Goal: Transaction & Acquisition: Download file/media

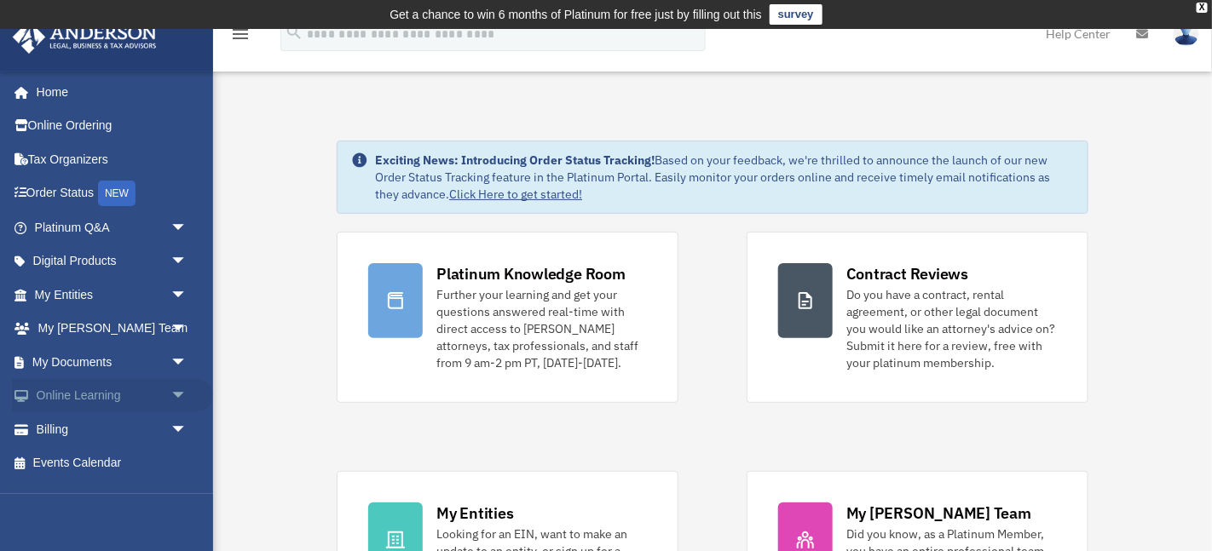
click at [176, 401] on span "arrow_drop_down" at bounding box center [187, 396] width 34 height 35
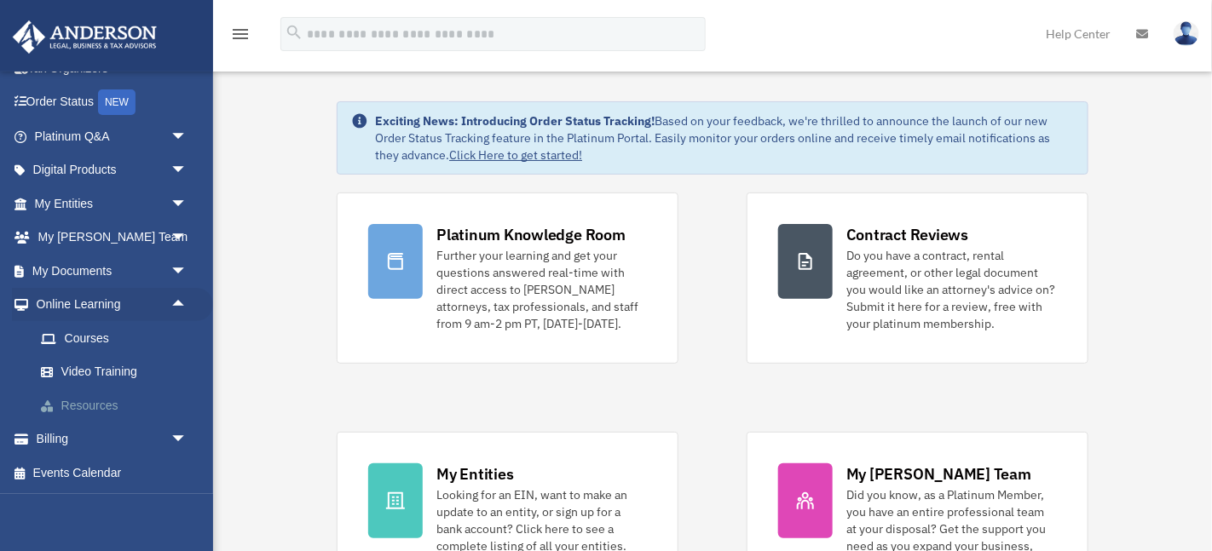
scroll to position [42, 0]
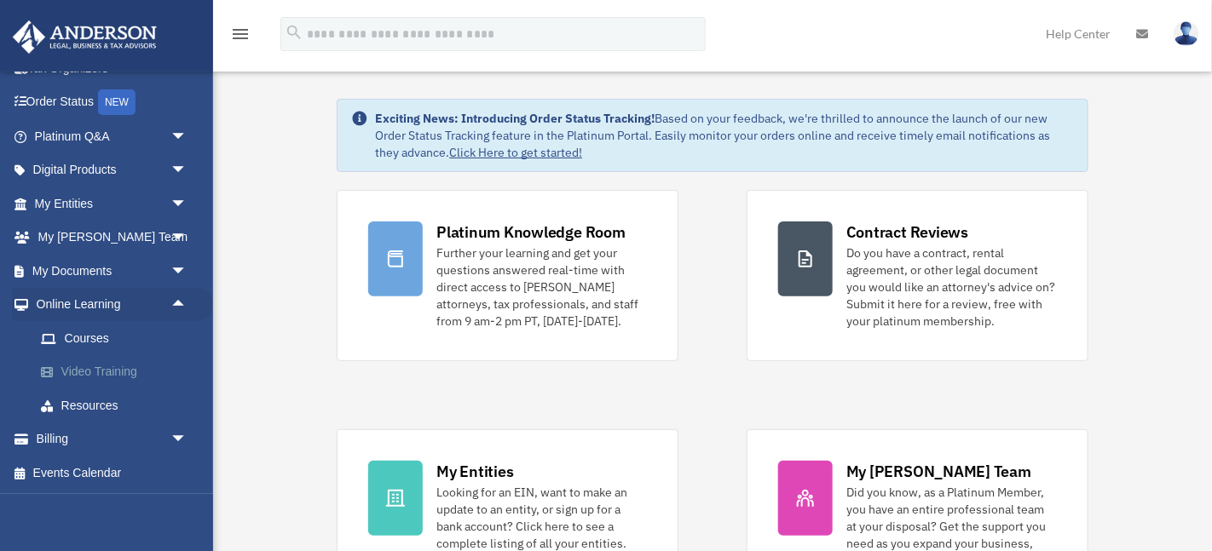
click at [107, 384] on link "Video Training" at bounding box center [118, 372] width 189 height 34
click at [105, 380] on link "Video Training" at bounding box center [118, 372] width 189 height 34
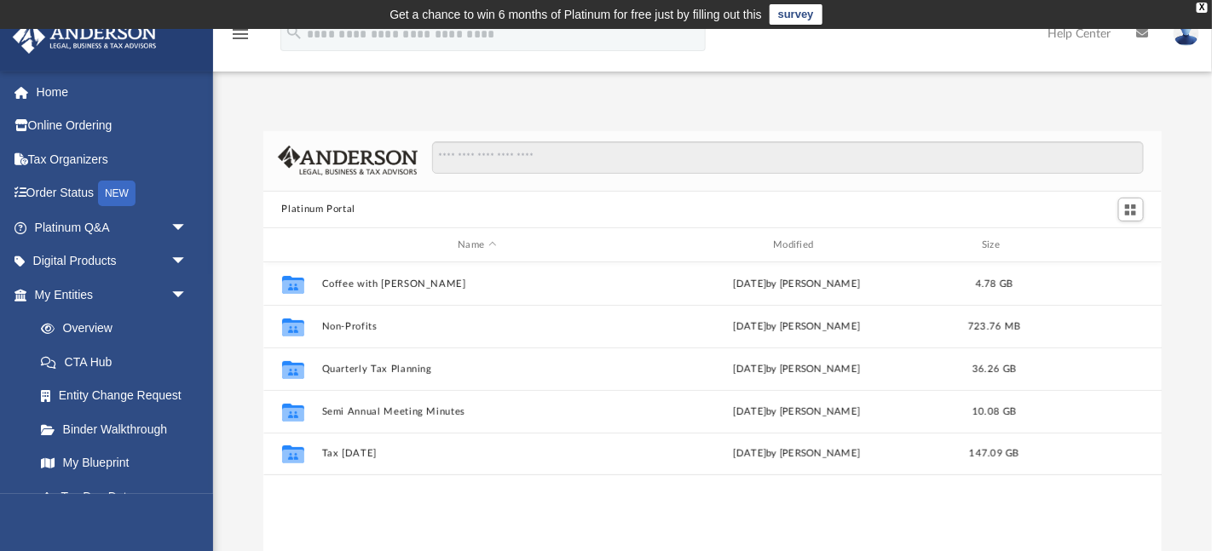
scroll to position [387, 899]
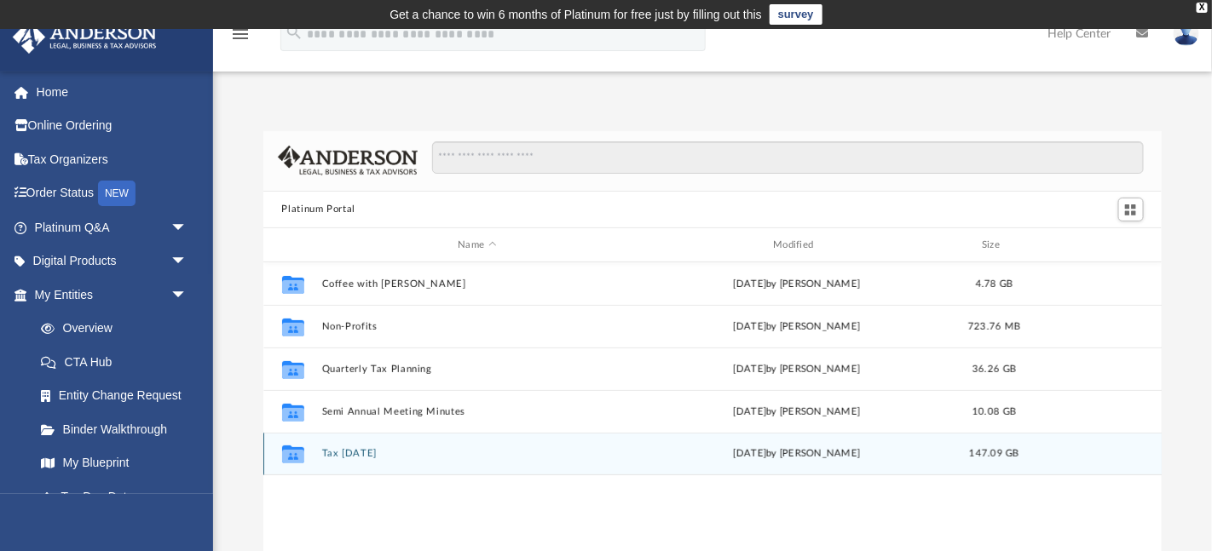
click at [303, 455] on icon "Collaborated Folder" at bounding box center [292, 454] width 27 height 27
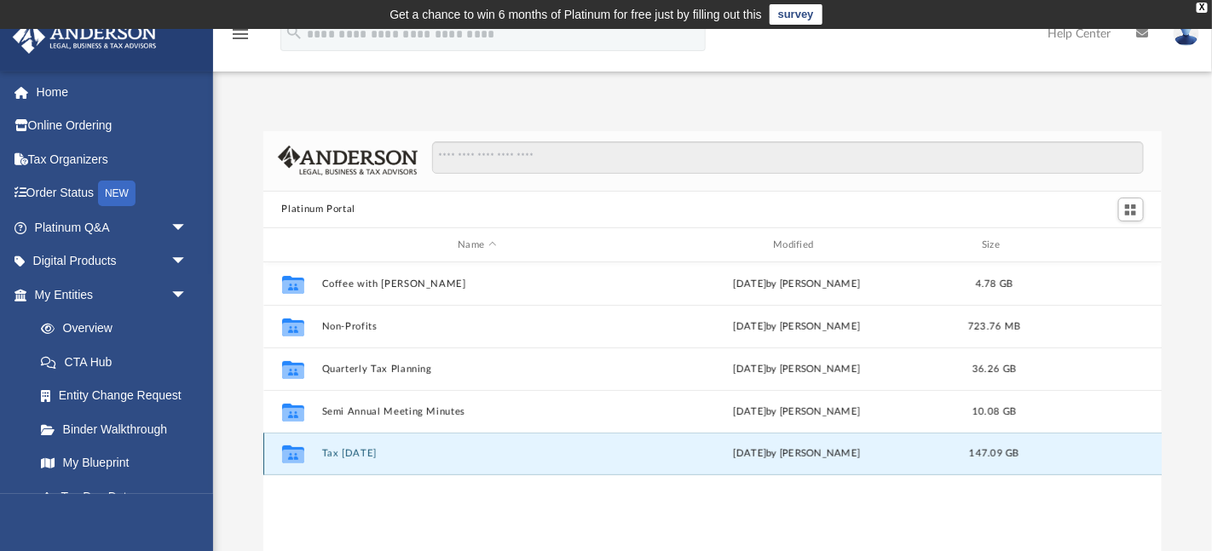
click at [1011, 459] on span "147.09 GB" at bounding box center [993, 454] width 49 height 9
click at [311, 454] on div "Collaborated Folder" at bounding box center [292, 454] width 43 height 27
click at [295, 456] on icon "grid" at bounding box center [292, 457] width 22 height 14
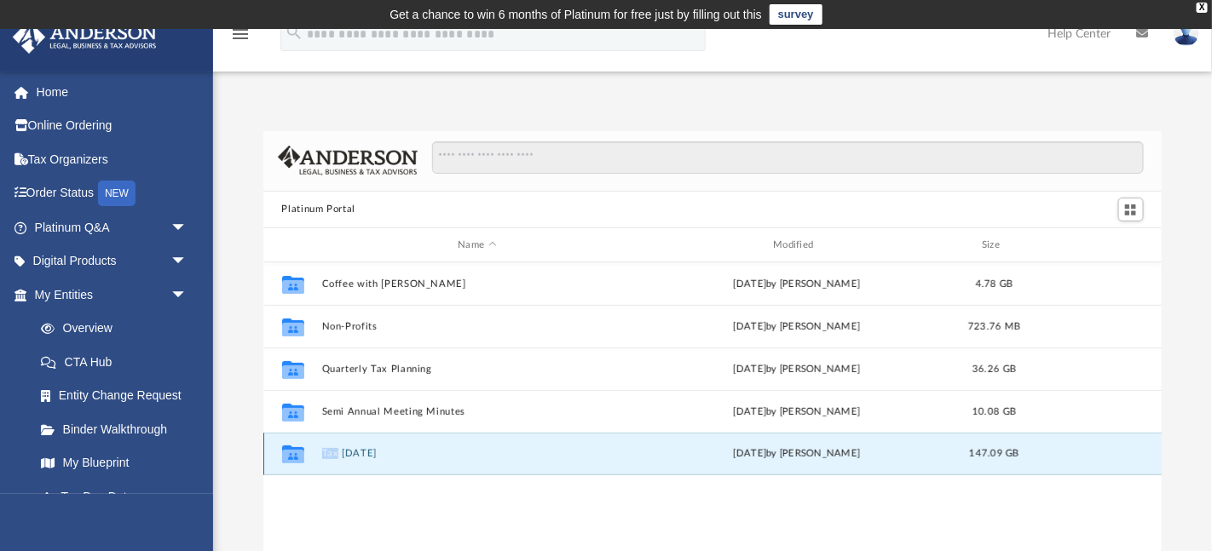
click at [295, 456] on icon "grid" at bounding box center [292, 457] width 22 height 14
click at [337, 449] on button "Tax Tuesday" at bounding box center [477, 454] width 312 height 11
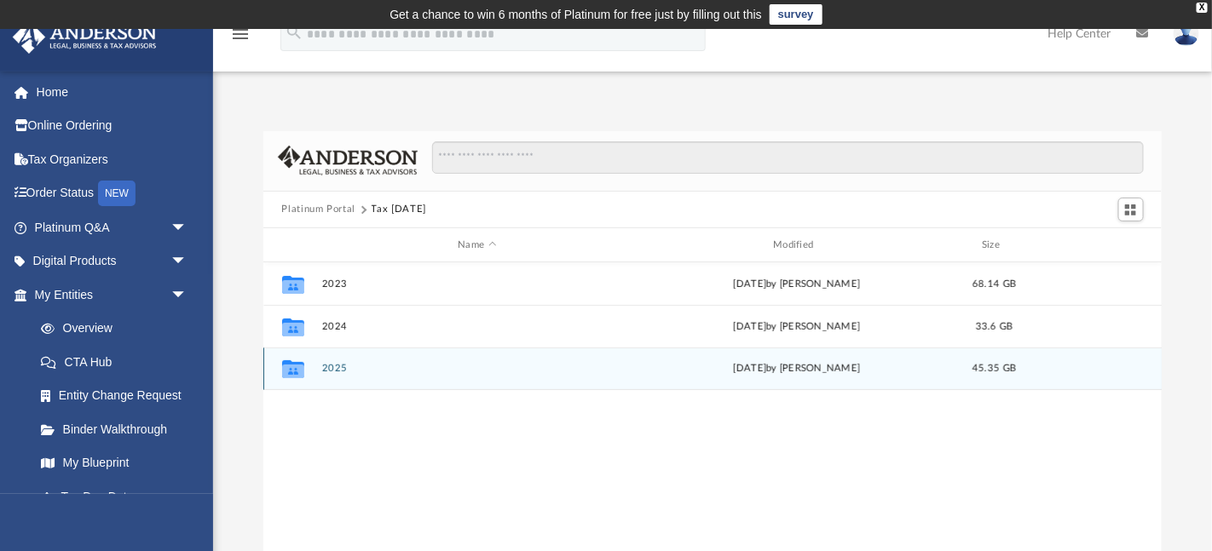
click at [302, 366] on icon "grid" at bounding box center [292, 372] width 22 height 14
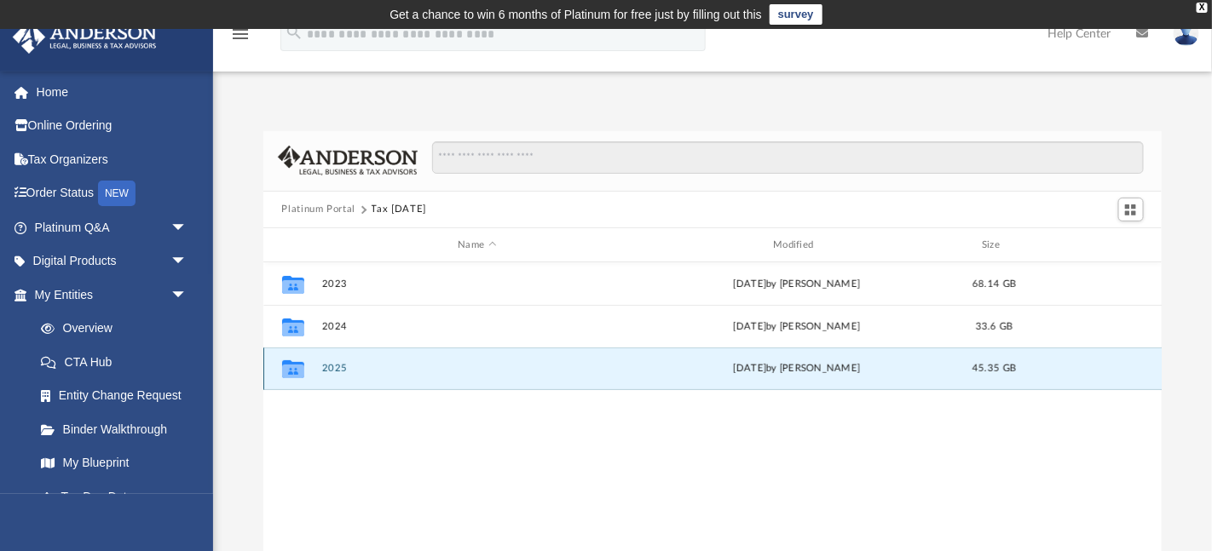
click at [302, 366] on icon "grid" at bounding box center [292, 372] width 22 height 14
click at [291, 369] on icon "grid" at bounding box center [292, 372] width 22 height 14
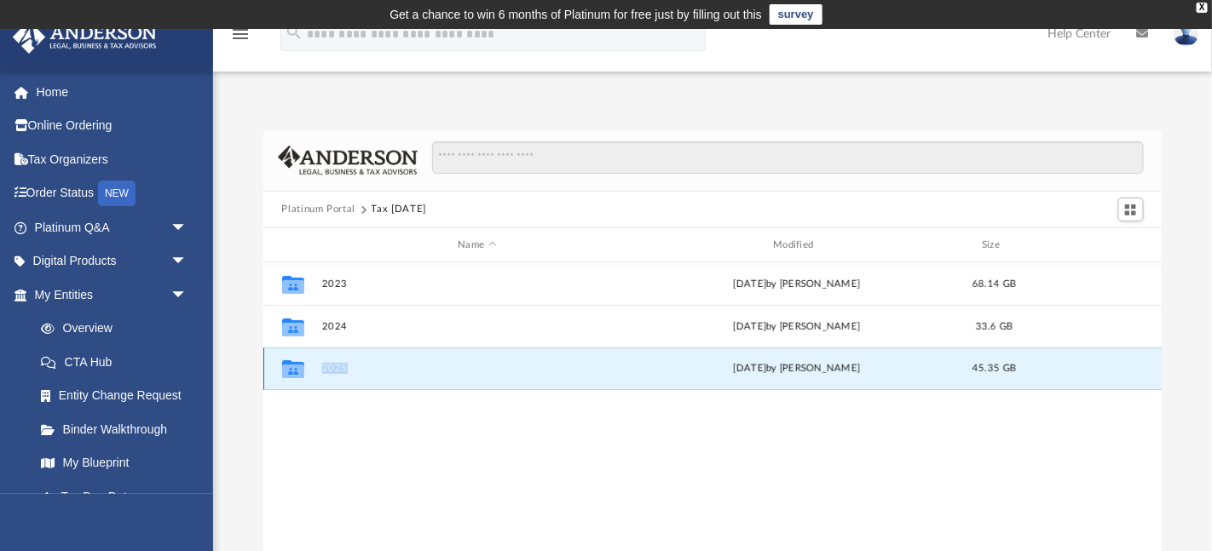
click at [291, 369] on icon "grid" at bounding box center [292, 372] width 22 height 14
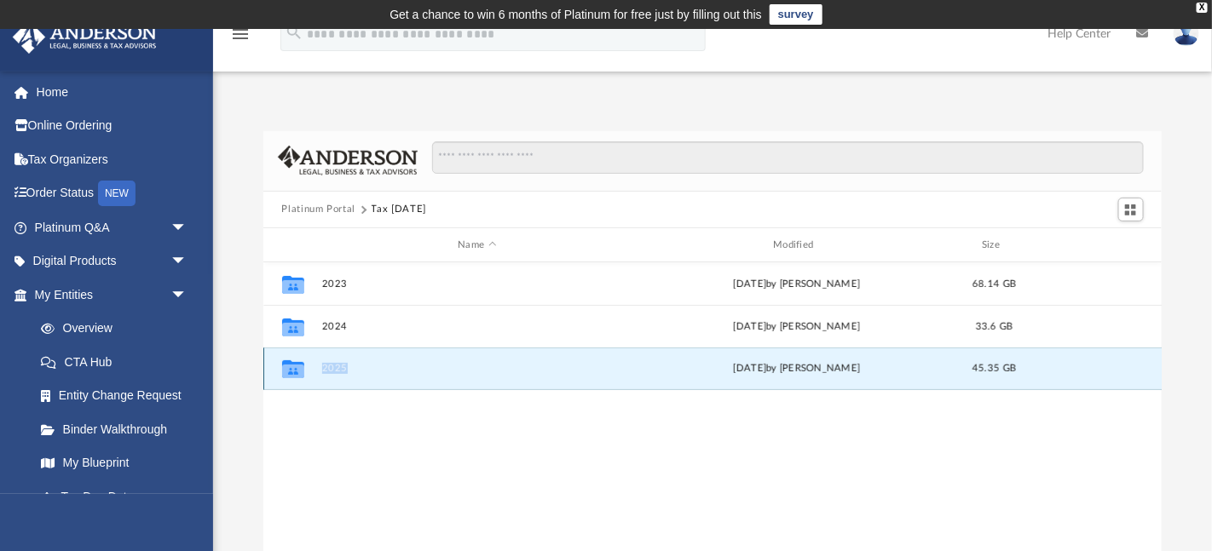
click at [291, 369] on icon "grid" at bounding box center [292, 372] width 22 height 14
click at [1004, 373] on div "45.35 GB" at bounding box center [994, 369] width 68 height 15
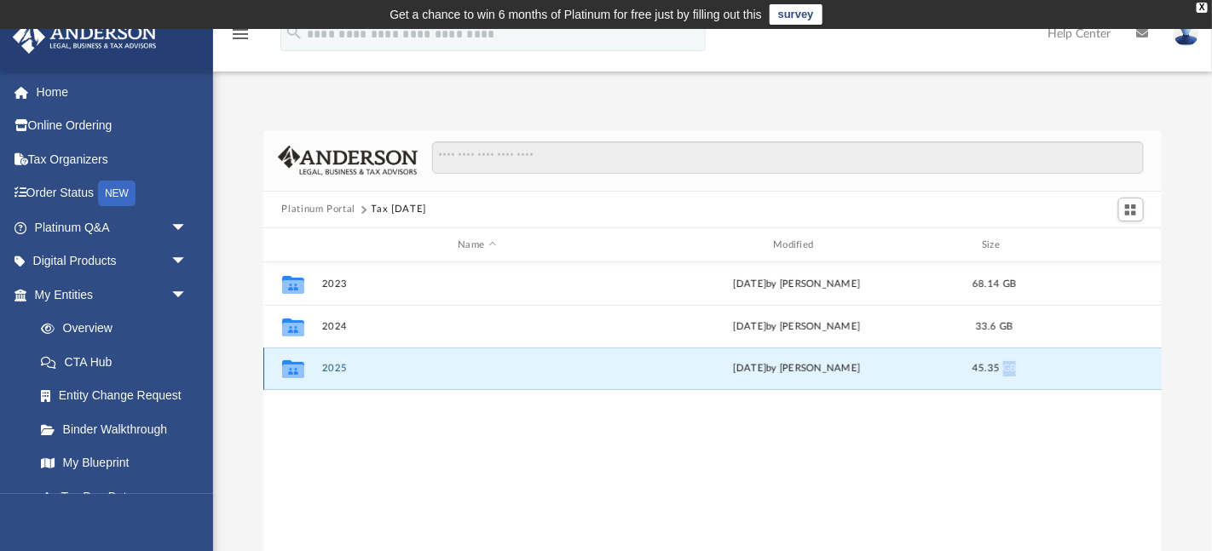
click at [1004, 373] on div "45.35 GB" at bounding box center [994, 369] width 68 height 15
click at [947, 358] on div "Collaborated Folder 2025 Fri Sep 19 2025 by Zyan Treadwell 45.35 GB" at bounding box center [712, 369] width 899 height 43
click at [759, 368] on div "Fri Sep 19 2025 by Zyan Treadwell" at bounding box center [797, 369] width 312 height 15
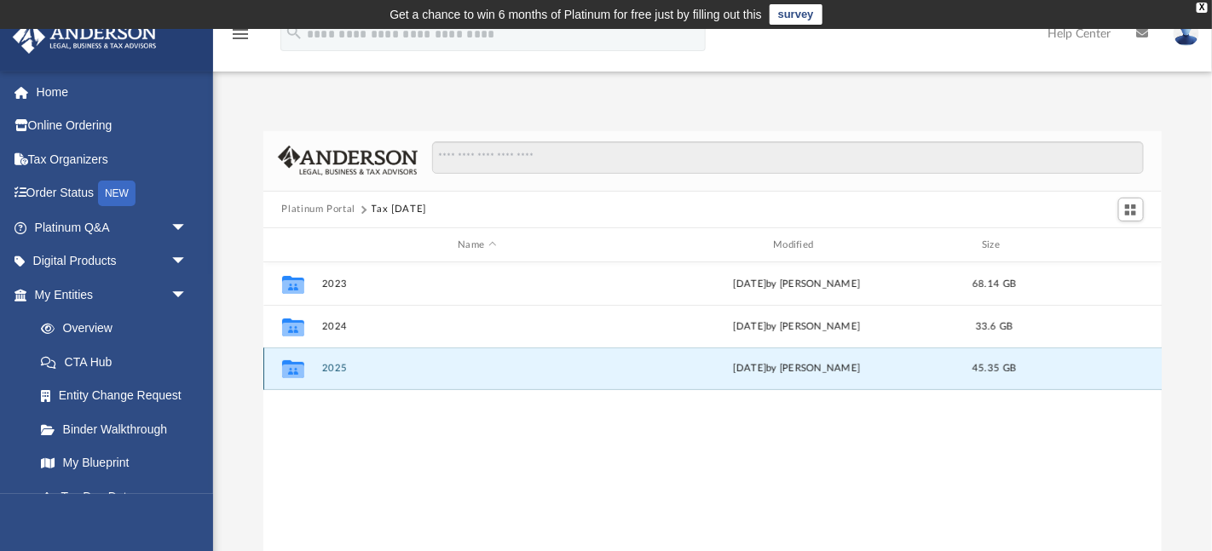
click at [304, 365] on icon "Collaborated Folder" at bounding box center [292, 368] width 27 height 27
click at [293, 365] on icon "grid" at bounding box center [292, 372] width 22 height 14
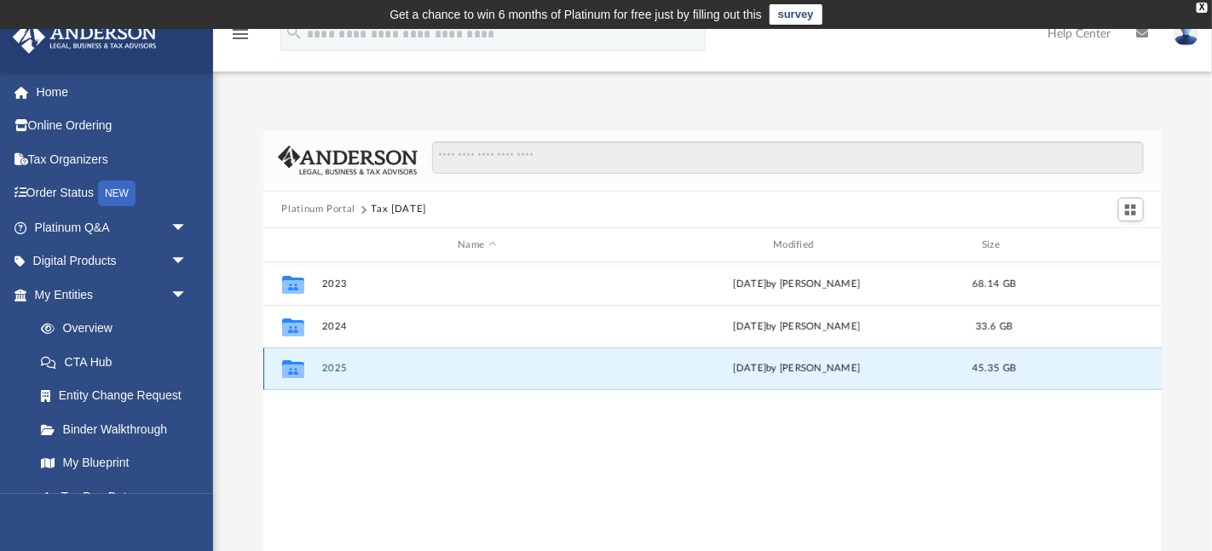
click at [334, 366] on button "2025" at bounding box center [477, 369] width 312 height 11
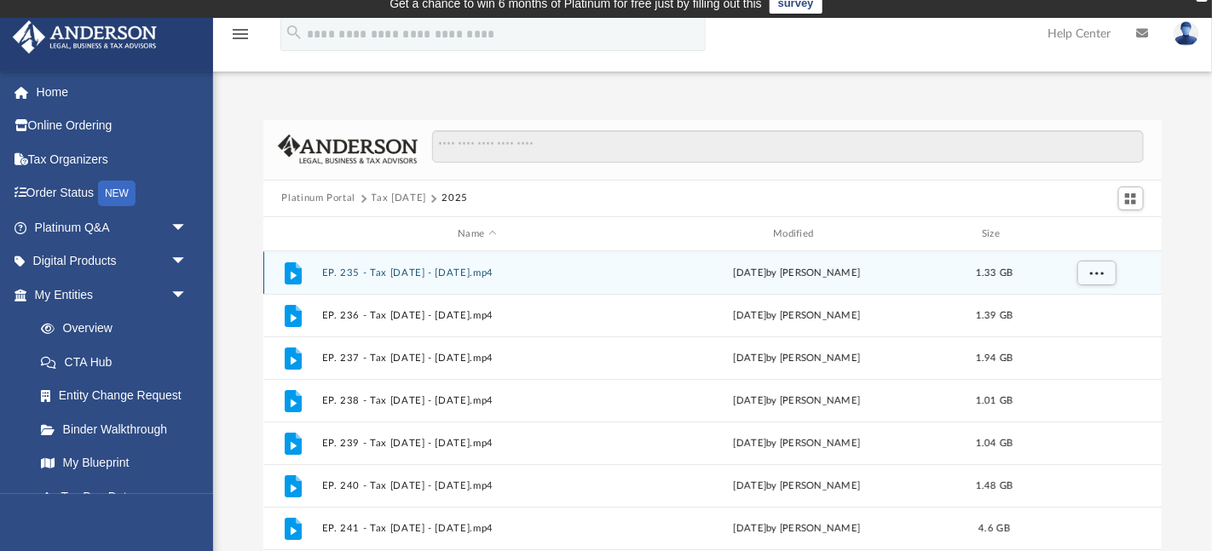
scroll to position [0, 0]
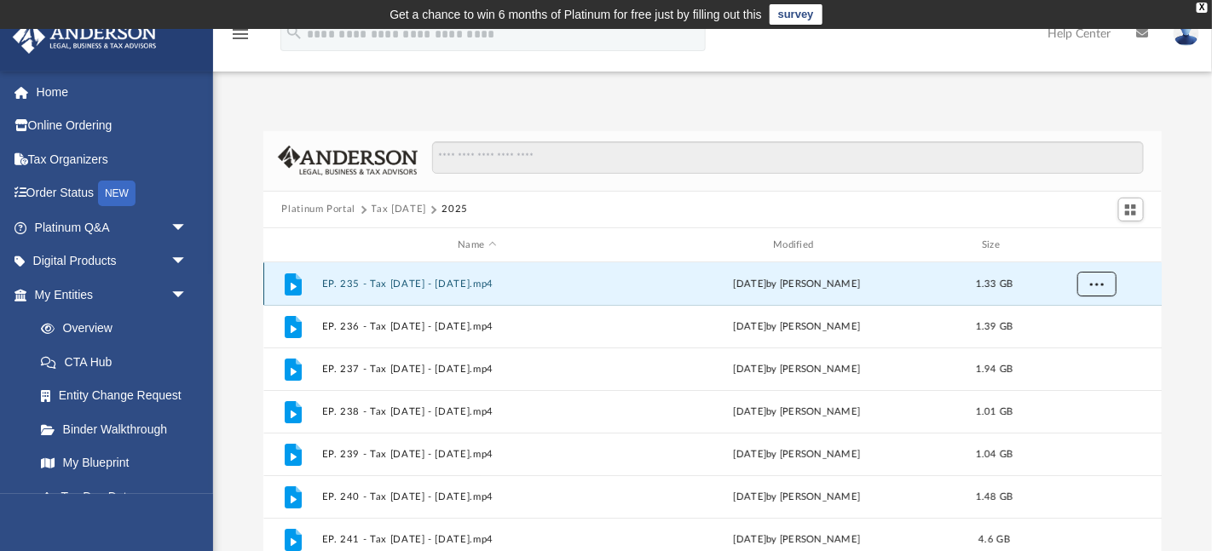
click at [1105, 286] on button "More options" at bounding box center [1095, 285] width 39 height 26
click at [1073, 343] on li "Download" at bounding box center [1081, 346] width 49 height 18
click at [1098, 283] on span "More options" at bounding box center [1096, 284] width 14 height 9
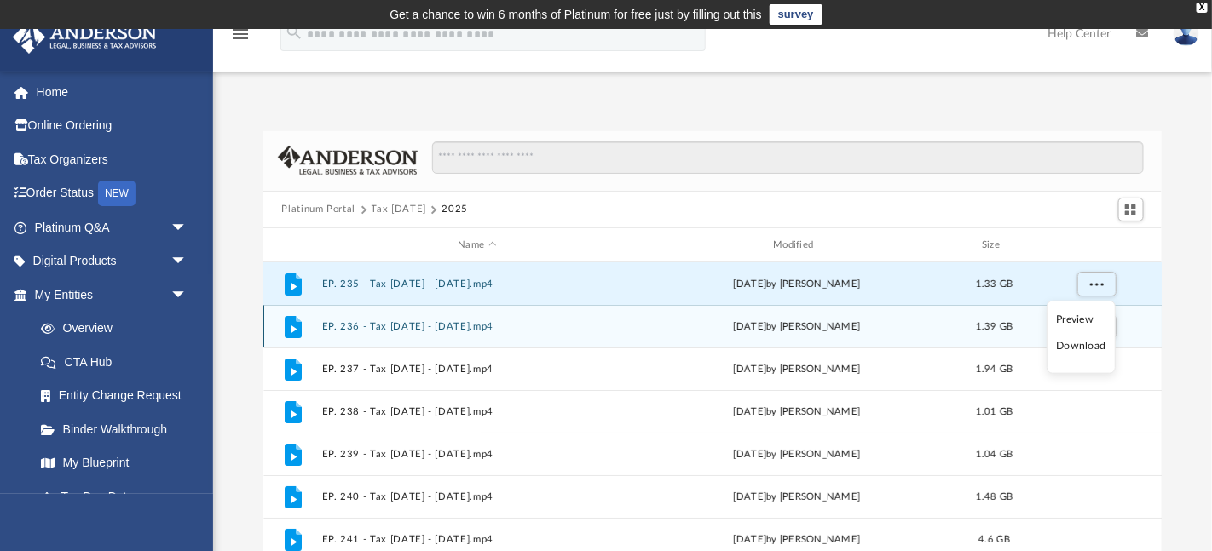
drag, startPoint x: 1131, startPoint y: 314, endPoint x: 986, endPoint y: 326, distance: 145.4
click at [986, 326] on div "File EP. 236 - Tax Tuesday - January 28th, 2025.mp4 Wed Jan 29 2025 by Matthew …" at bounding box center [712, 326] width 899 height 43
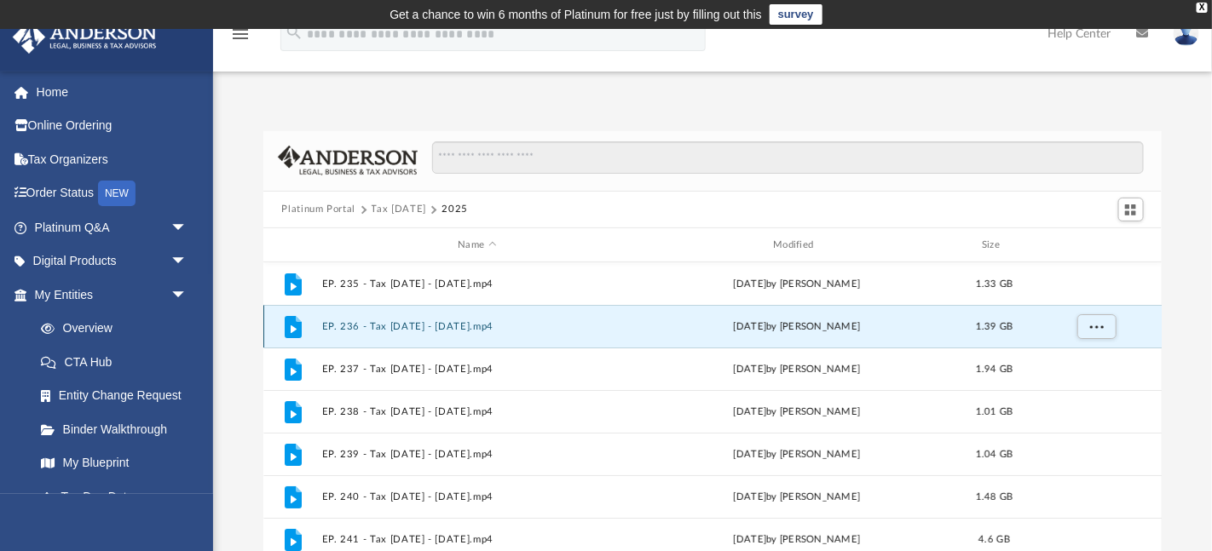
click at [986, 326] on span "1.39 GB" at bounding box center [993, 326] width 37 height 9
click at [1105, 331] on button "More options" at bounding box center [1095, 327] width 39 height 26
click at [1071, 387] on li "Download" at bounding box center [1081, 389] width 49 height 18
click at [1197, 239] on div "Platinum Portal Tax Tuesday 2025 Name Modified Size File EP. 235 - Tax Tuesday …" at bounding box center [712, 373] width 999 height 485
drag, startPoint x: 1168, startPoint y: 204, endPoint x: 1157, endPoint y: 159, distance: 46.7
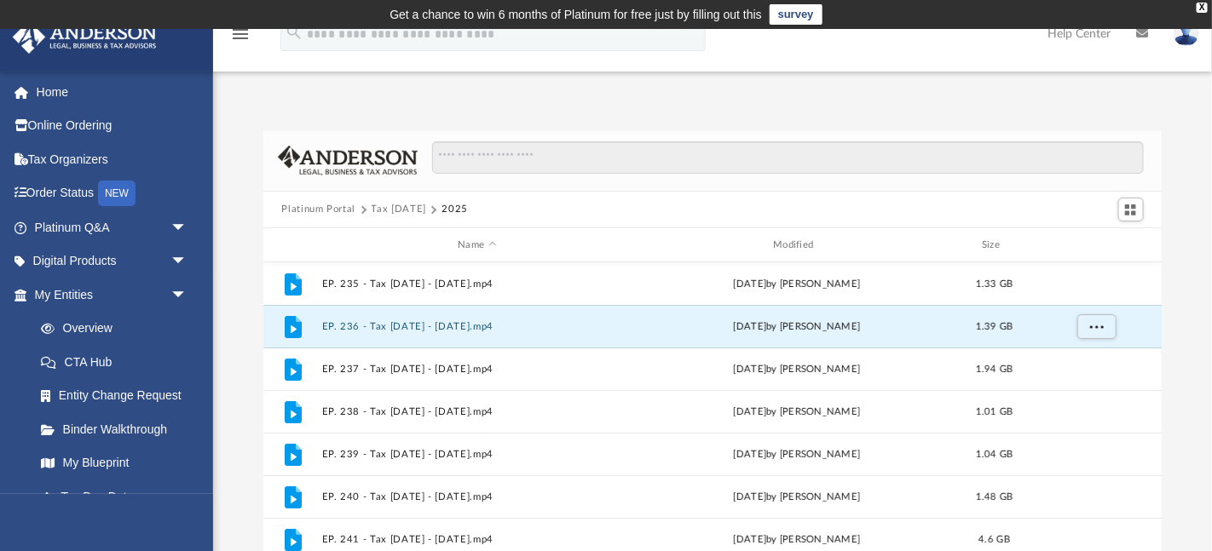
click at [1157, 159] on div "Platinum Portal Tax Tuesday 2025 Name Modified Size File EP. 235 - Tax Tuesday …" at bounding box center [712, 373] width 999 height 485
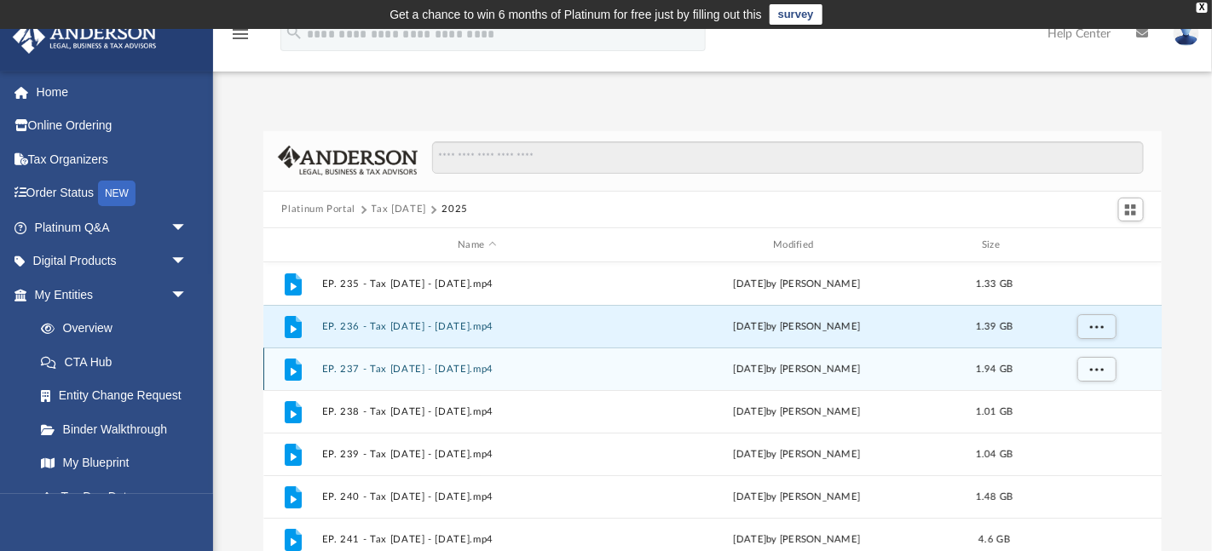
click at [418, 375] on div "File EP. 237 - Tax Tuesday - February 11th, 2025.mp4 Wed Feb 12 2025 by Matthew…" at bounding box center [712, 369] width 899 height 43
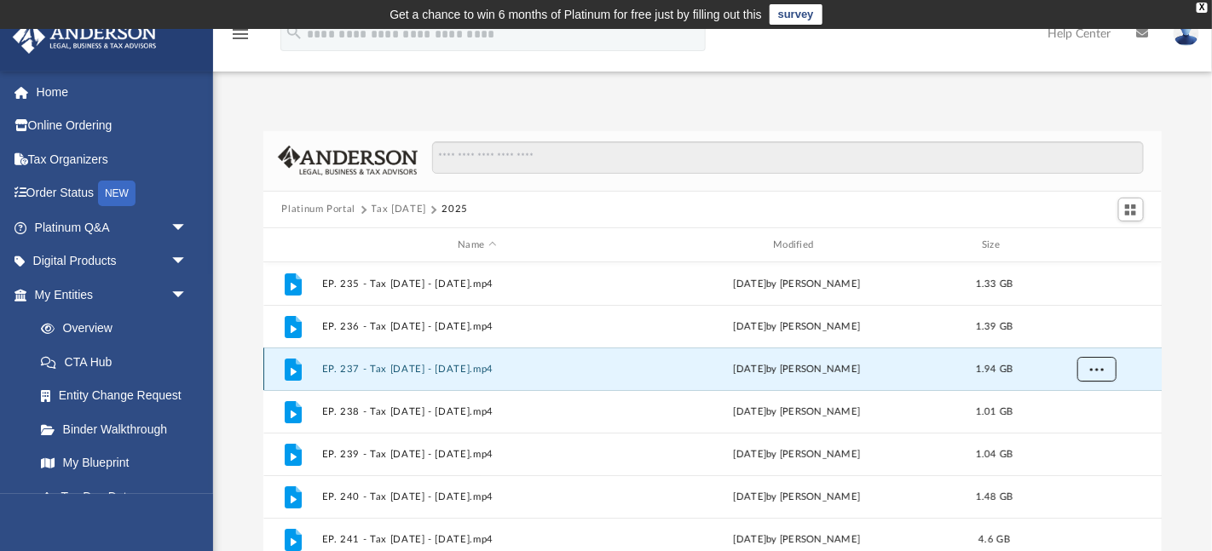
click at [1104, 375] on button "More options" at bounding box center [1095, 370] width 39 height 26
click at [1083, 377] on button "More options" at bounding box center [1095, 370] width 39 height 26
click at [1086, 432] on li "Download" at bounding box center [1081, 432] width 49 height 18
click at [1076, 368] on button "More options" at bounding box center [1095, 370] width 39 height 26
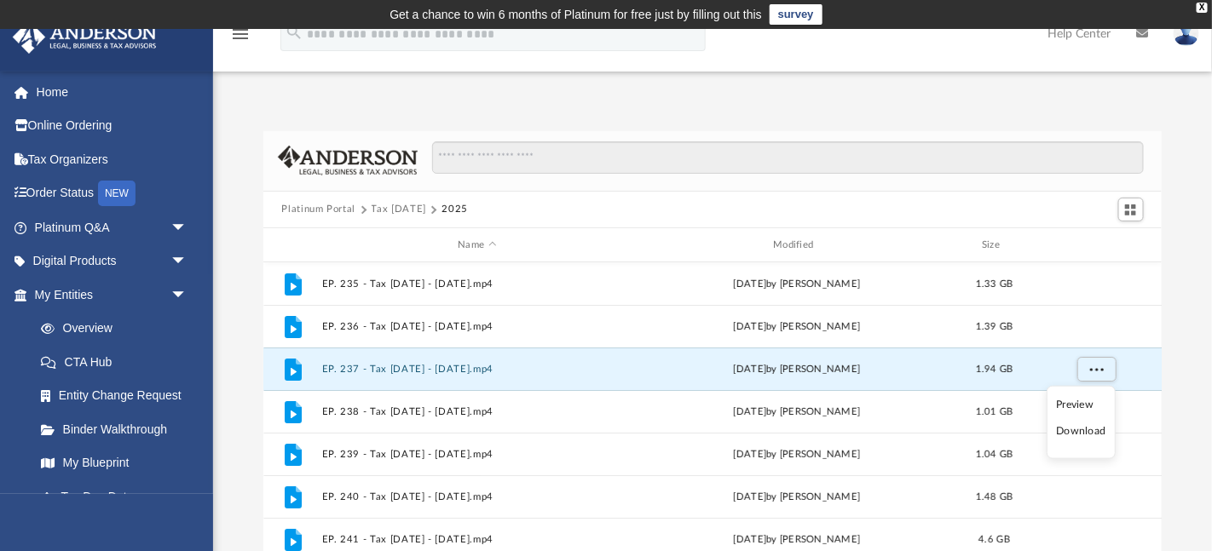
click at [1179, 229] on div "Platinum Portal Tax Tuesday 2025 Name Modified Size File EP. 235 - Tax Tuesday …" at bounding box center [712, 373] width 999 height 485
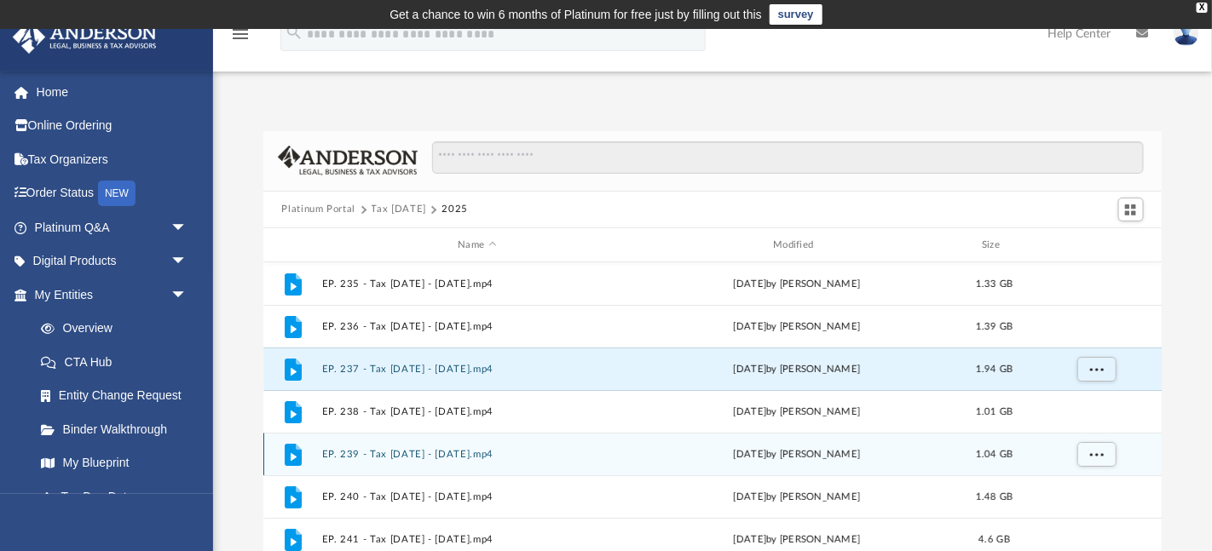
click at [477, 433] on div "File EP. 239 - Tax Tuesday - March 11th, 2025.mp4 Wed Mar 26 2025 by Matthew Mo…" at bounding box center [712, 454] width 899 height 43
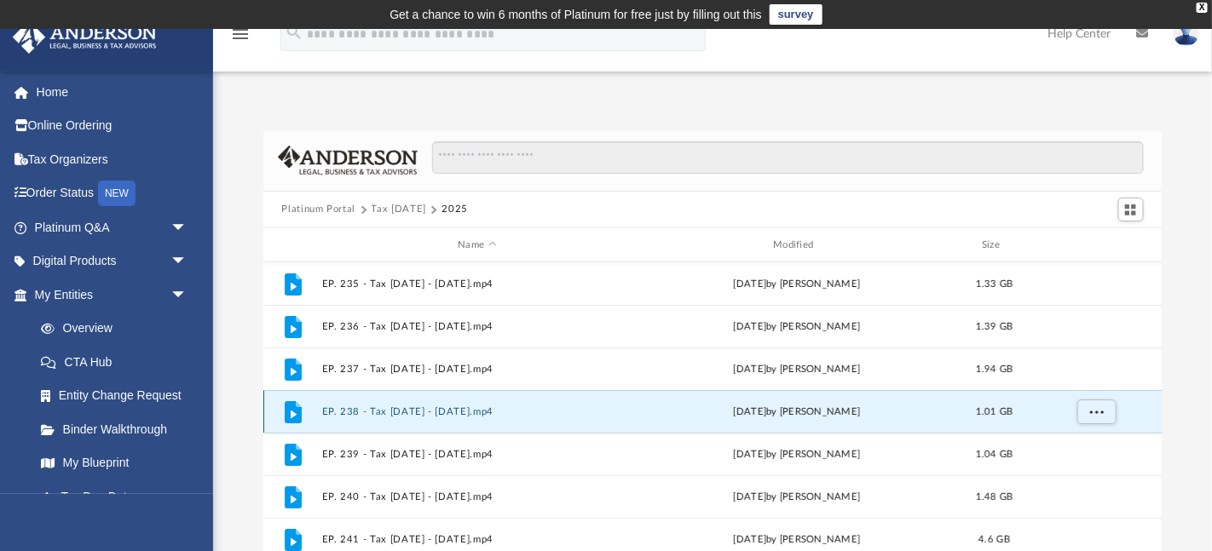
click at [478, 413] on button "EP. 238 - Tax Tuesday - February 25th, 2025.mp4" at bounding box center [477, 412] width 312 height 11
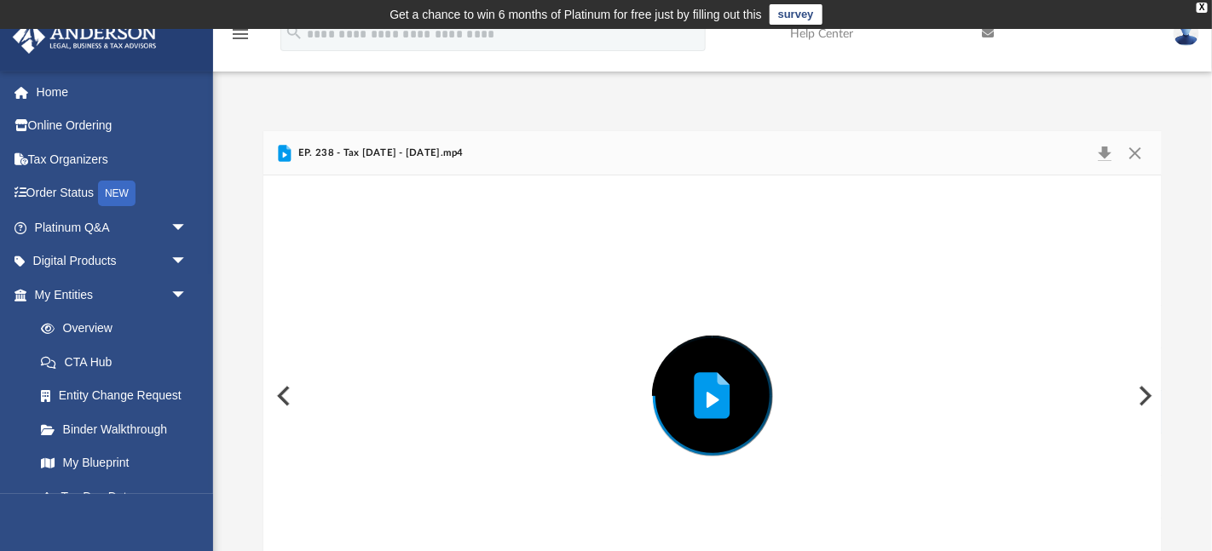
scroll to position [63, 0]
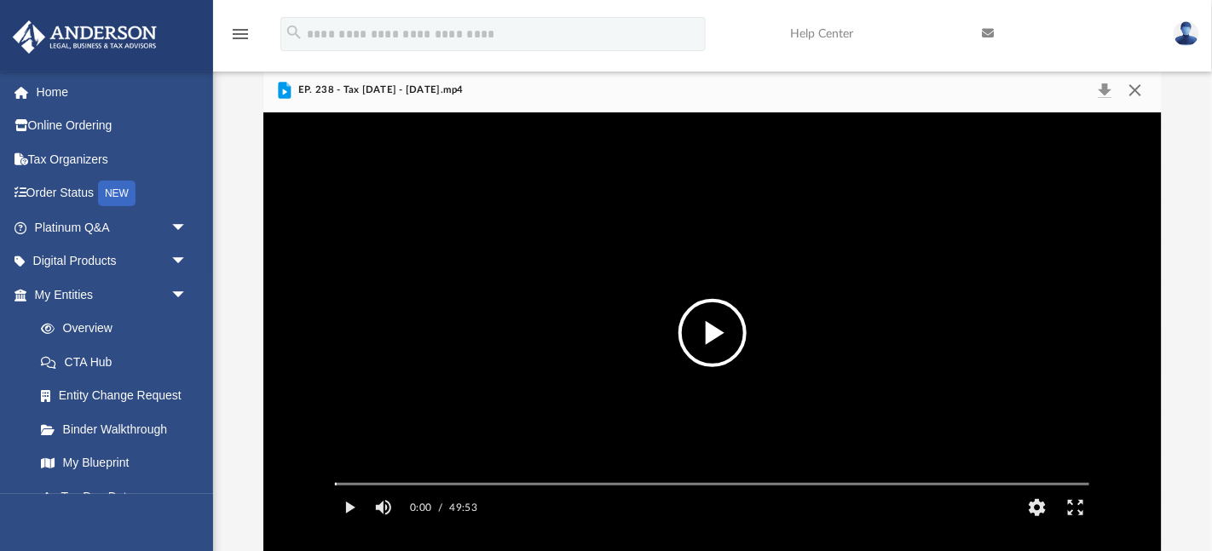
click at [1138, 91] on button "Close" at bounding box center [1135, 90] width 31 height 24
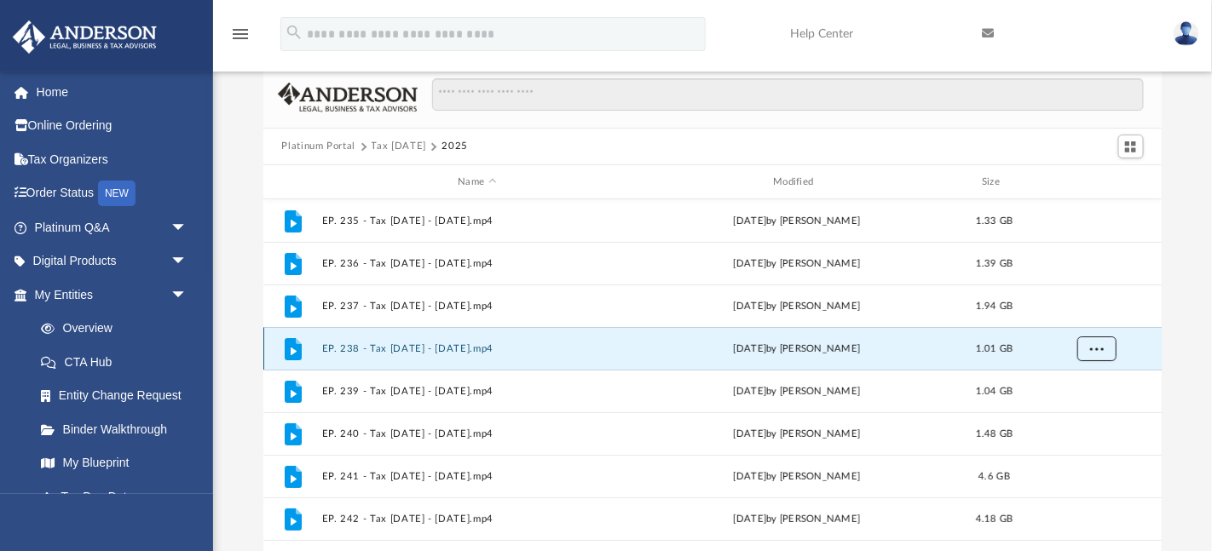
click at [1096, 354] on button "More options" at bounding box center [1095, 350] width 39 height 26
click at [1084, 418] on li "Download" at bounding box center [1081, 410] width 49 height 18
click at [1189, 170] on div "Platinum Portal Tax Tuesday 2025 Name Modified Size File EP. 235 - Tax Tuesday …" at bounding box center [712, 310] width 999 height 485
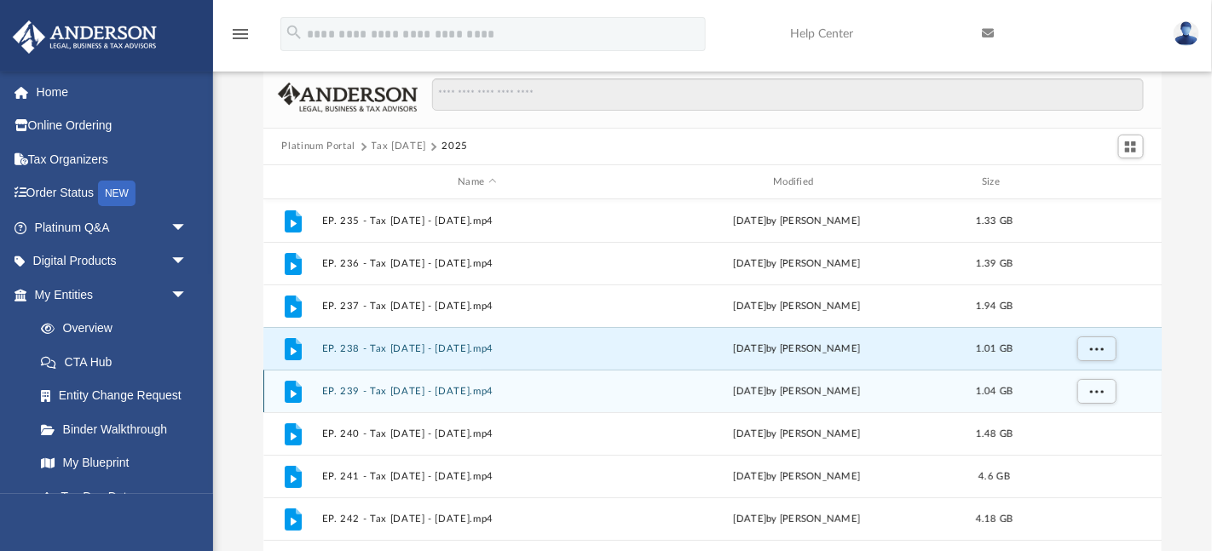
click at [733, 400] on div "File EP. 239 - Tax Tuesday - March 11th, 2025.mp4 Wed Mar 26 2025 by Matthew Mo…" at bounding box center [712, 391] width 899 height 43
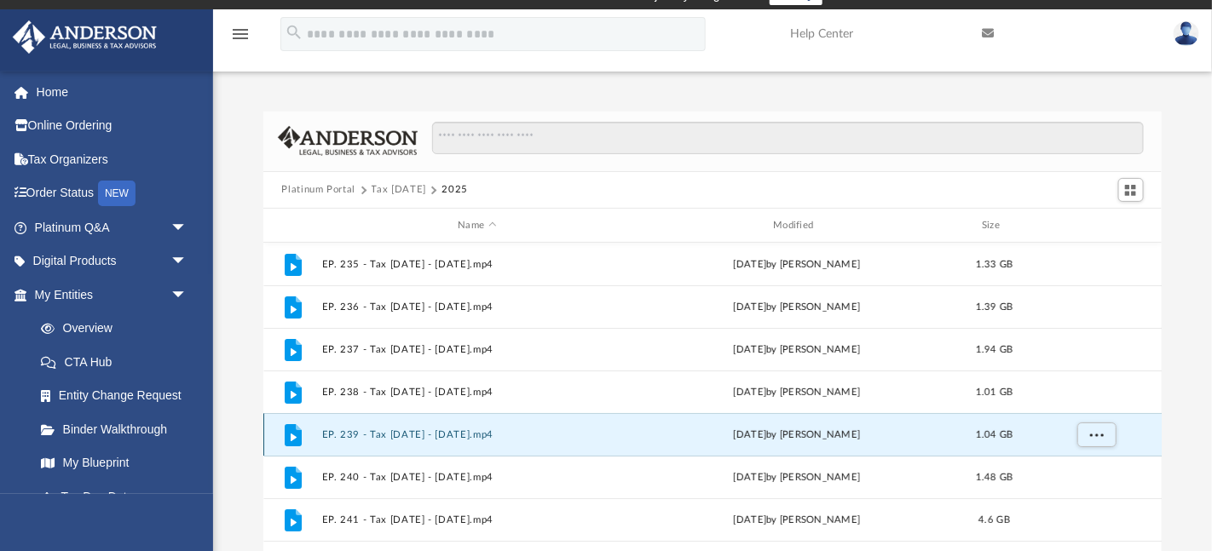
scroll to position [26, 0]
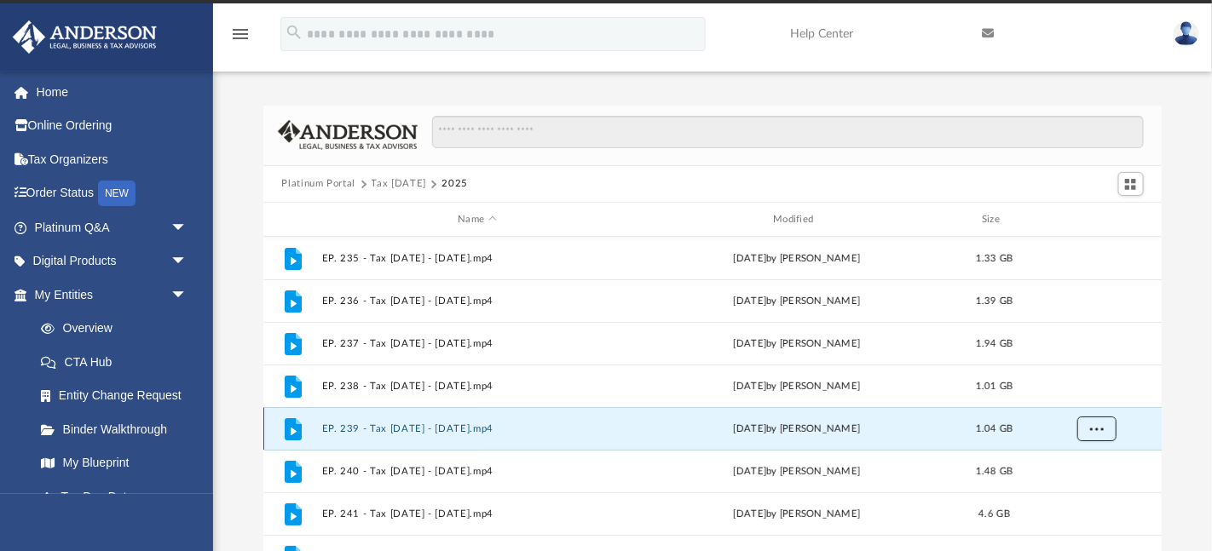
click at [1093, 433] on span "More options" at bounding box center [1096, 428] width 14 height 9
click at [1087, 430] on button "More options" at bounding box center [1095, 430] width 39 height 26
click at [1086, 429] on button "More options" at bounding box center [1095, 430] width 39 height 26
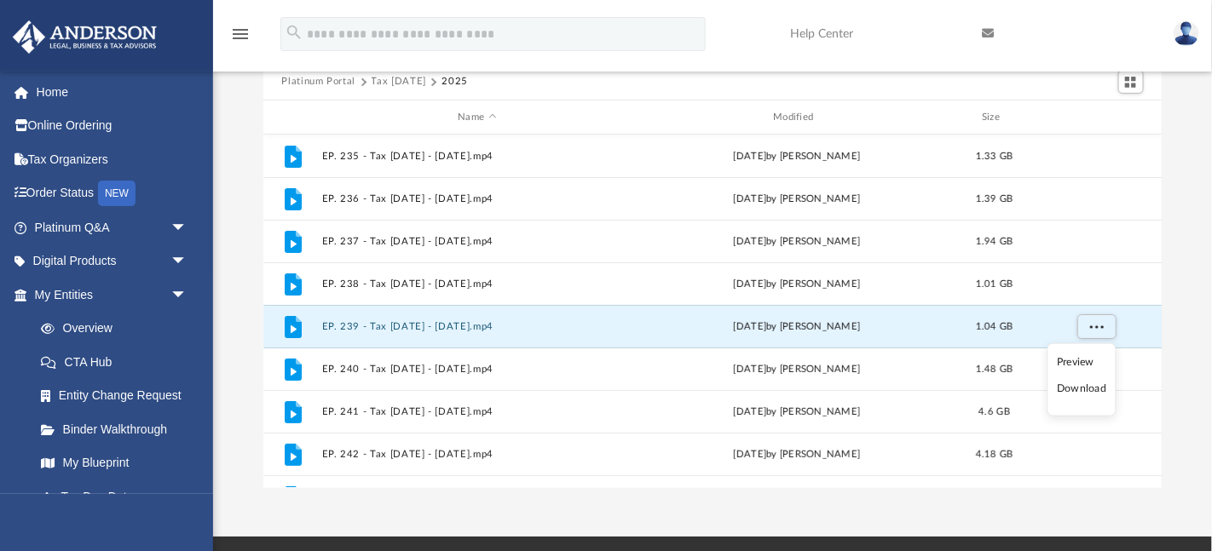
scroll to position [130, 0]
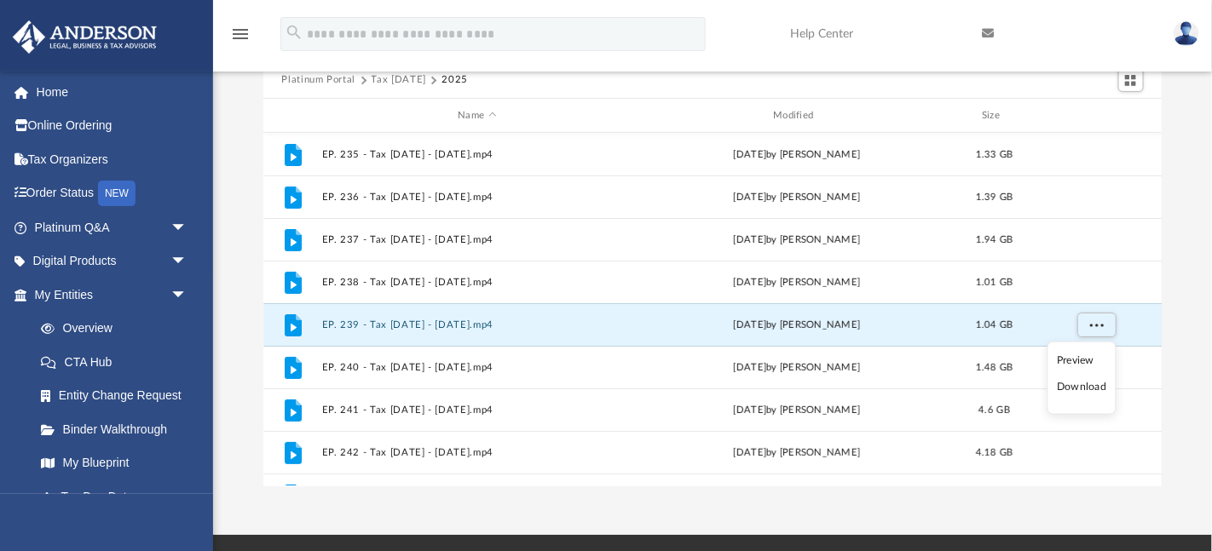
click at [1093, 383] on li "Download" at bounding box center [1081, 387] width 49 height 18
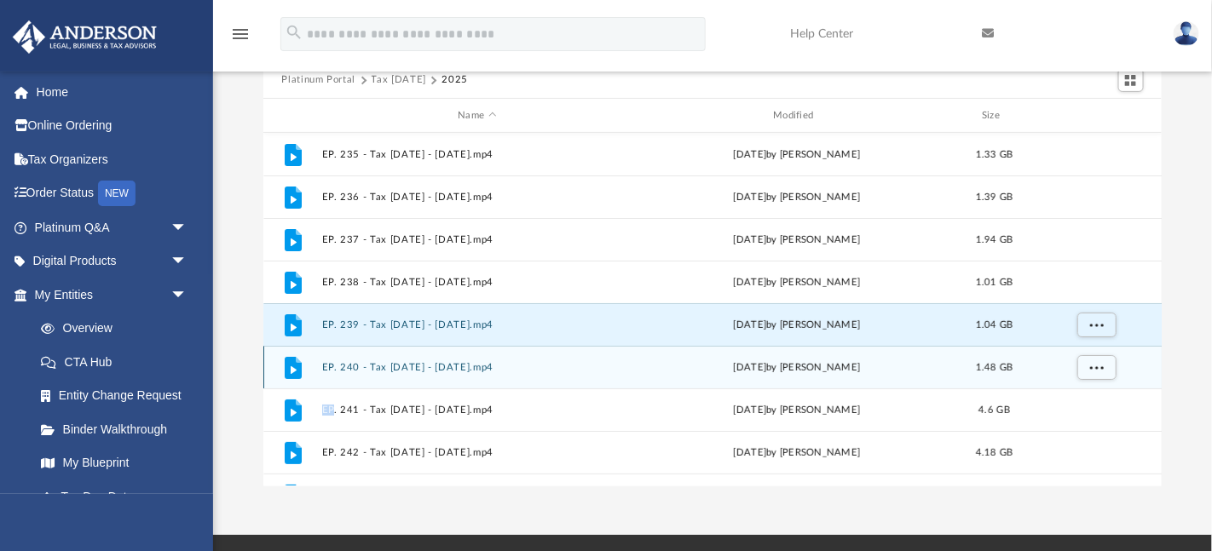
click at [1093, 383] on div "grid" at bounding box center [1094, 368] width 119 height 32
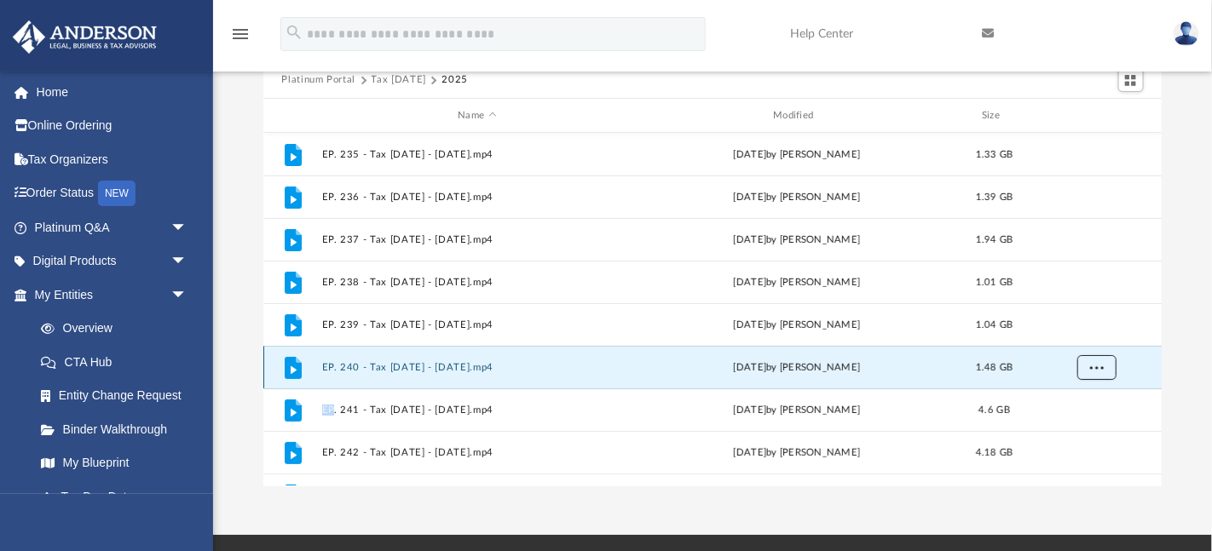
click at [1082, 377] on button "More options" at bounding box center [1095, 368] width 39 height 26
click at [1080, 428] on li "Download" at bounding box center [1081, 430] width 49 height 18
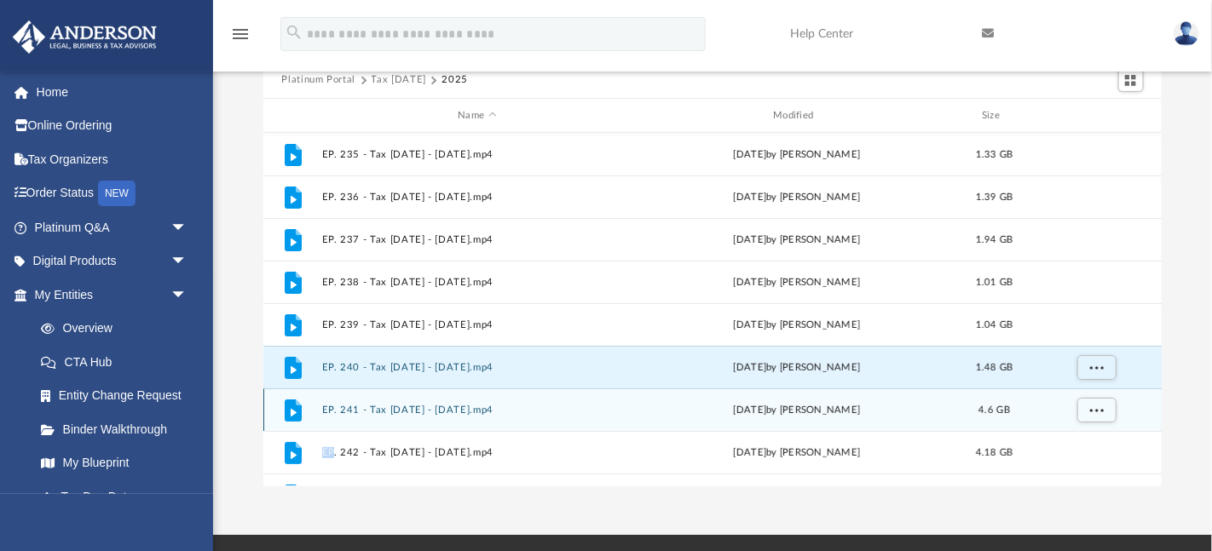
click at [1080, 428] on div "File EP. 241 - Tax Tuesday - April 8th, 2025.mp4 Wed Apr 9 2025 by Matthew Moor…" at bounding box center [712, 410] width 899 height 43
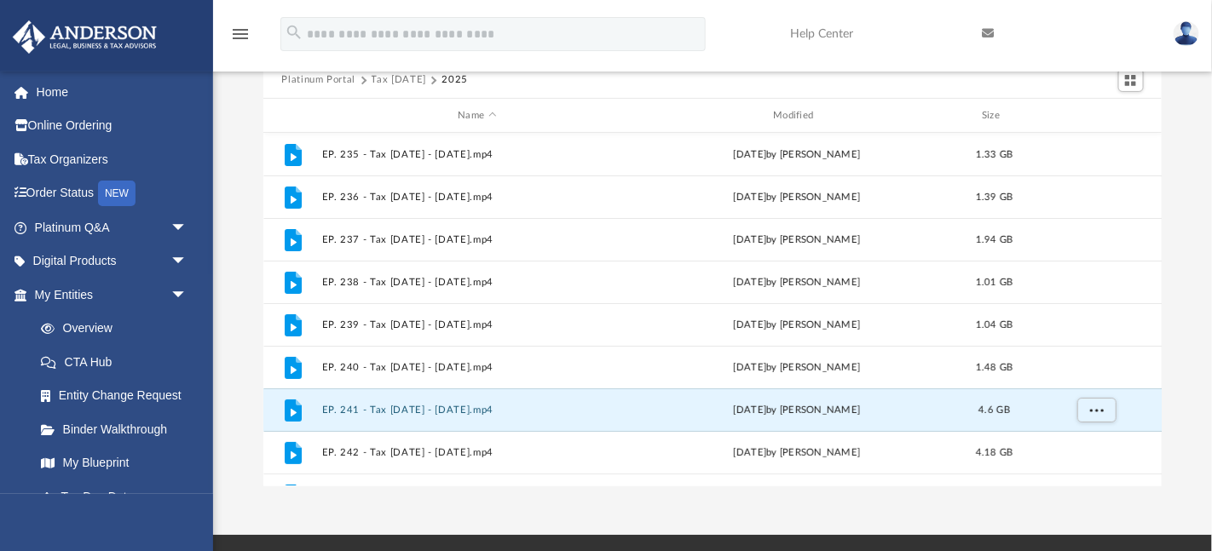
click at [1179, 156] on div "Platinum Portal Tax Tuesday 2025 Name Modified Size File EP. 235 - Tax Tuesday …" at bounding box center [712, 244] width 999 height 485
click at [530, 424] on div "File EP. 241 - Tax Tuesday - April 8th, 2025.mp4 Wed Apr 9 2025 by Matthew Moor…" at bounding box center [712, 410] width 899 height 43
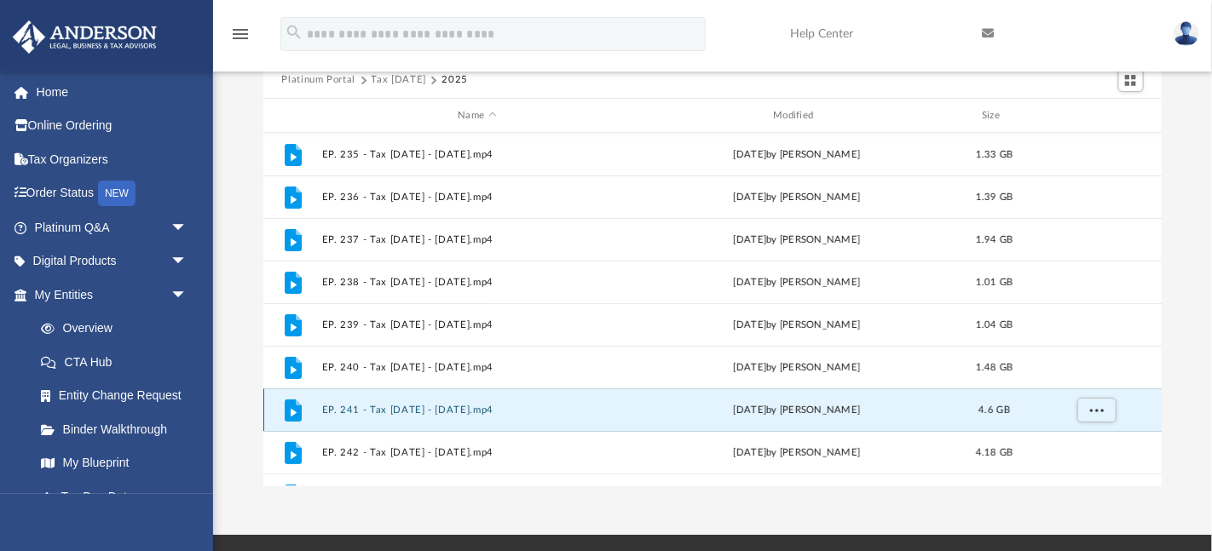
click at [530, 424] on div "File EP. 241 - Tax Tuesday - April 8th, 2025.mp4 Wed Apr 9 2025 by Matthew Moor…" at bounding box center [712, 410] width 899 height 43
click at [391, 396] on div "File EP. 241 - Tax Tuesday - April 8th, 2025.mp4 Wed Apr 9 2025 by Matthew Moor…" at bounding box center [712, 410] width 899 height 43
click at [373, 402] on div "File EP. 241 - Tax Tuesday - April 8th, 2025.mp4 Wed Apr 9 2025 by Matthew Moor…" at bounding box center [712, 410] width 899 height 43
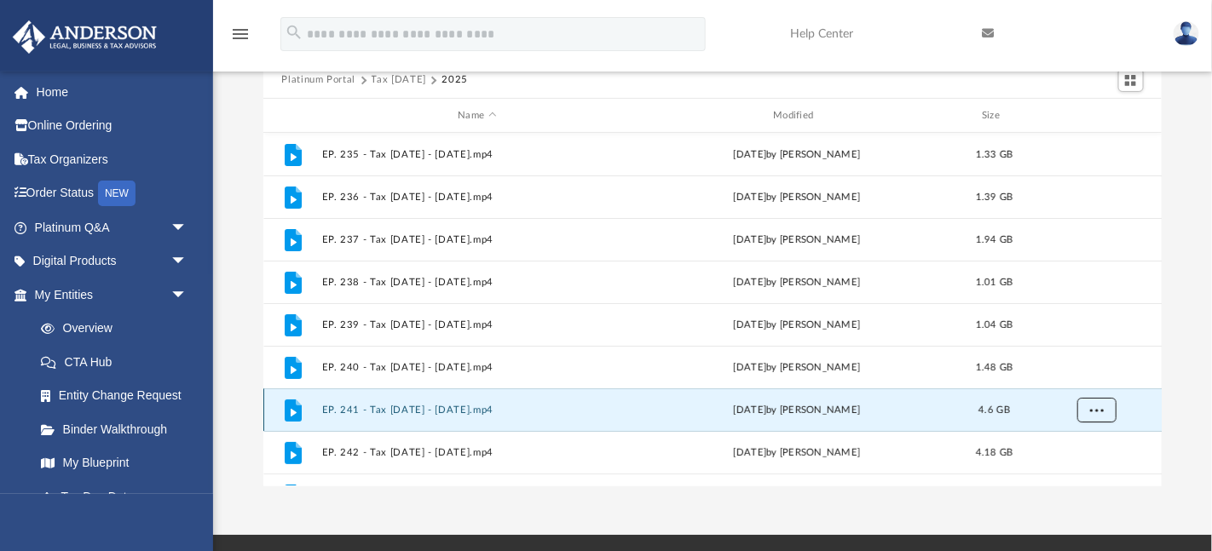
click at [1105, 409] on button "More options" at bounding box center [1095, 411] width 39 height 26
click at [1087, 375] on li "Download" at bounding box center [1081, 374] width 49 height 18
click at [1087, 375] on button "More options" at bounding box center [1095, 368] width 39 height 26
click at [473, 412] on button "EP. 241 - Tax Tuesday - April 8th, 2025.mp4" at bounding box center [477, 410] width 312 height 11
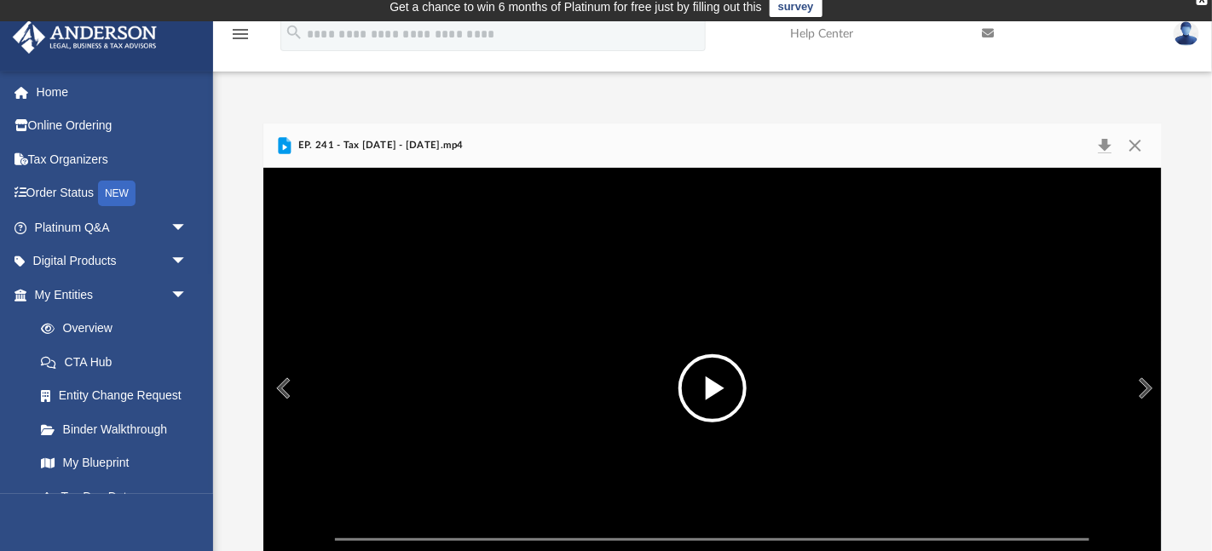
scroll to position [63, 0]
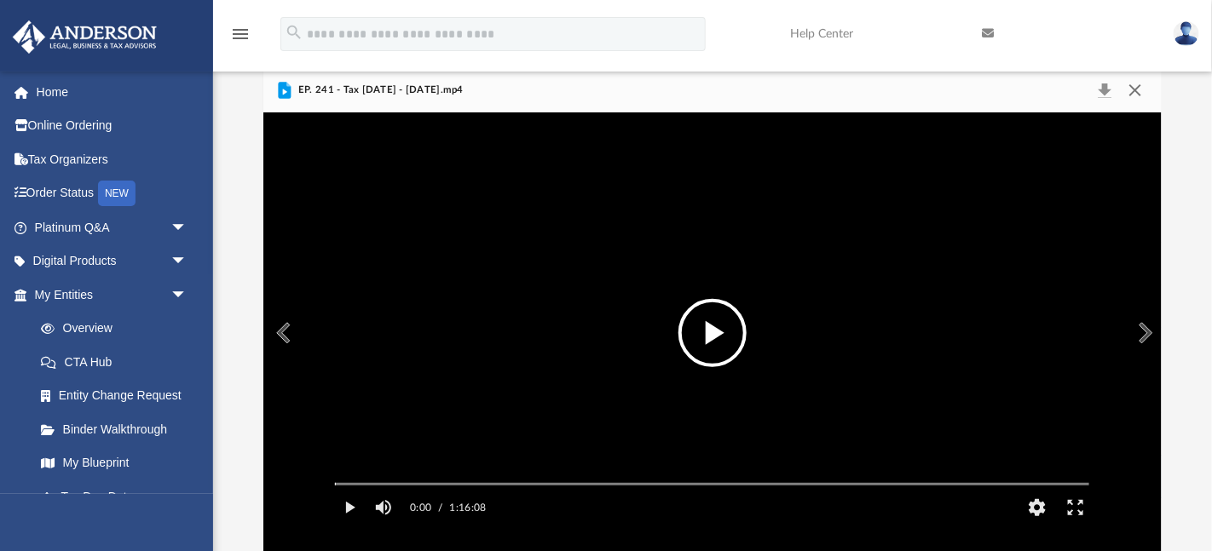
click at [1134, 95] on button "Close" at bounding box center [1135, 90] width 31 height 24
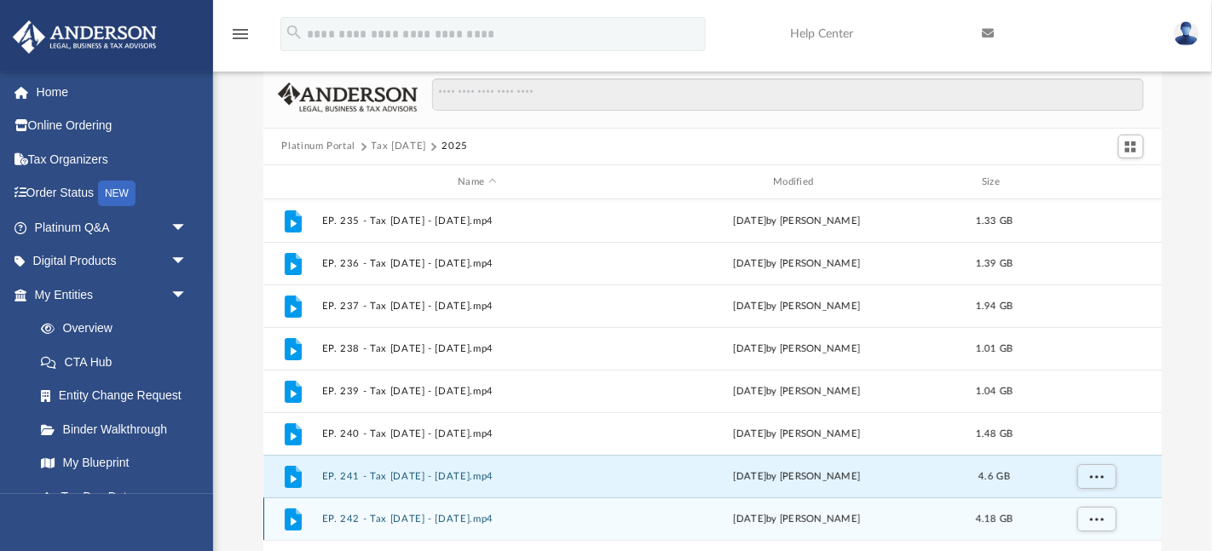
click at [364, 506] on div "File EP. 242 - Tax Tuesday - April 22nd, 2025.mp4 Tue Apr 22 2025 by Matthew Mo…" at bounding box center [712, 519] width 899 height 43
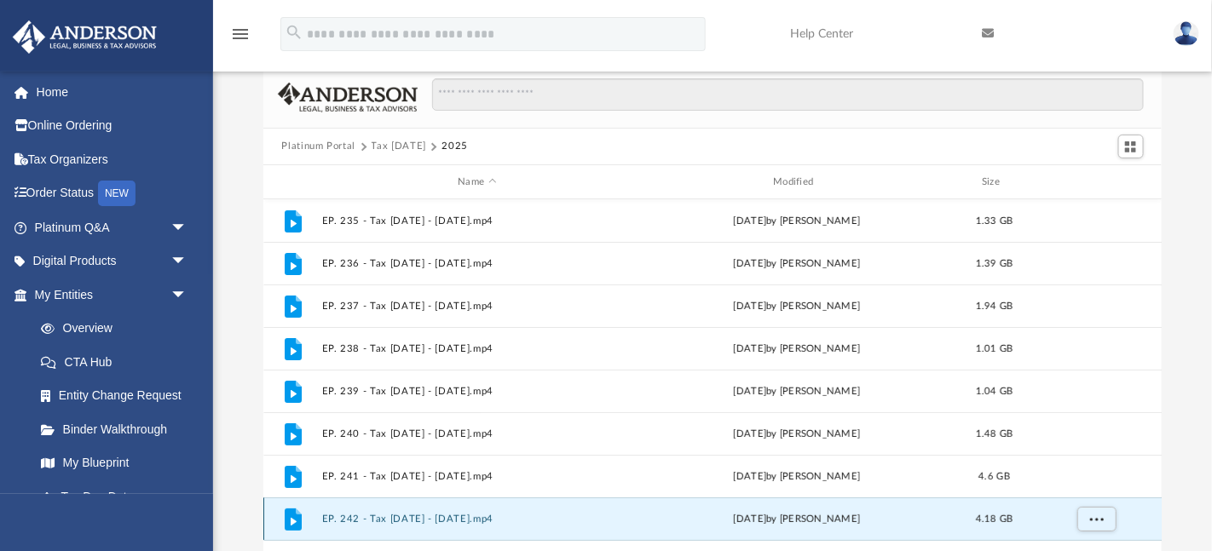
click at [364, 506] on div "File EP. 242 - Tax Tuesday - April 22nd, 2025.mp4 Tue Apr 22 2025 by Matthew Mo…" at bounding box center [712, 519] width 899 height 43
click at [1072, 536] on div "File EP. 242 - Tax Tuesday - April 22nd, 2025.mp4 Tue Apr 22 2025 by Matthew Mo…" at bounding box center [712, 519] width 899 height 43
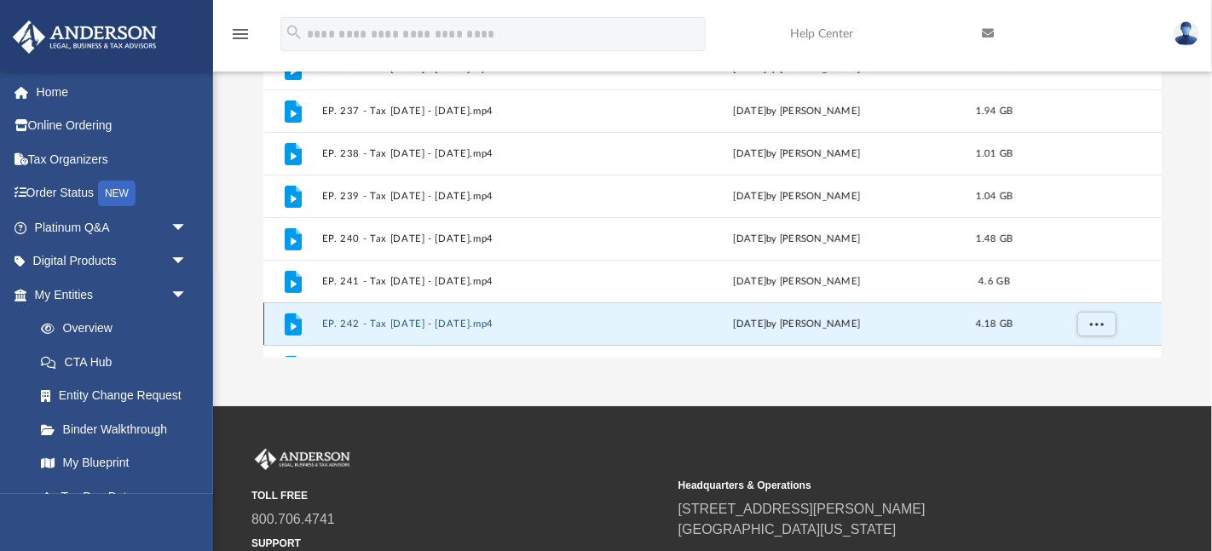
scroll to position [268, 0]
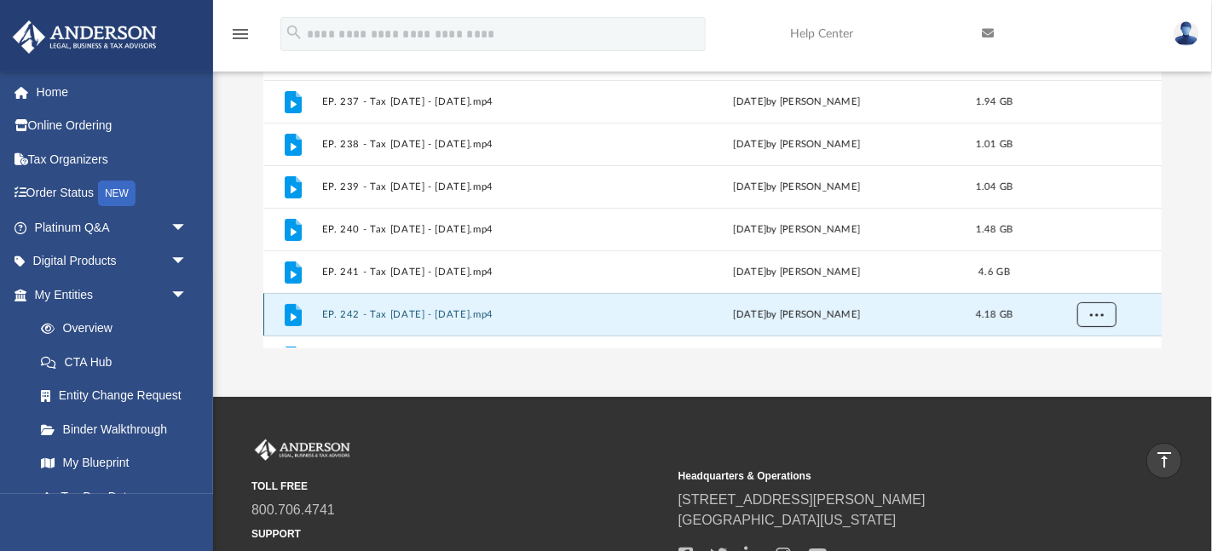
click at [1105, 321] on button "More options" at bounding box center [1095, 316] width 39 height 26
click at [1089, 277] on li "Download" at bounding box center [1081, 278] width 49 height 18
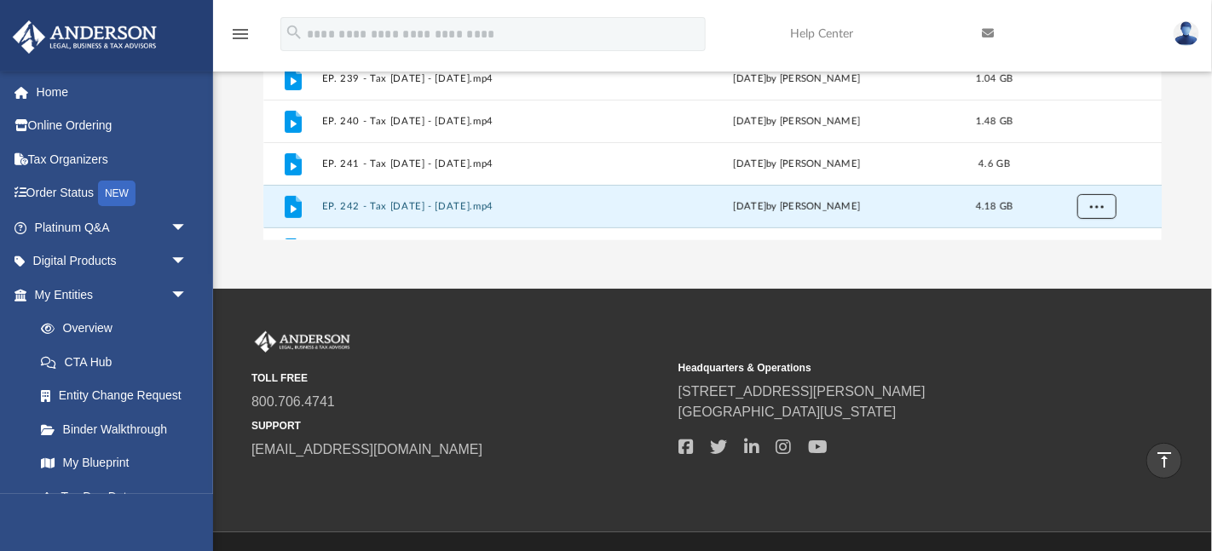
scroll to position [366, 0]
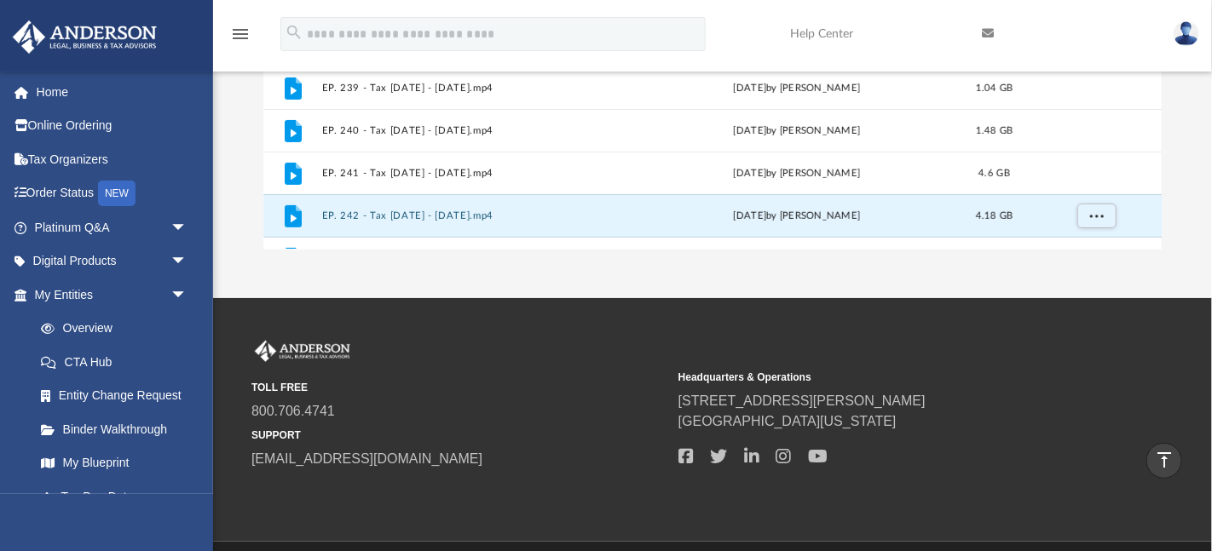
click at [1185, 136] on div "Platinum Portal Tax Tuesday 2025 Name Modified Size File EP. 235 - Tax Tuesday …" at bounding box center [712, 7] width 999 height 485
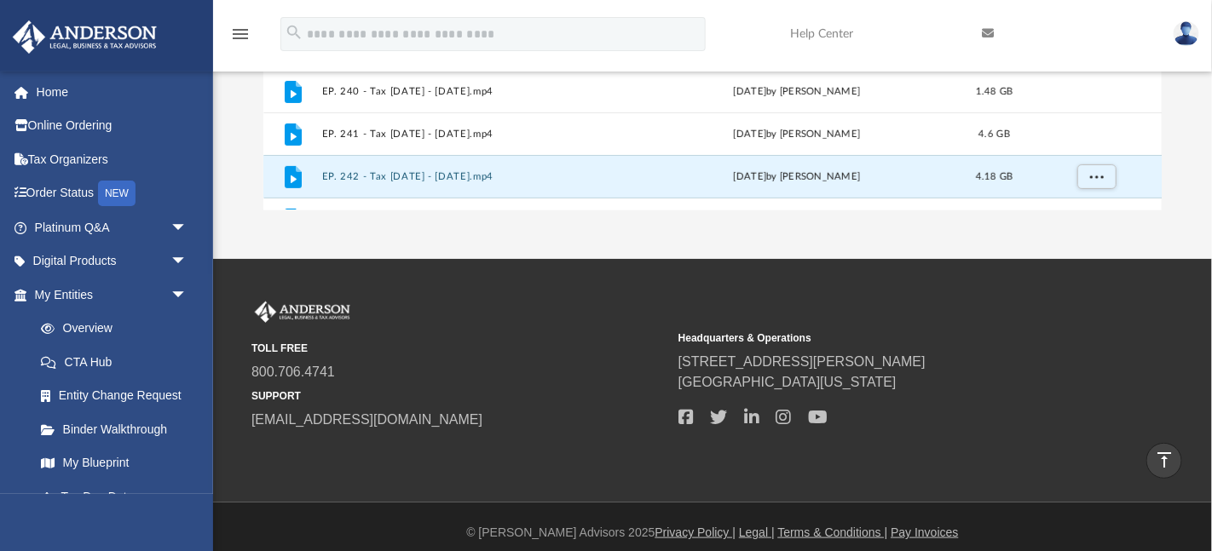
scroll to position [409, 0]
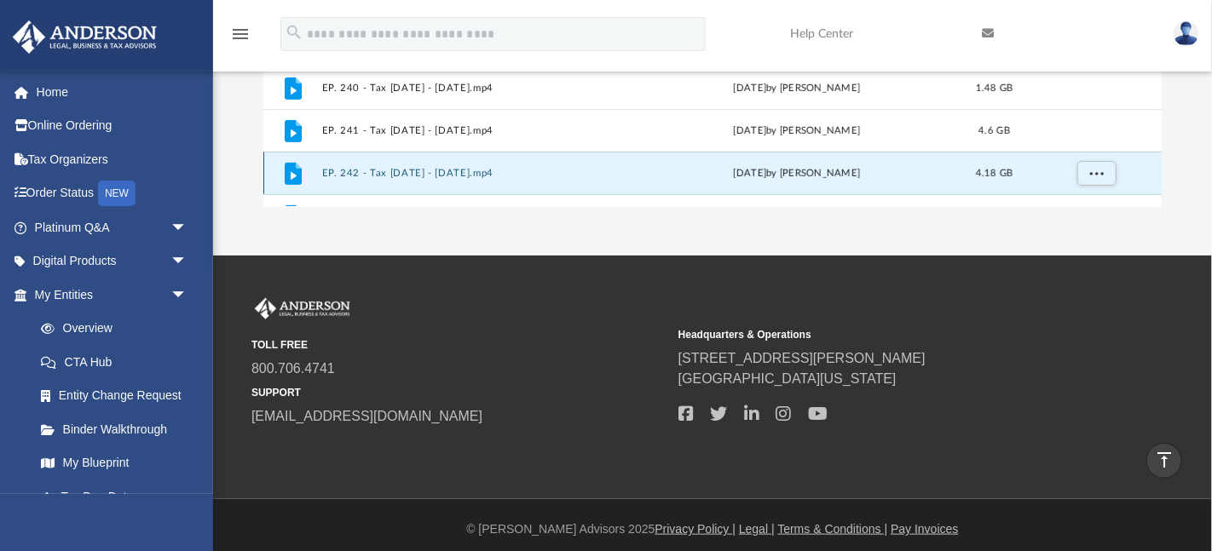
click at [382, 181] on div "File EP. 242 - Tax Tuesday - April 22nd, 2025.mp4 Tue Apr 22 2025 by Matthew Mo…" at bounding box center [712, 173] width 899 height 43
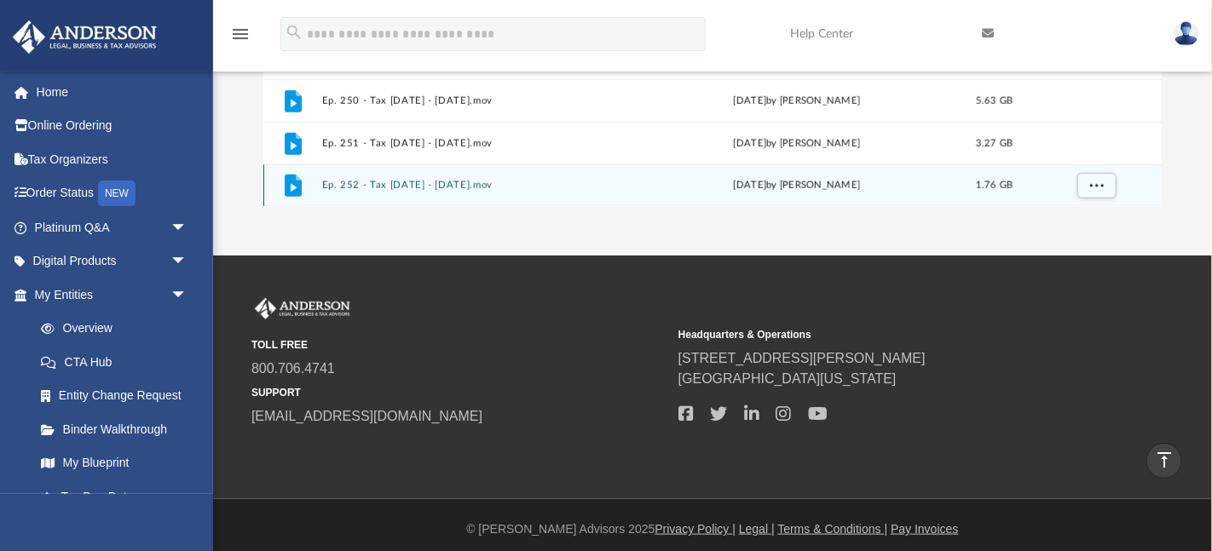
scroll to position [417, 0]
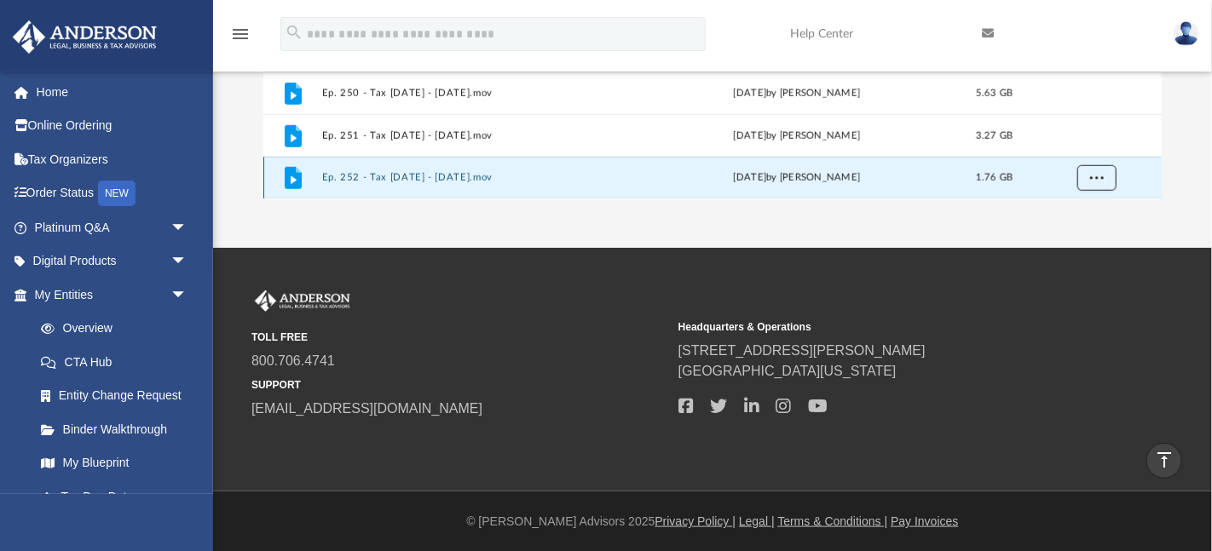
click at [1110, 190] on button "More options" at bounding box center [1095, 179] width 39 height 26
click at [1098, 137] on li "Download" at bounding box center [1081, 141] width 49 height 18
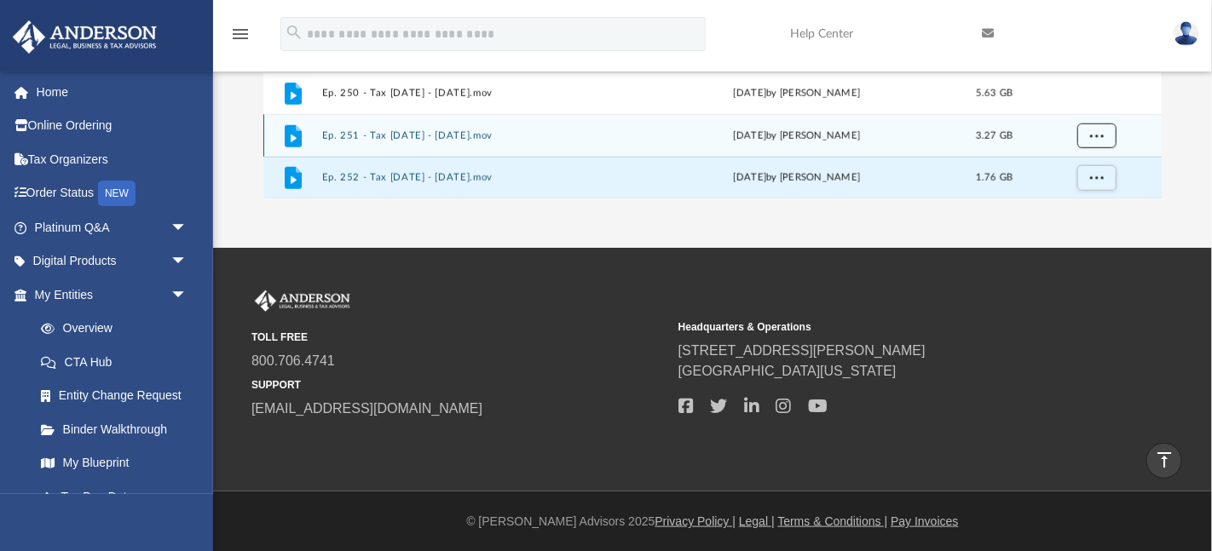
click at [1095, 137] on span "More options" at bounding box center [1096, 135] width 14 height 9
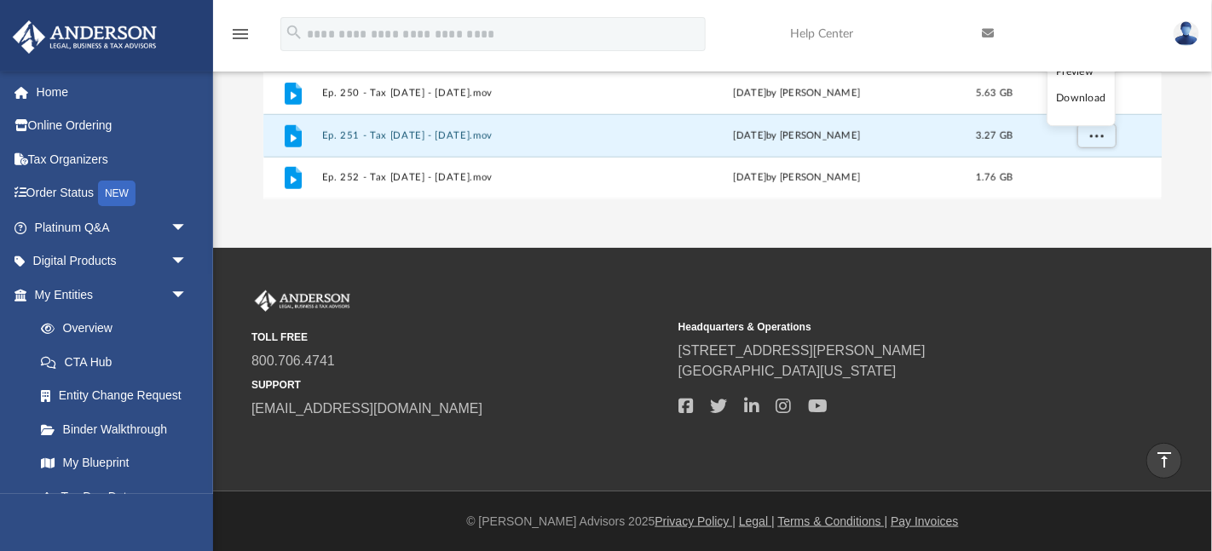
click at [1086, 103] on li "Download" at bounding box center [1081, 99] width 49 height 18
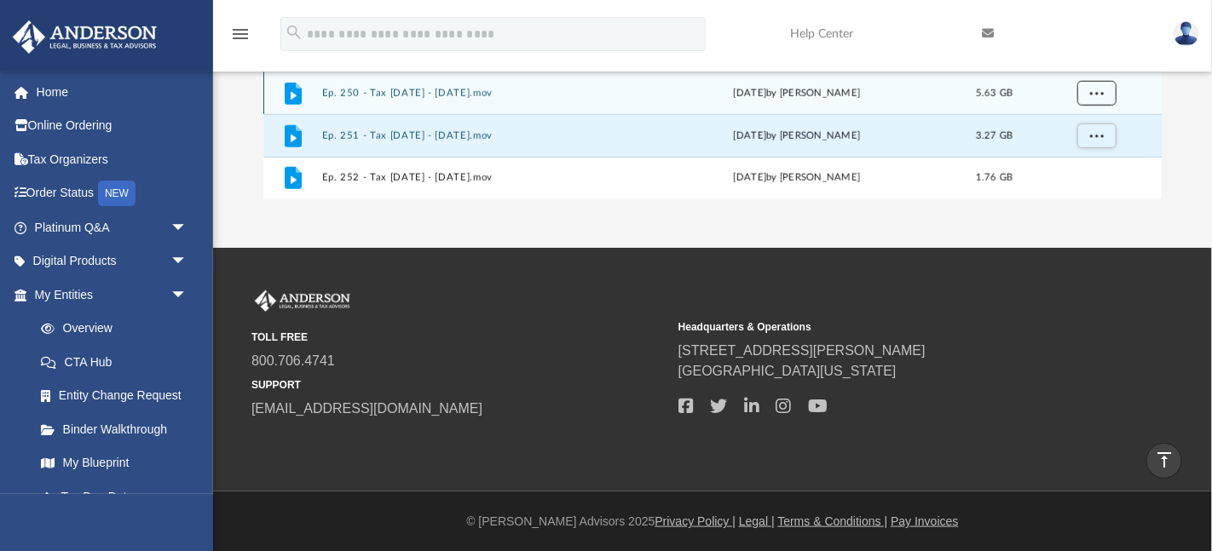
click at [1086, 98] on button "More options" at bounding box center [1095, 94] width 39 height 26
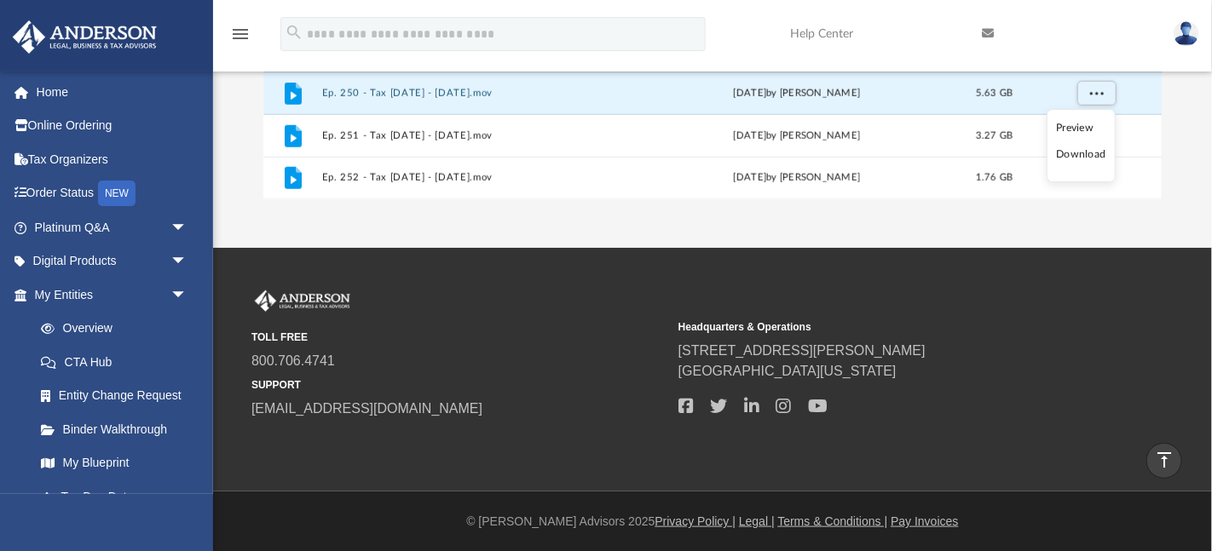
click at [1065, 147] on li "Download" at bounding box center [1081, 155] width 49 height 18
click at [1089, 95] on span "More options" at bounding box center [1096, 93] width 14 height 9
click at [1088, 157] on li "Download" at bounding box center [1081, 155] width 49 height 18
click at [1122, 112] on div "File Ep. 250 - Tax Tuesday - August 12th, 2025.mov Tue Aug 12 2025 by Zyan Trea…" at bounding box center [712, 93] width 899 height 43
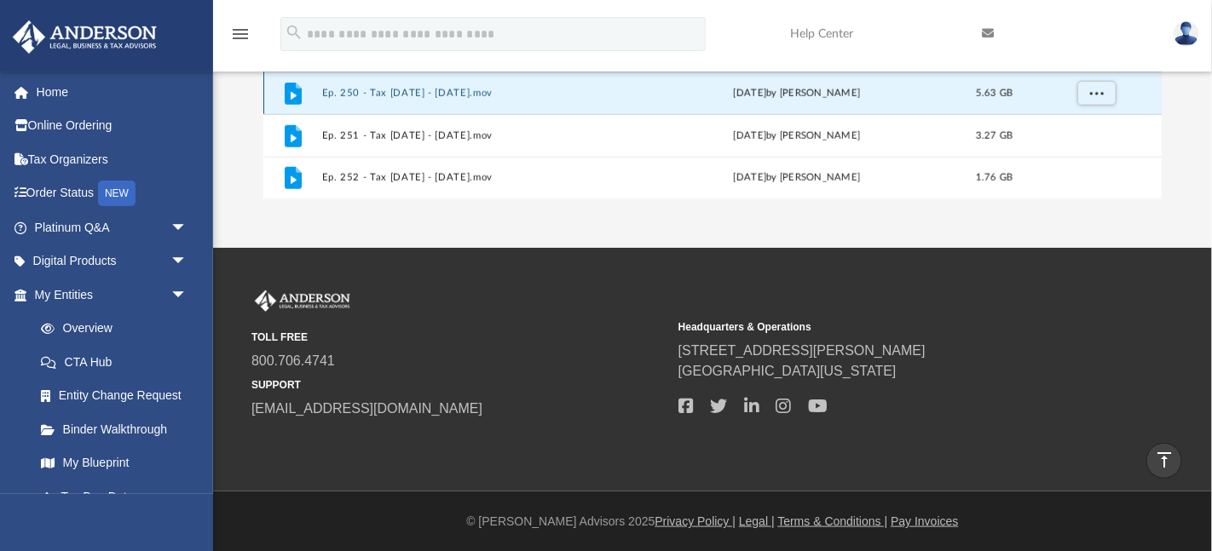
click at [1122, 112] on div "File Ep. 250 - Tax Tuesday - August 12th, 2025.mov Tue Aug 12 2025 by Zyan Trea…" at bounding box center [712, 93] width 899 height 43
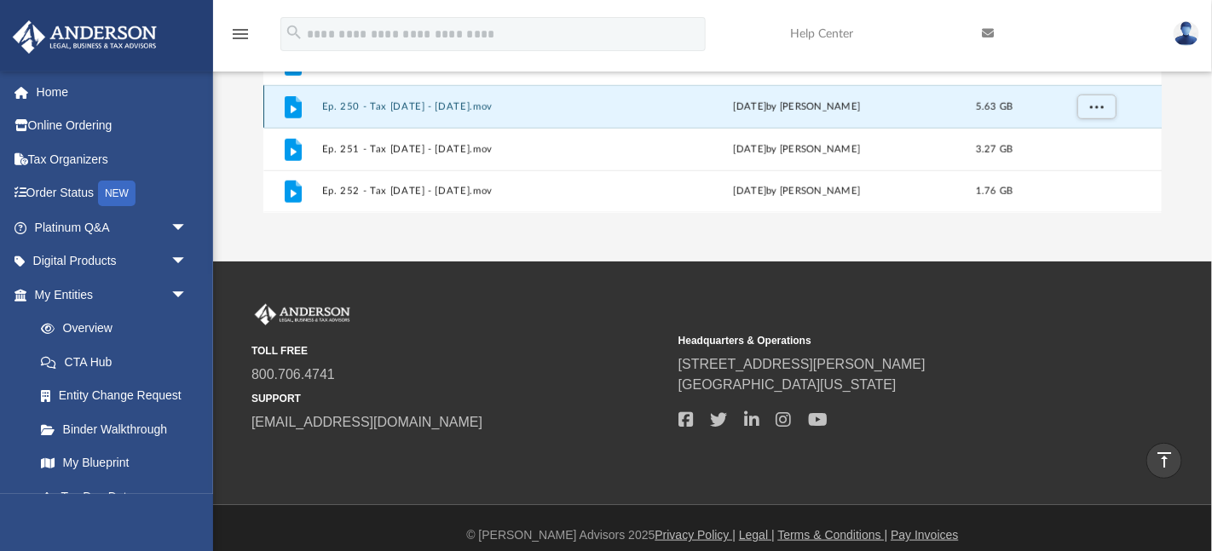
scroll to position [106, 0]
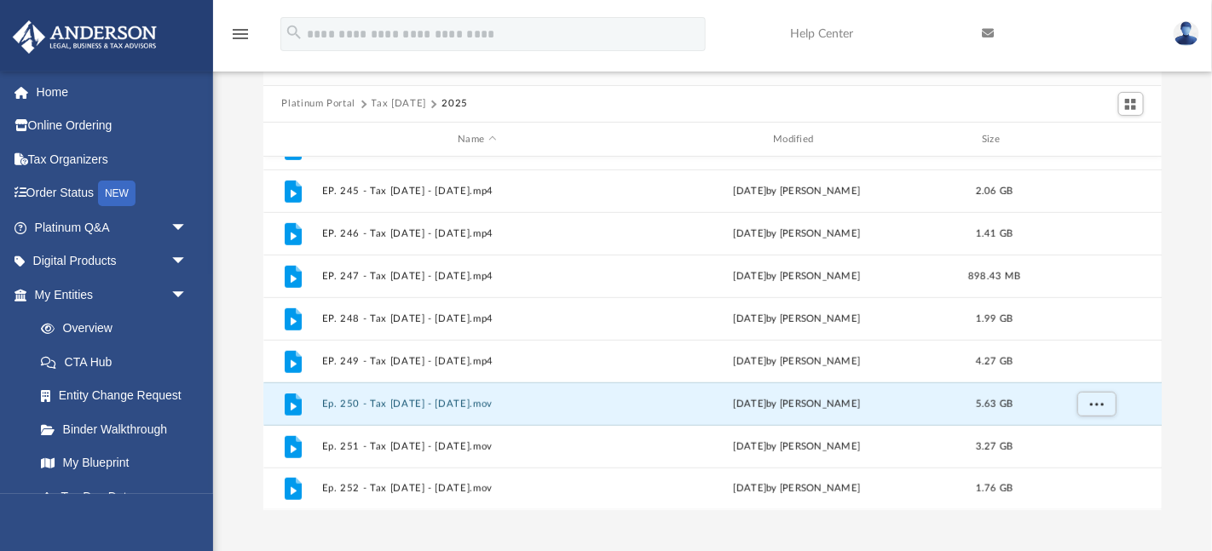
click at [1177, 133] on div "Platinum Portal Tax [DATE] 2025 Name Modified Size File EP. 235 - Tax [DATE] - …" at bounding box center [712, 268] width 999 height 485
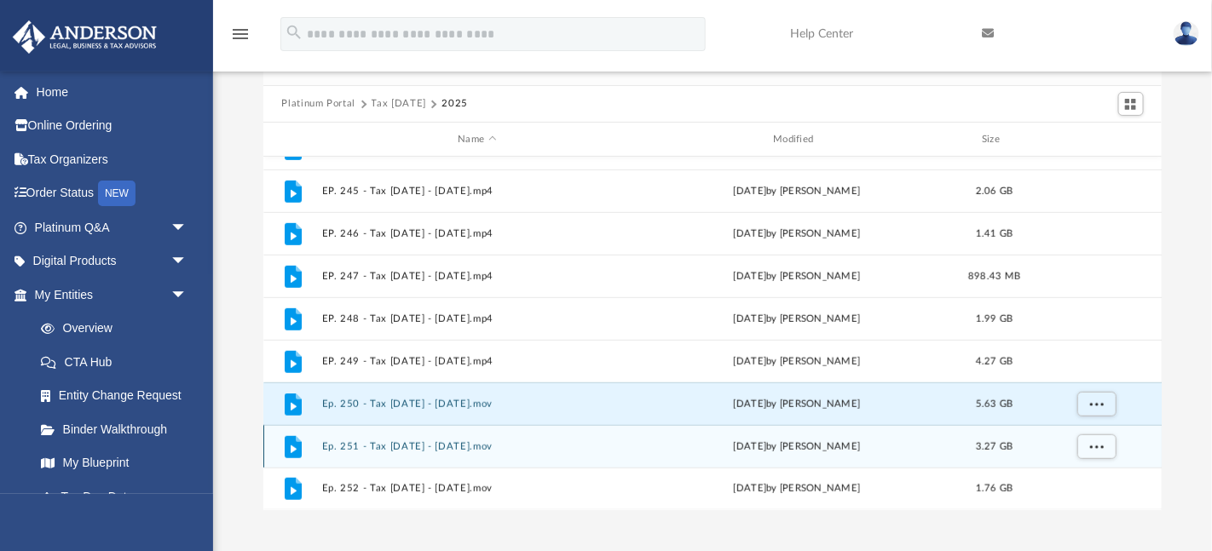
click at [312, 456] on div "File" at bounding box center [292, 447] width 43 height 27
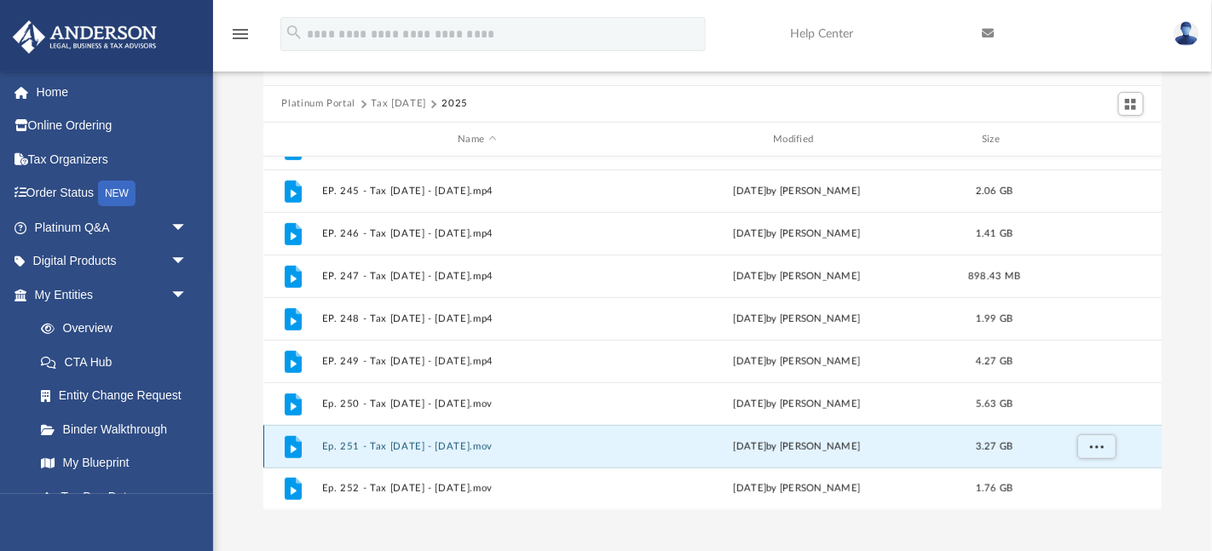
click at [606, 445] on button "Ep. 251 - Tax [DATE] - [DATE].mov" at bounding box center [477, 446] width 312 height 11
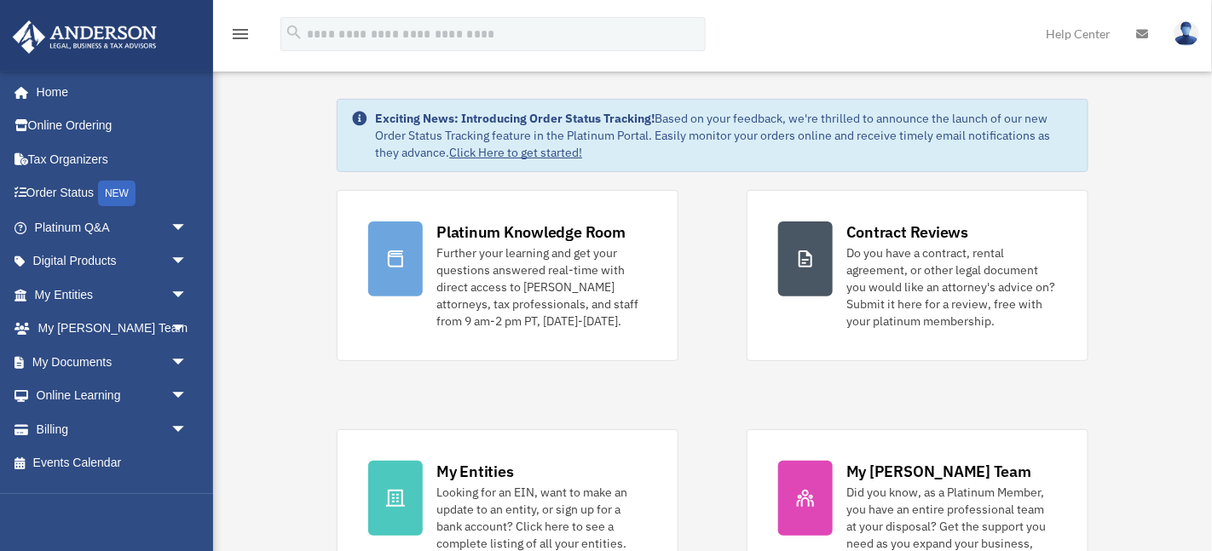
scroll to position [42, 0]
click at [28, 399] on span at bounding box center [30, 396] width 13 height 12
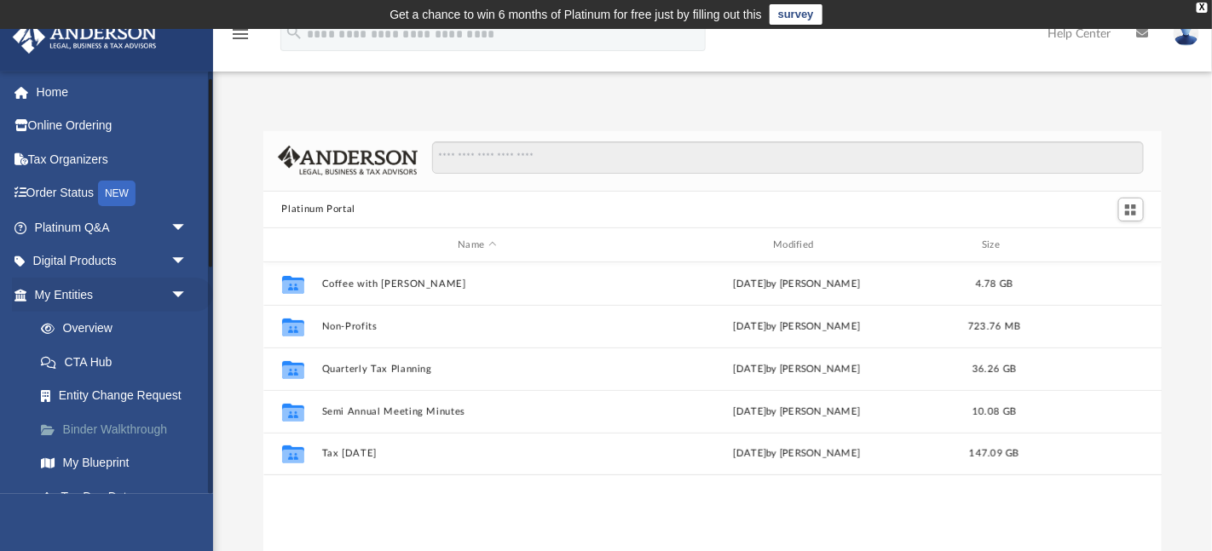
scroll to position [42, 0]
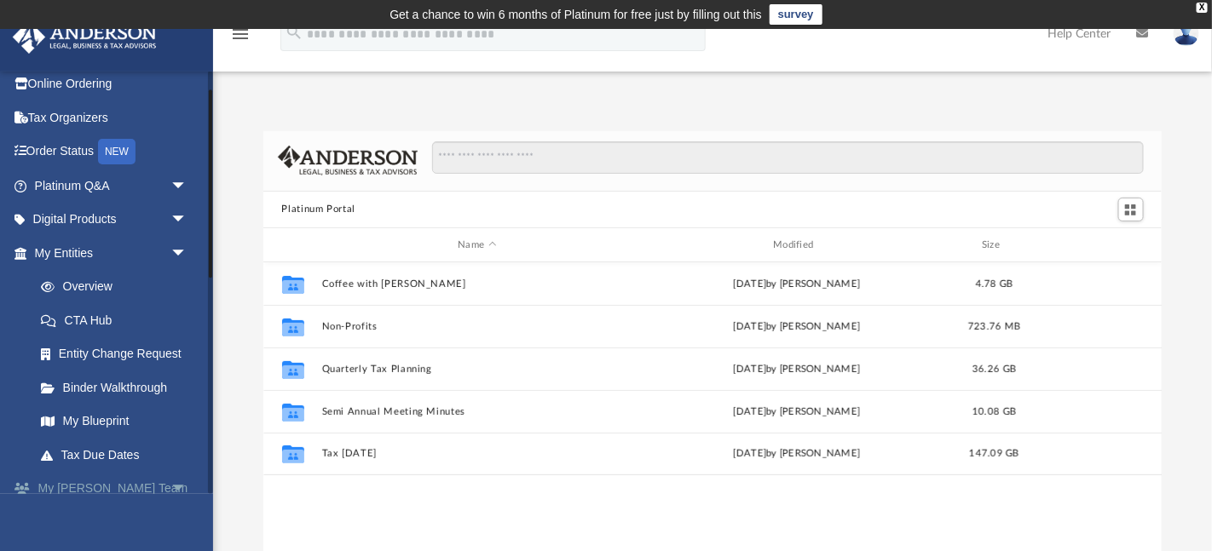
click at [182, 489] on span "arrow_drop_down" at bounding box center [187, 489] width 34 height 35
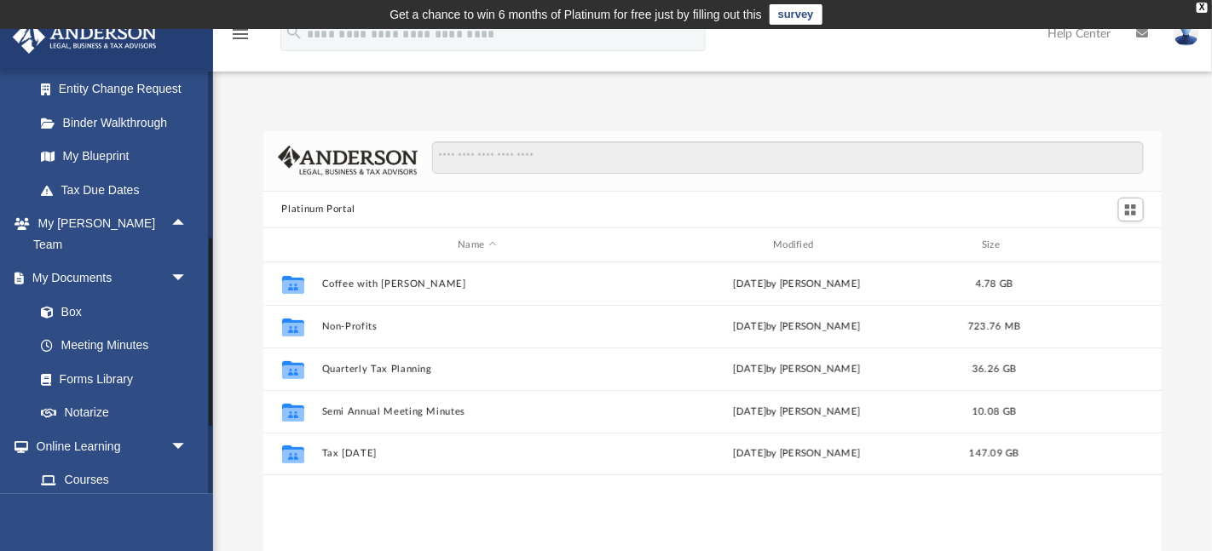
scroll to position [313, 0]
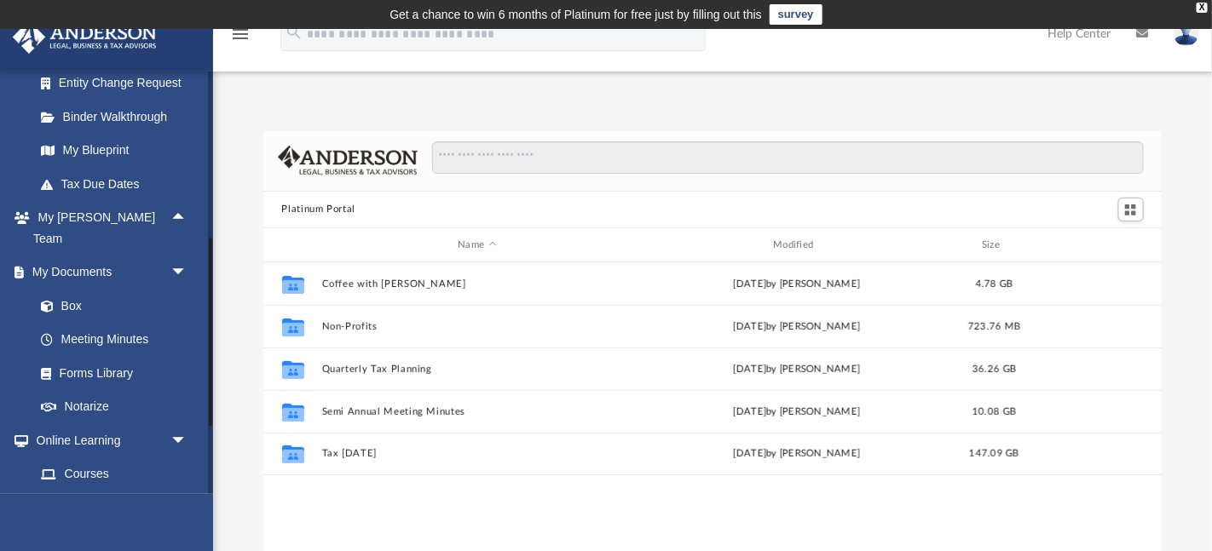
drag, startPoint x: 209, startPoint y: 243, endPoint x: 248, endPoint y: 396, distance: 158.3
click at [248, 396] on div "App werenpursuit@outlook.com Sign Out werenpursuit@outlook.com Home Online Orde…" at bounding box center [606, 347] width 1212 height 539
click at [123, 356] on link "Forms Library" at bounding box center [118, 373] width 189 height 34
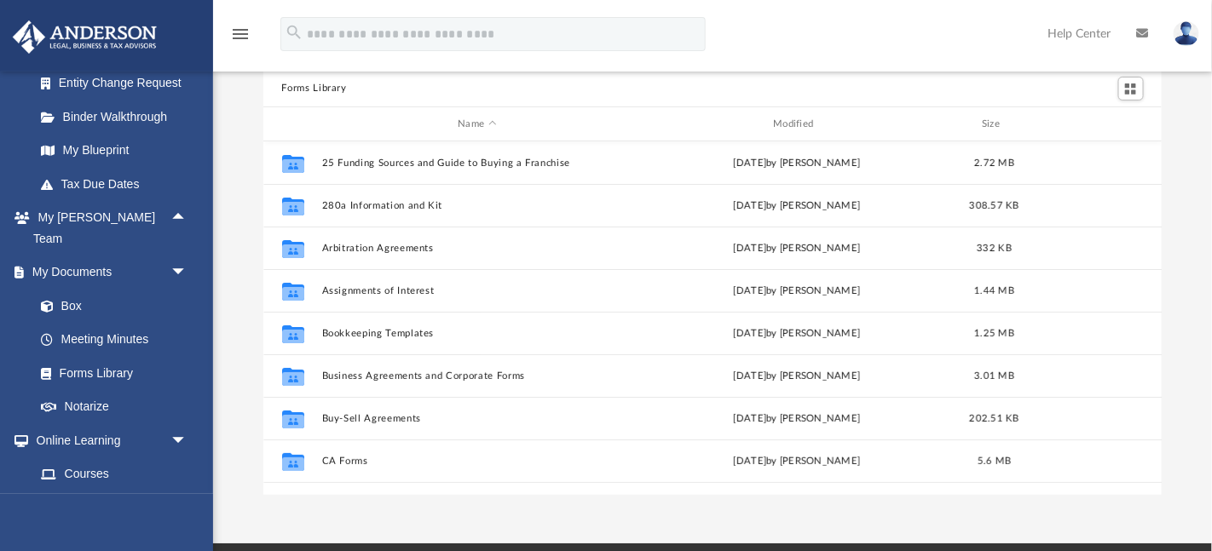
scroll to position [118, 0]
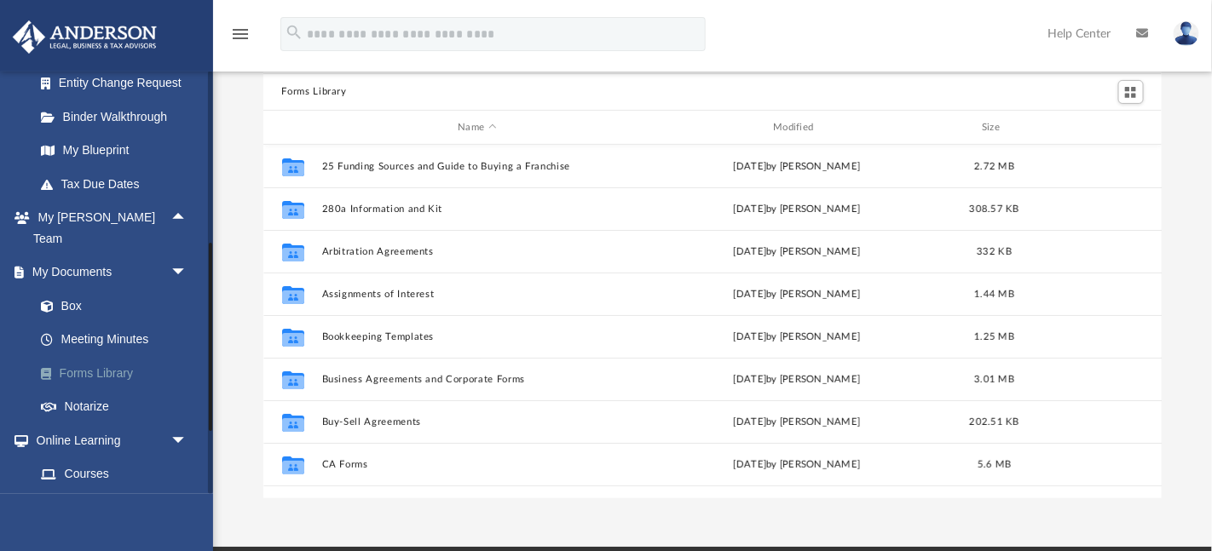
click at [97, 359] on link "Forms Library" at bounding box center [118, 373] width 189 height 34
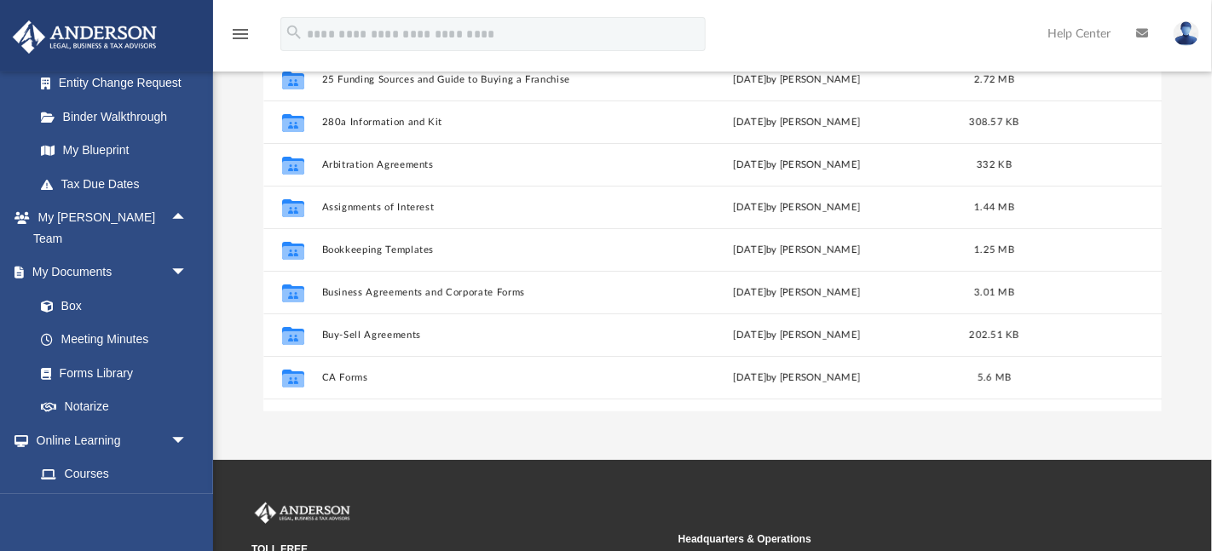
scroll to position [245, 0]
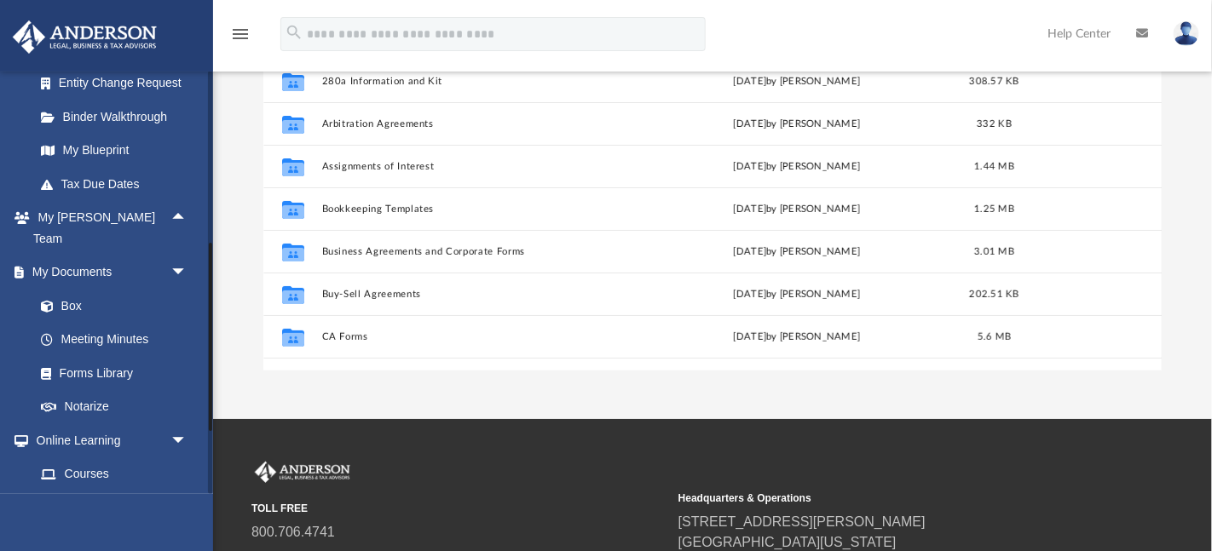
click at [81, 491] on link "Video Training" at bounding box center [118, 508] width 189 height 34
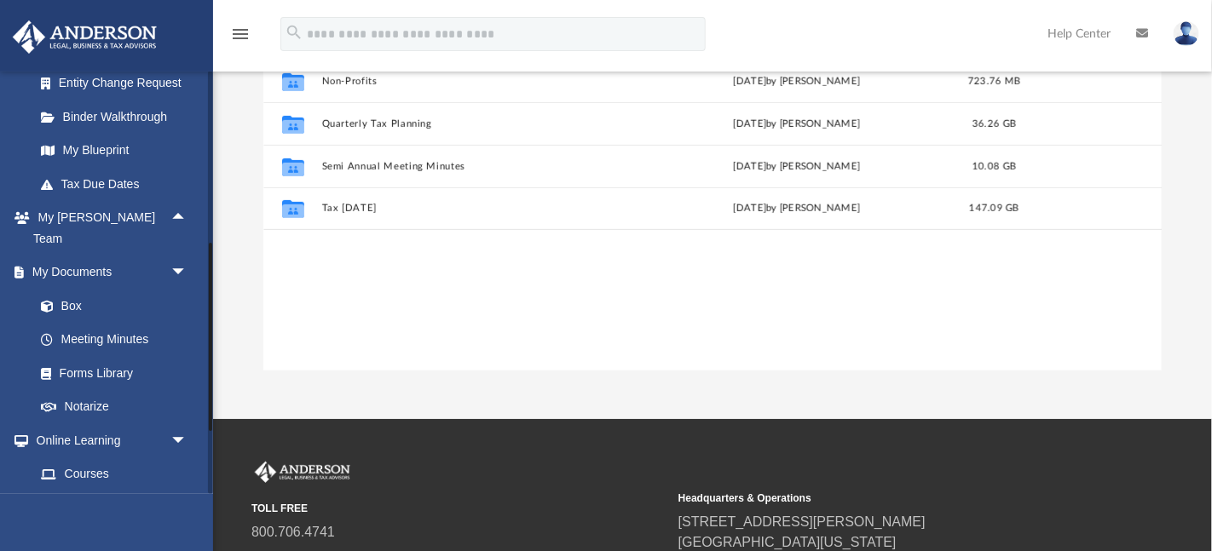
scroll to position [387, 899]
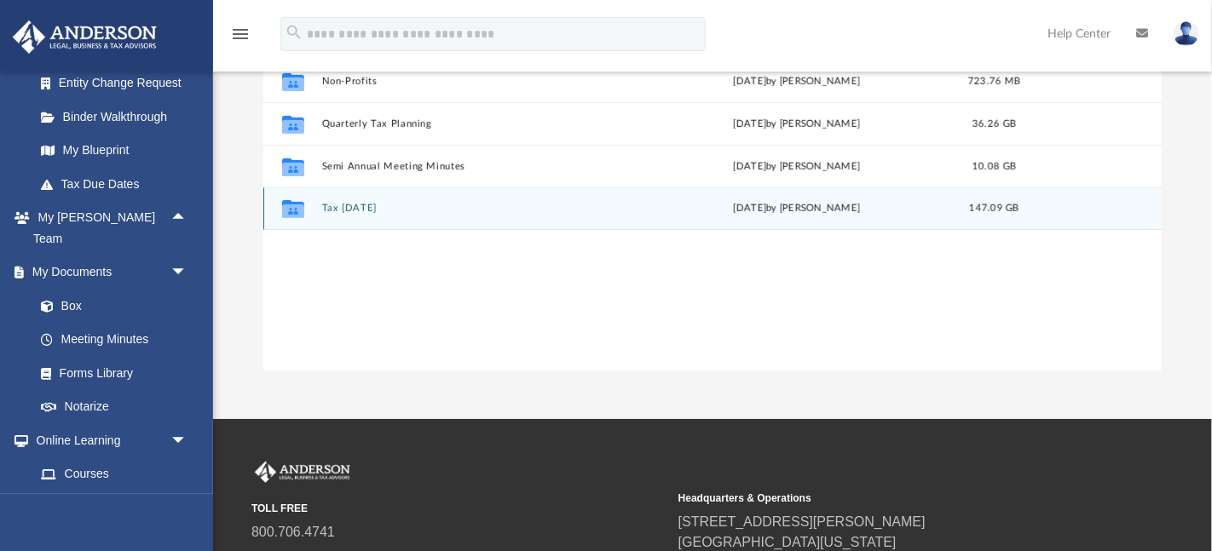
click at [297, 211] on icon "grid" at bounding box center [292, 212] width 22 height 14
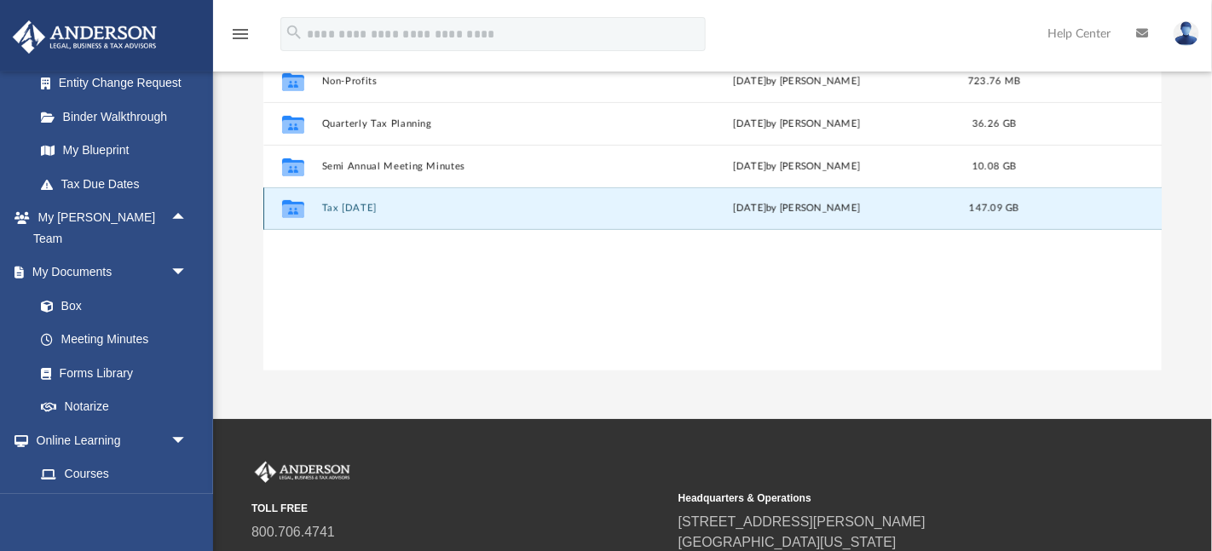
click at [333, 209] on button "Tax Tuesday" at bounding box center [477, 209] width 312 height 11
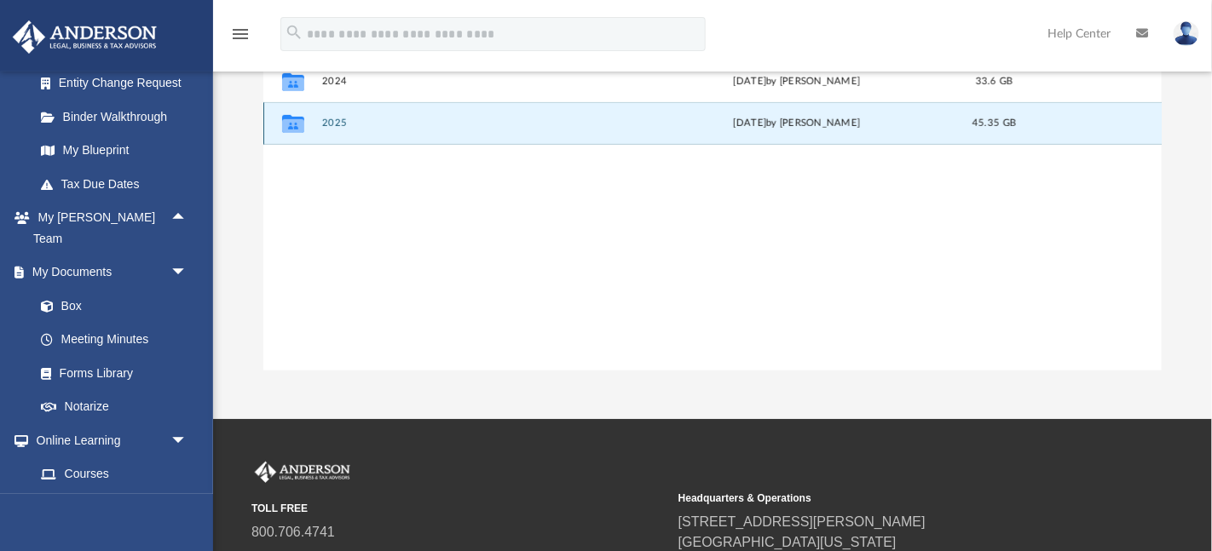
click at [345, 126] on button "2025" at bounding box center [477, 123] width 312 height 11
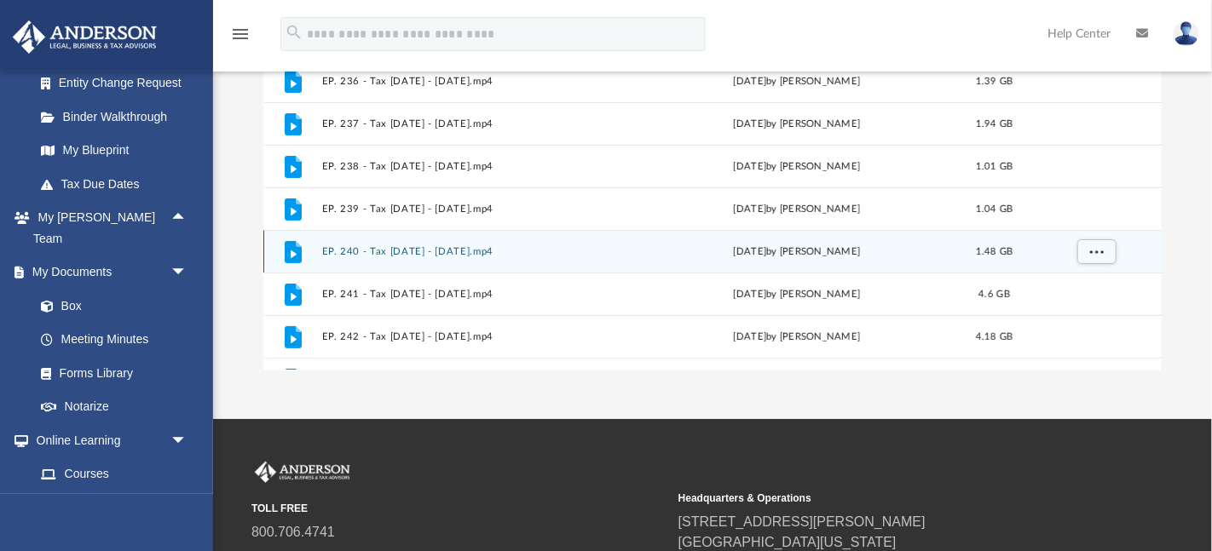
click at [994, 239] on div "File EP. 240 - Tax Tuesday - March 25th, 2025.mp4 Wed Mar 26 2025 by Matthew Mo…" at bounding box center [712, 251] width 899 height 43
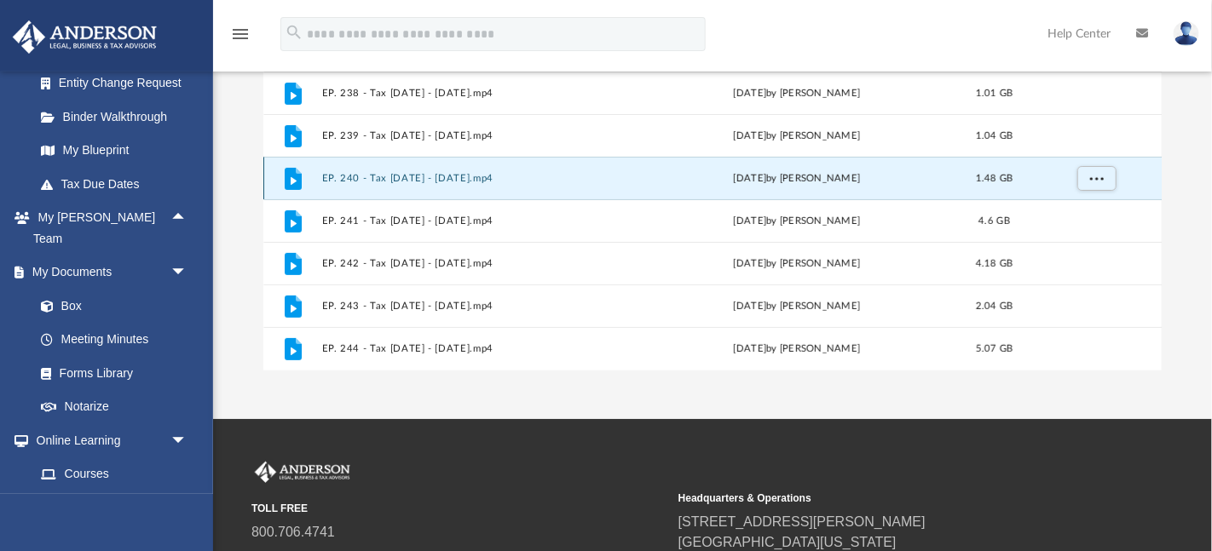
scroll to position [116, 0]
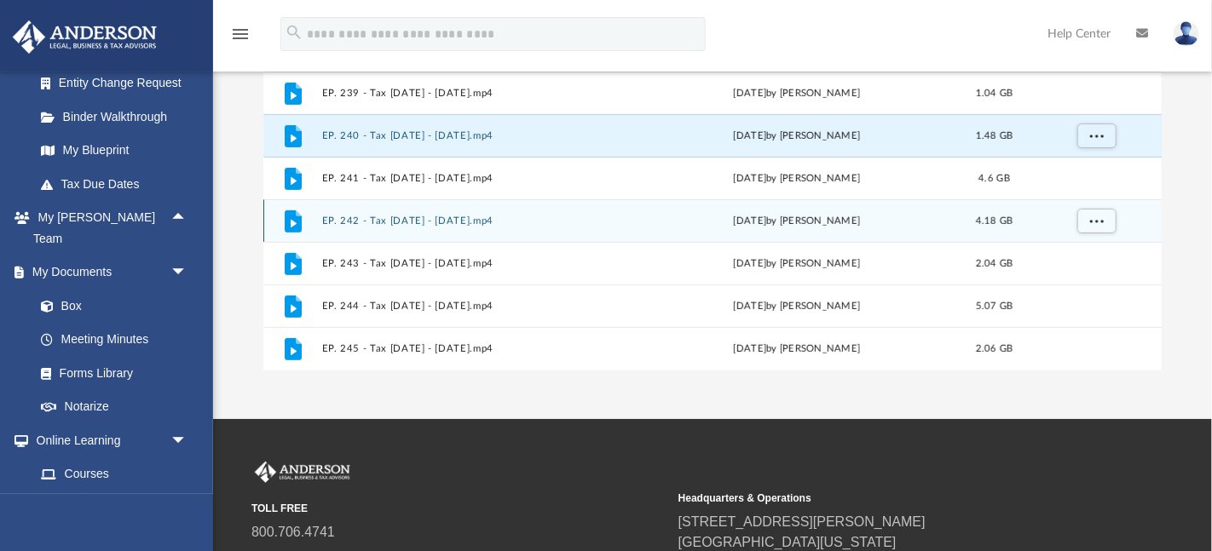
click at [693, 228] on div "Tue Apr 22 2025 by Matthew Moore" at bounding box center [797, 221] width 312 height 15
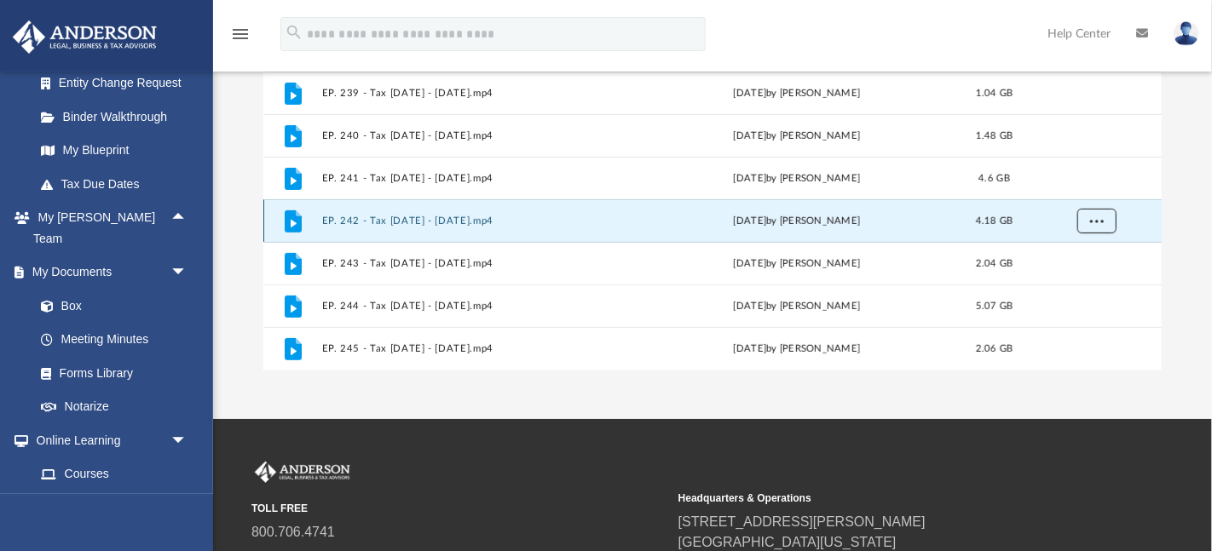
click at [1090, 222] on span "More options" at bounding box center [1096, 220] width 14 height 9
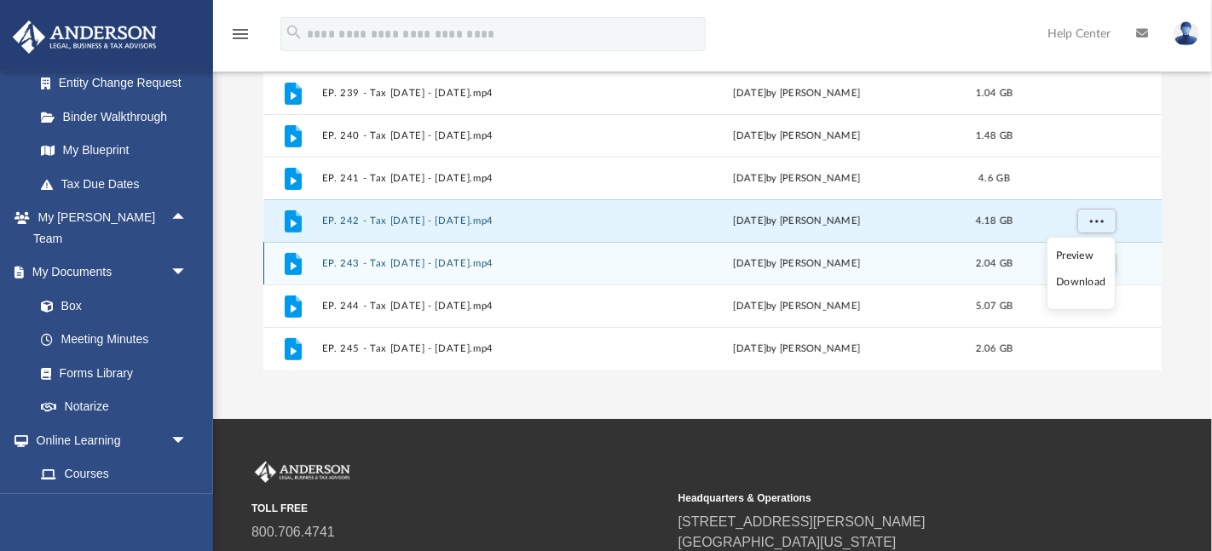
click at [821, 274] on div "File EP. 243 - Tax Tuesday - May 6th, 2025.mp4 Wed May 7 2025 by Matthew Moore …" at bounding box center [712, 263] width 899 height 43
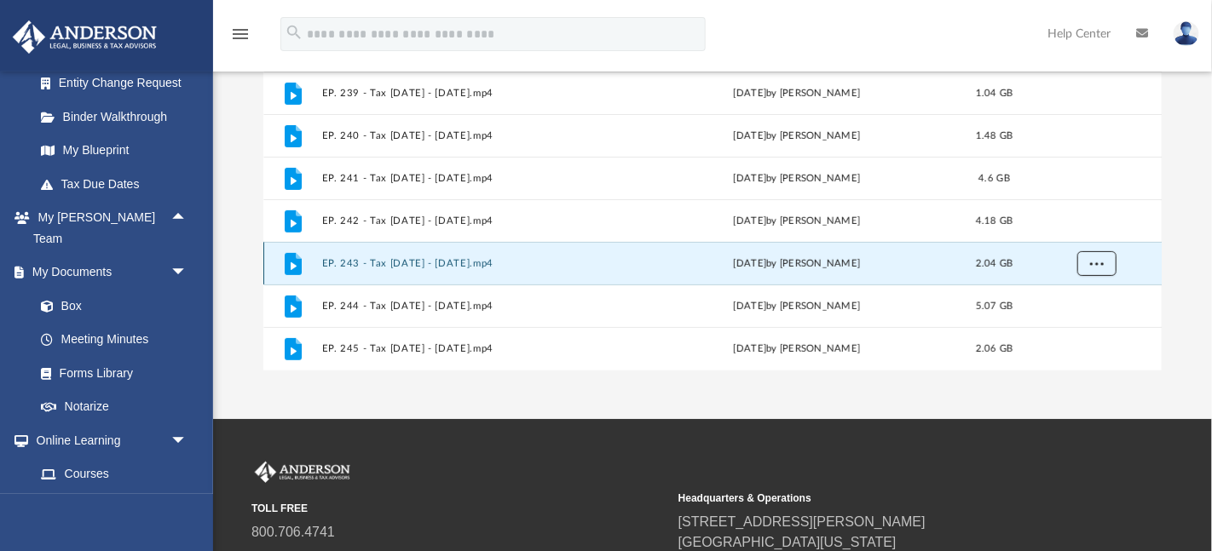
click at [1090, 270] on button "More options" at bounding box center [1095, 264] width 39 height 26
click at [1072, 320] on li "Download" at bounding box center [1081, 325] width 49 height 18
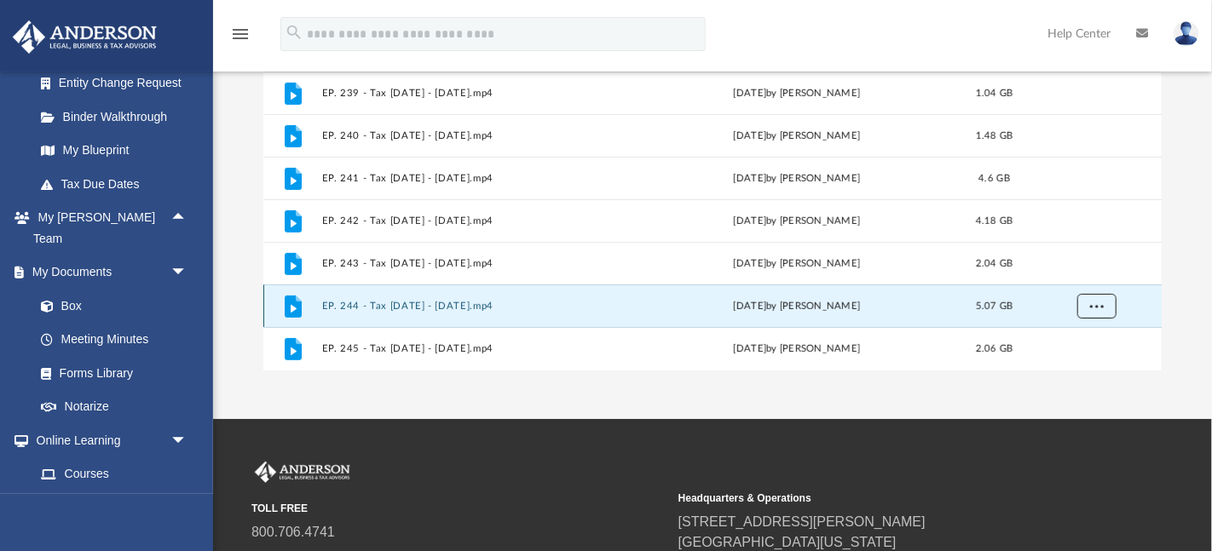
click at [1087, 308] on button "More options" at bounding box center [1095, 307] width 39 height 26
click at [650, 311] on div "Wed May 21 2025 by Matthew Moore" at bounding box center [797, 306] width 312 height 15
click at [1099, 299] on button "More options" at bounding box center [1095, 307] width 39 height 26
click at [1083, 271] on li "Download" at bounding box center [1081, 269] width 49 height 18
click at [1083, 271] on button "More options" at bounding box center [1095, 264] width 39 height 26
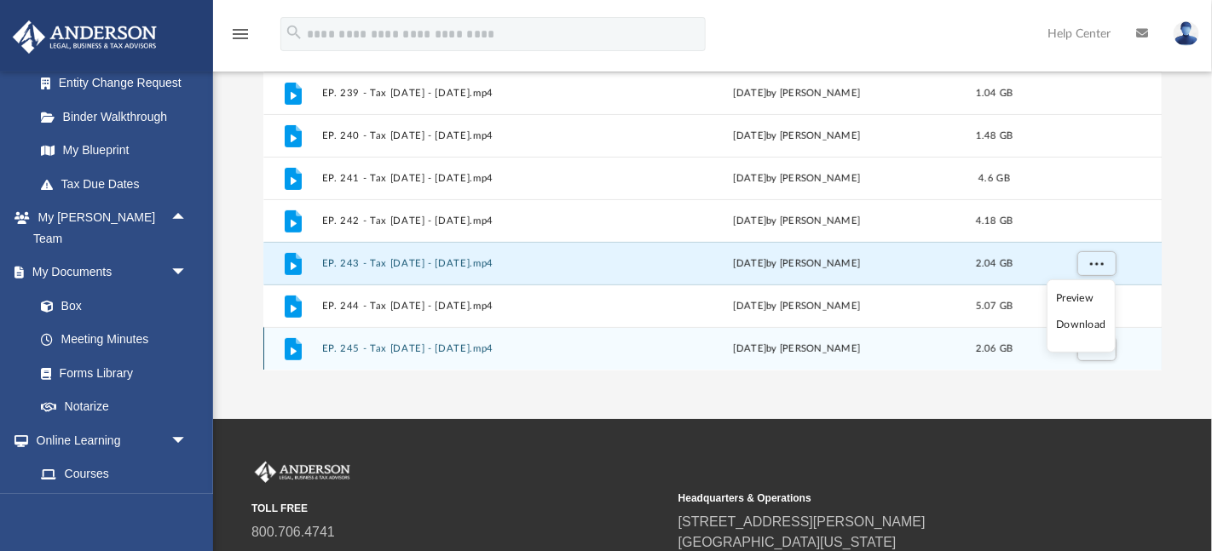
click at [342, 341] on div "File EP. 245 - Tax Tuesday - June 3rd, 2025.mp4 Thu Jun 5 2025 by Matthew Moore…" at bounding box center [712, 348] width 899 height 43
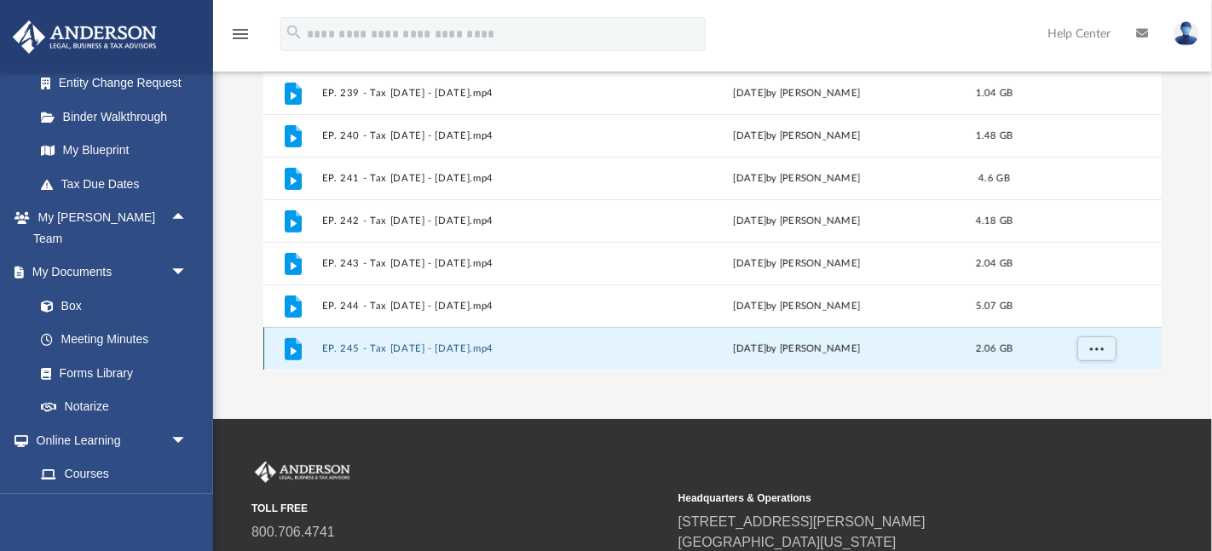
click at [342, 341] on div "File EP. 245 - Tax Tuesday - June 3rd, 2025.mp4 Thu Jun 5 2025 by Matthew Moore…" at bounding box center [712, 348] width 899 height 43
click at [1099, 350] on span "More options" at bounding box center [1096, 348] width 14 height 9
click at [1095, 314] on li "Download" at bounding box center [1081, 312] width 49 height 18
click at [522, 357] on div "File EP. 245 - Tax Tuesday - June 3rd, 2025.mp4 Thu Jun 5 2025 by Matthew Moore…" at bounding box center [712, 348] width 899 height 43
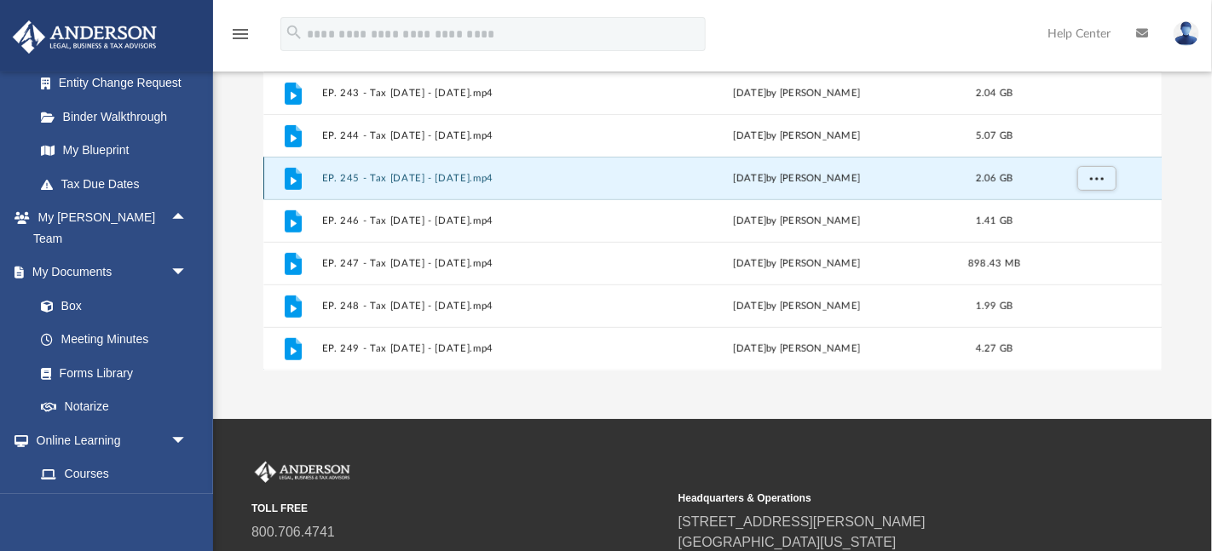
scroll to position [329, 0]
click at [385, 180] on button "EP. 246 - Tax Tuesday - June 17th, 2025.mp4" at bounding box center [477, 178] width 312 height 11
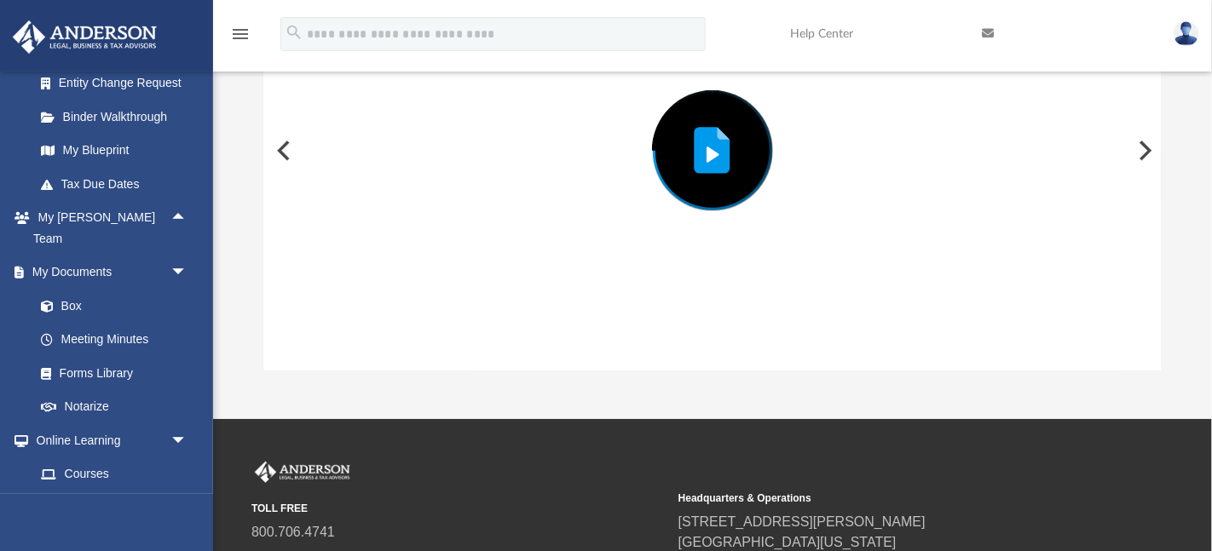
scroll to position [131, 0]
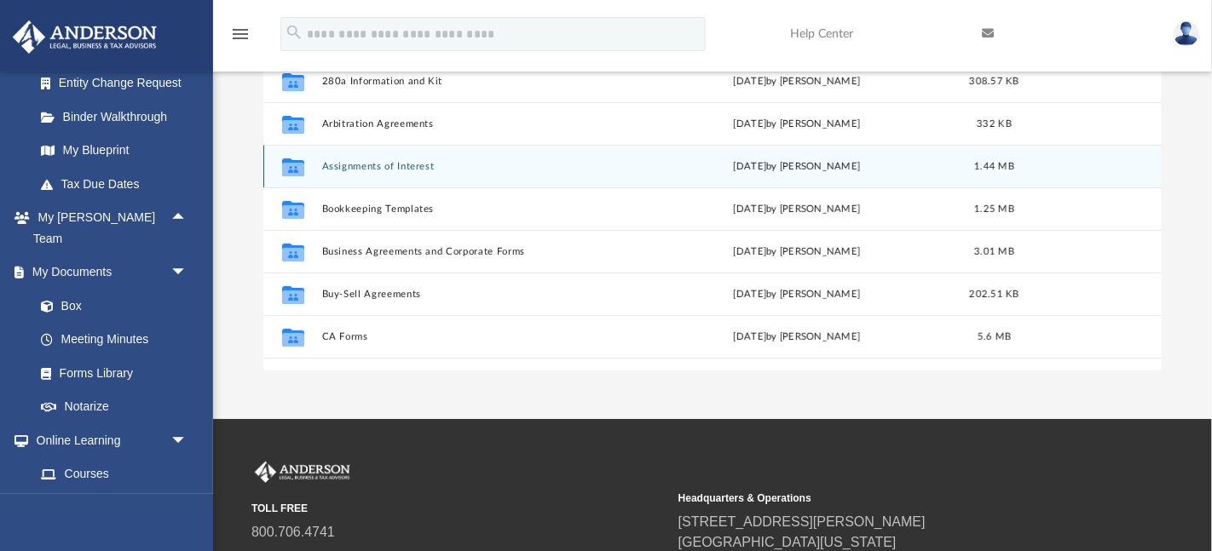
scroll to position [387, 899]
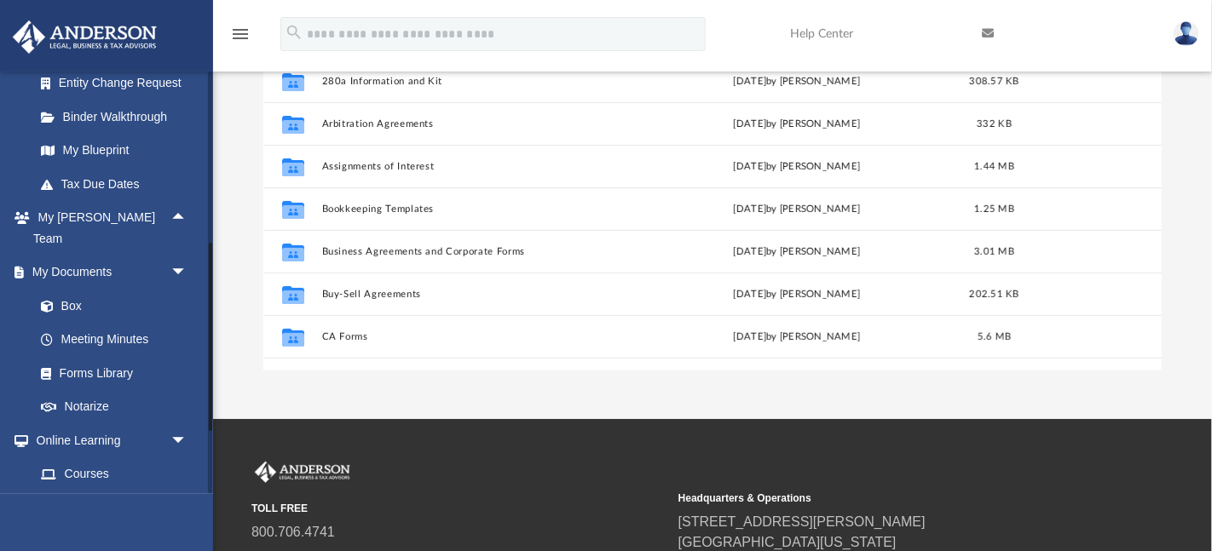
click at [114, 491] on link "Video Training" at bounding box center [118, 508] width 189 height 34
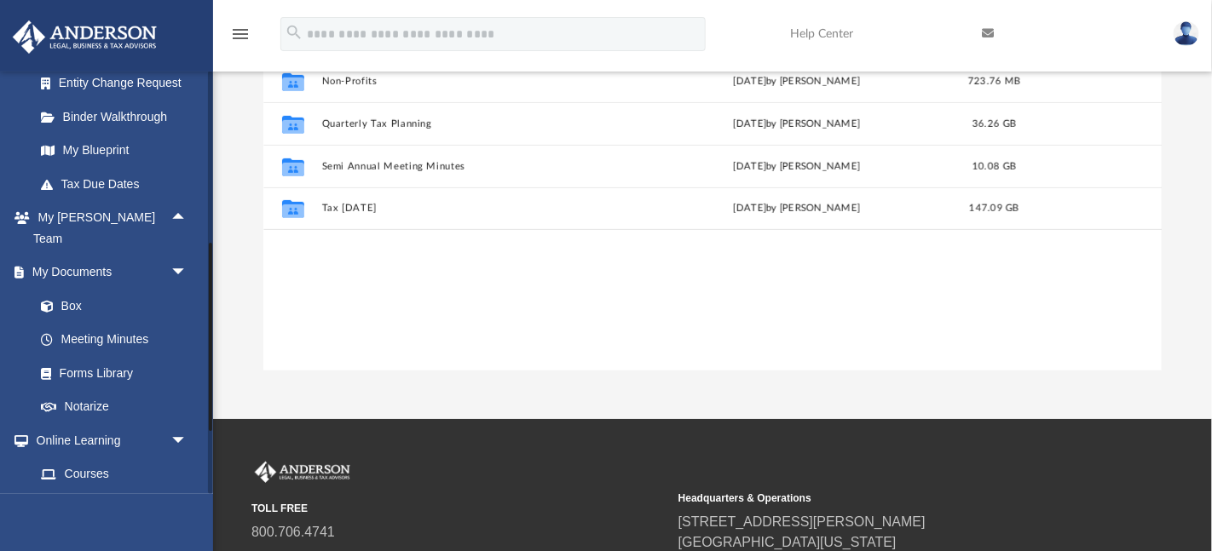
scroll to position [387, 899]
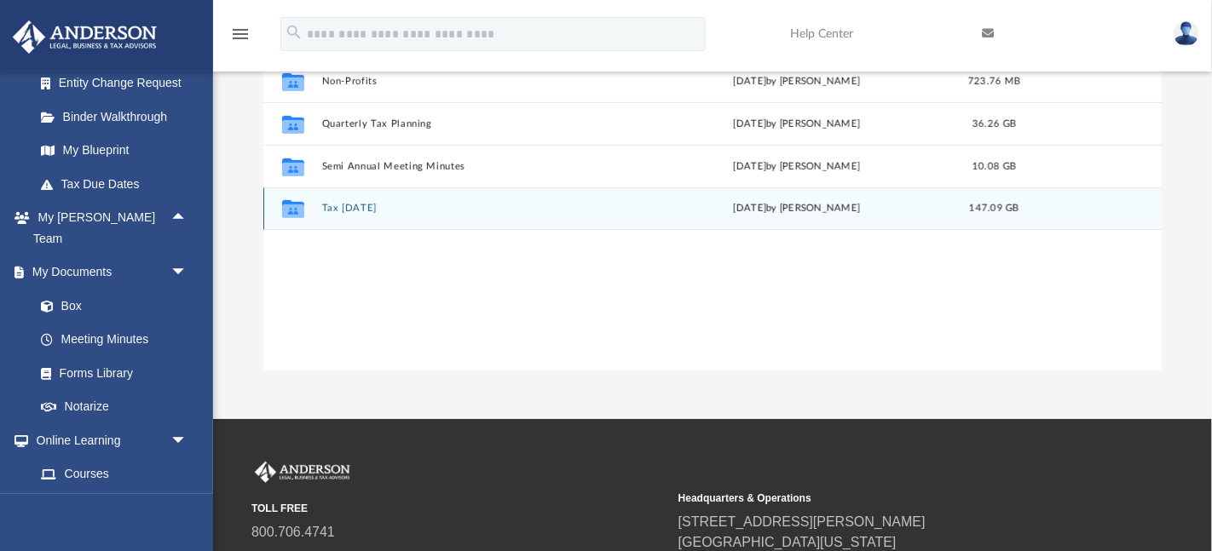
click at [330, 205] on button "Tax Tuesday" at bounding box center [477, 209] width 312 height 11
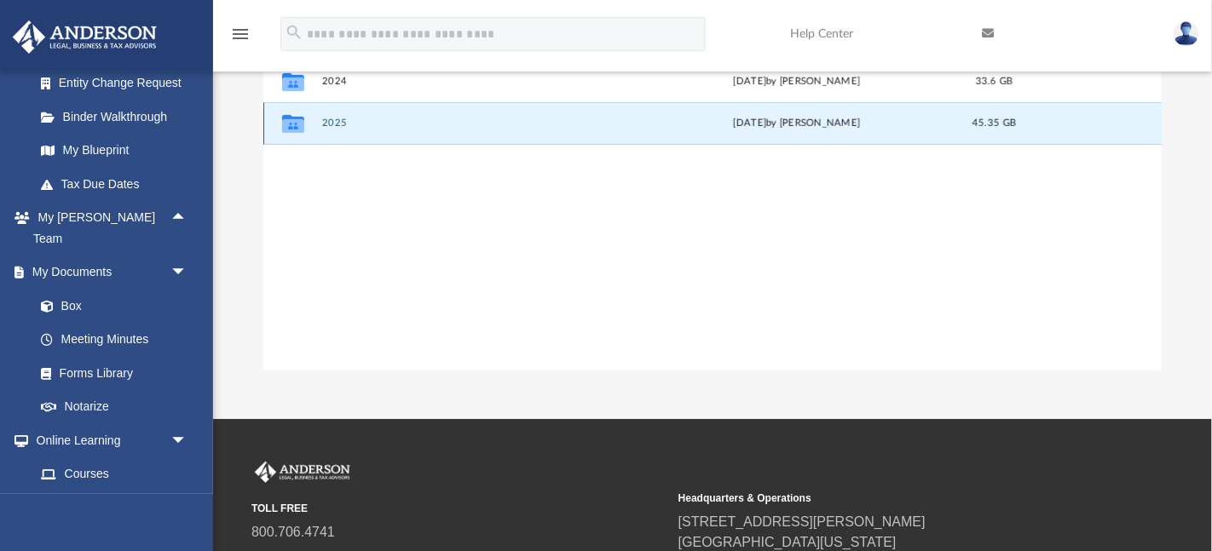
click at [334, 119] on button "2025" at bounding box center [477, 123] width 312 height 11
click at [330, 119] on button "2025" at bounding box center [477, 123] width 312 height 11
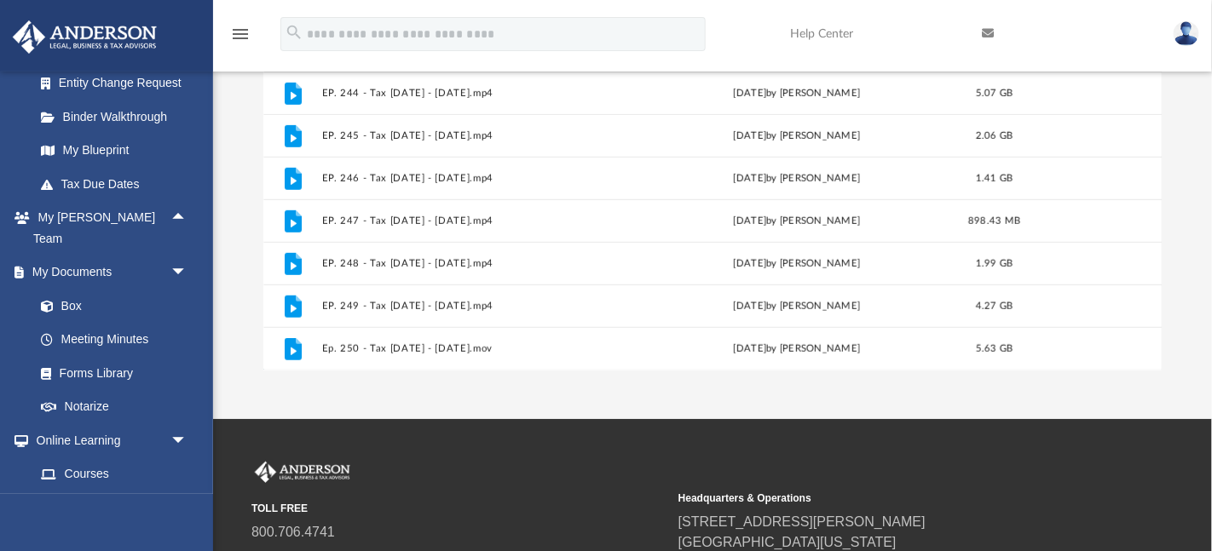
scroll to position [372, 0]
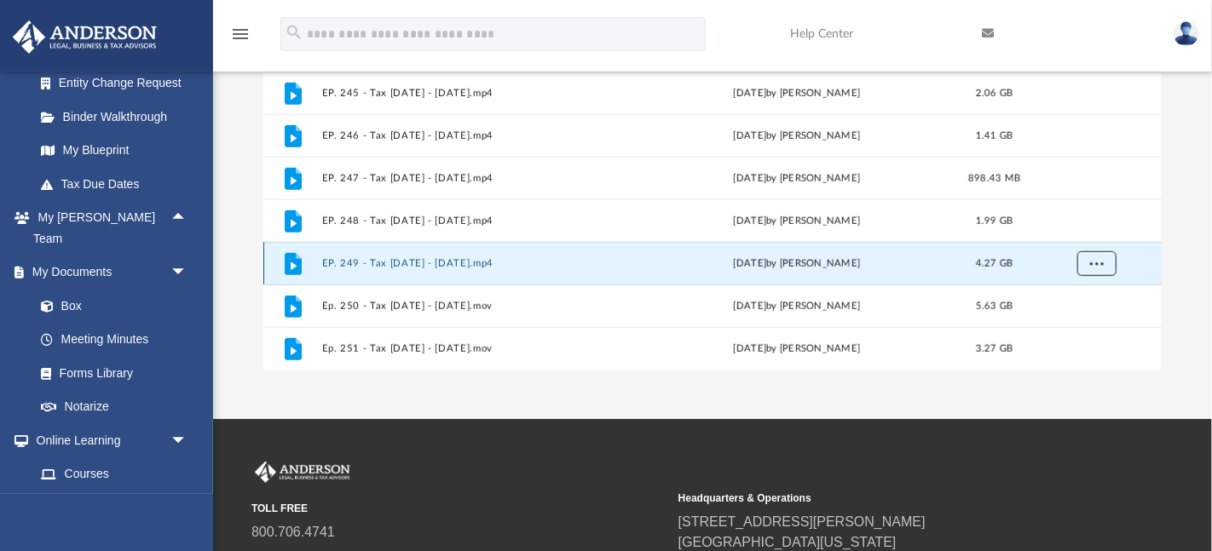
click at [1105, 266] on button "More options" at bounding box center [1095, 264] width 39 height 26
click at [1079, 325] on li "Download" at bounding box center [1081, 325] width 49 height 18
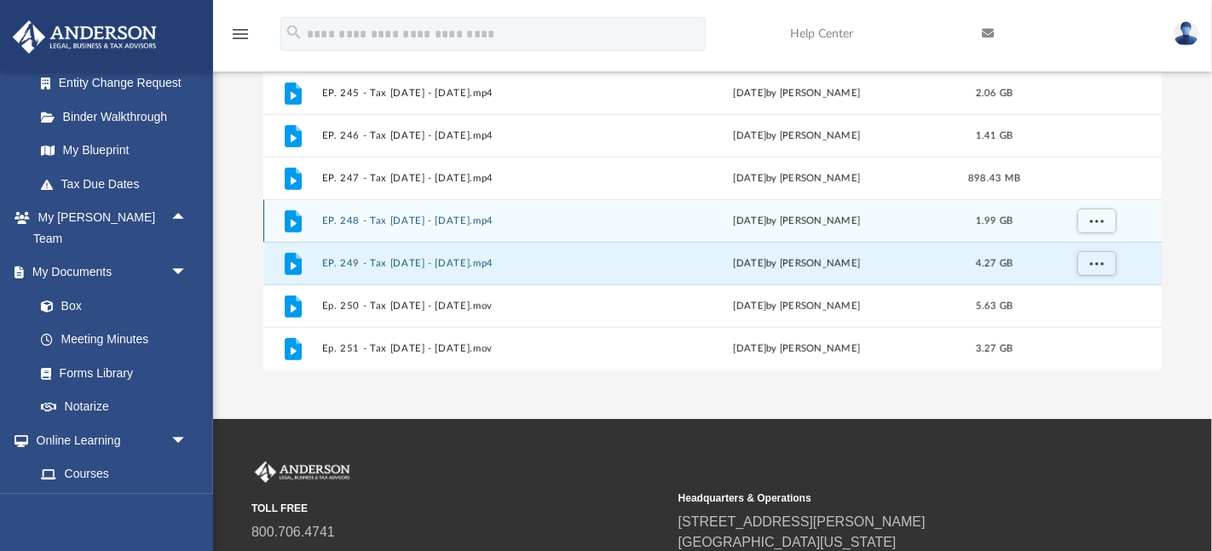
click at [1018, 225] on div "1.99 GB" at bounding box center [994, 221] width 68 height 15
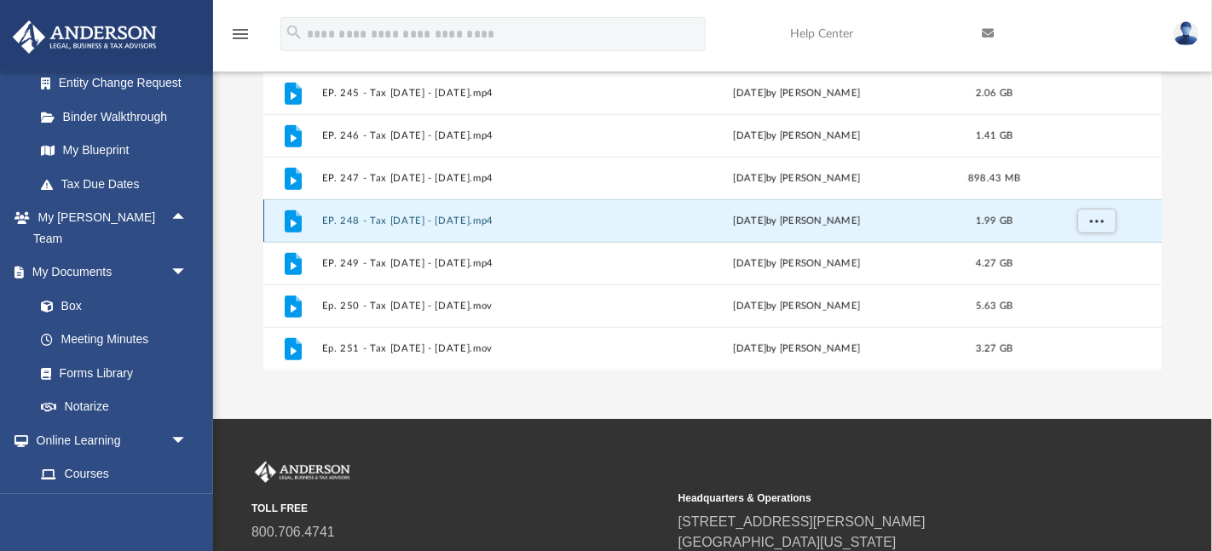
click at [1075, 216] on div "grid" at bounding box center [1094, 221] width 119 height 32
click at [1094, 222] on span "More options" at bounding box center [1096, 220] width 14 height 9
click at [1071, 281] on li "Download" at bounding box center [1081, 283] width 49 height 18
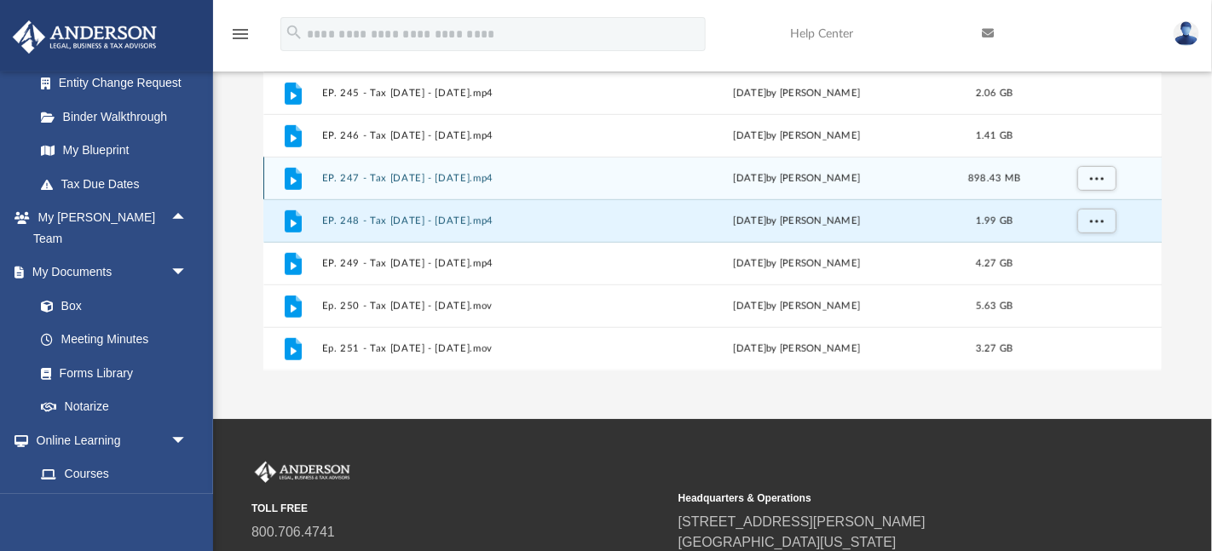
click at [1020, 189] on div "File EP. 247 - Tax Tuesday - July 1st, 2025.mp4 Wed Jul 2 2025 by Matthew Moore…" at bounding box center [712, 178] width 899 height 43
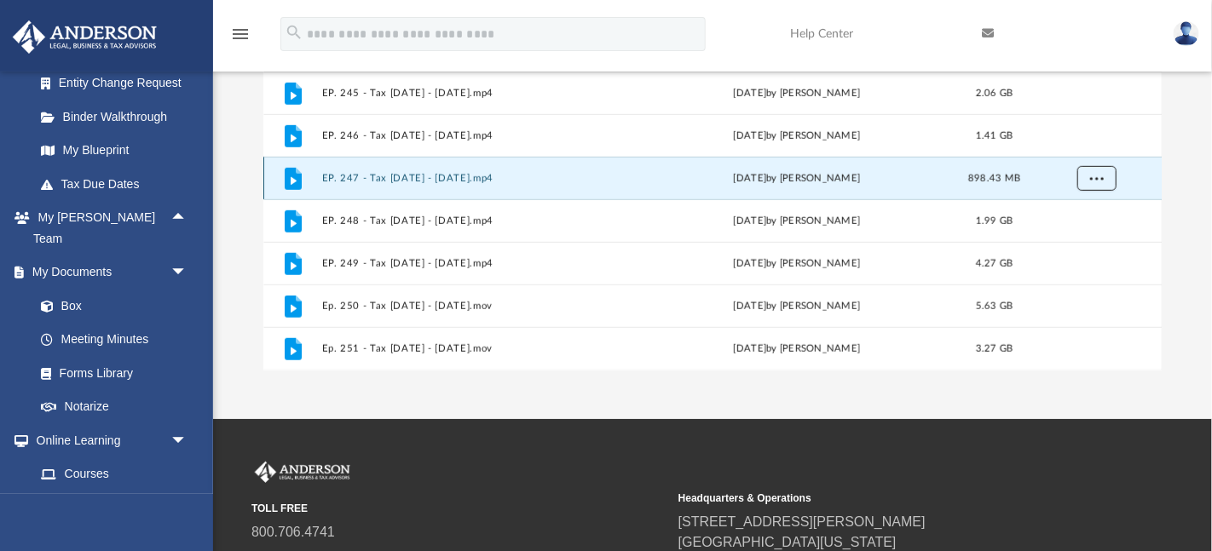
click at [1109, 178] on button "More options" at bounding box center [1095, 179] width 39 height 26
click at [1080, 243] on li "Download" at bounding box center [1081, 240] width 49 height 18
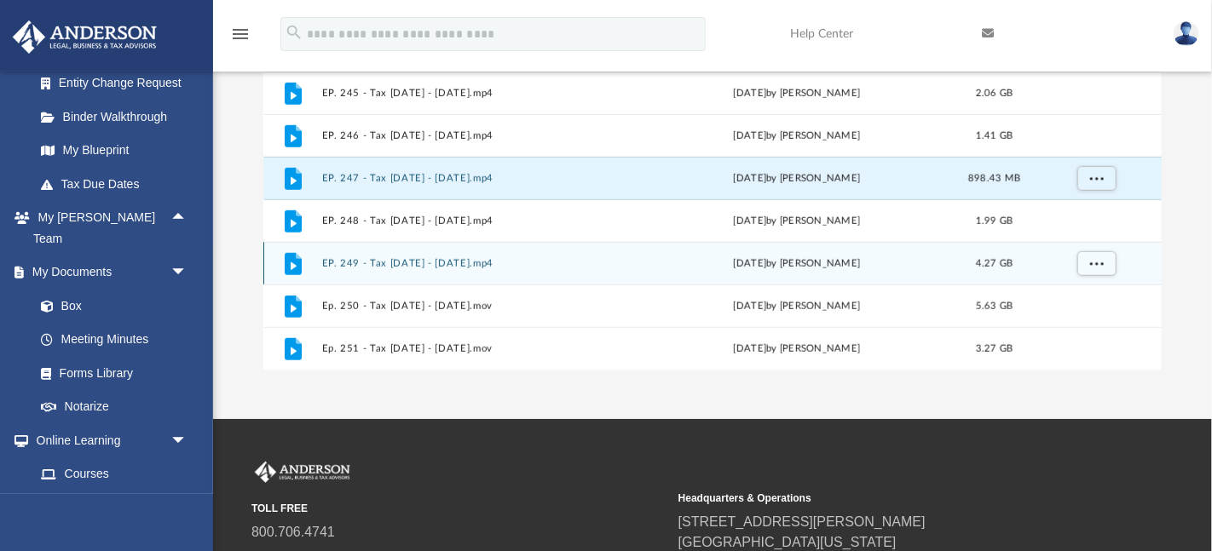
click at [1080, 243] on div "File EP. 249 - Tax Tuesday - July 29th, 2025.mp4 Wed Jul 30 2025 by Zyan Treadw…" at bounding box center [712, 263] width 899 height 43
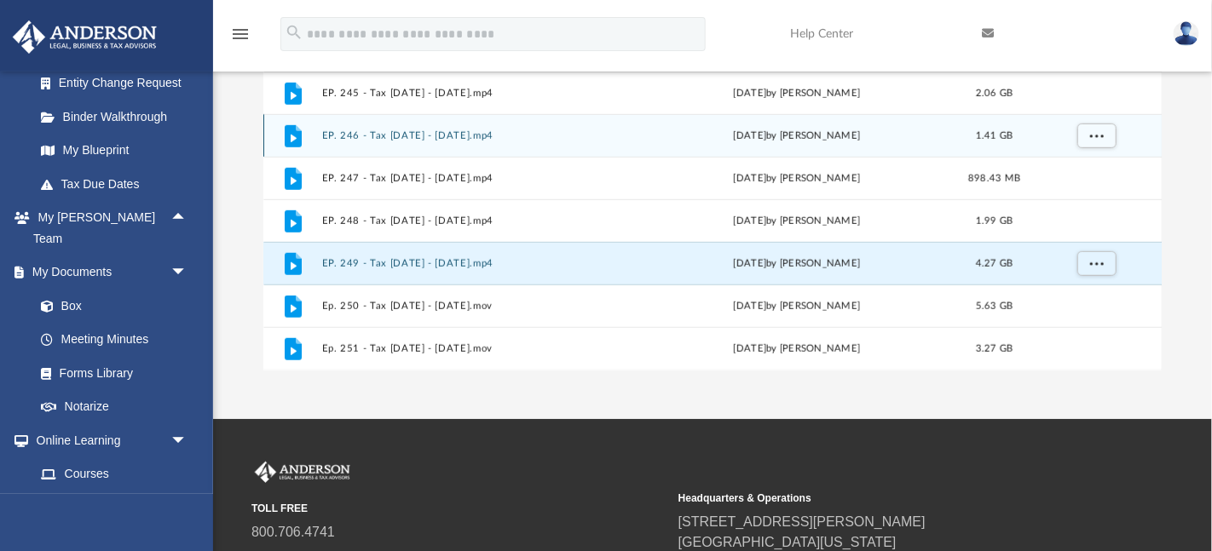
click at [728, 153] on div "File EP. 246 - Tax Tuesday - June 17th, 2025.mp4 Wed Jun 18 2025 by Matthew Moo…" at bounding box center [712, 135] width 899 height 43
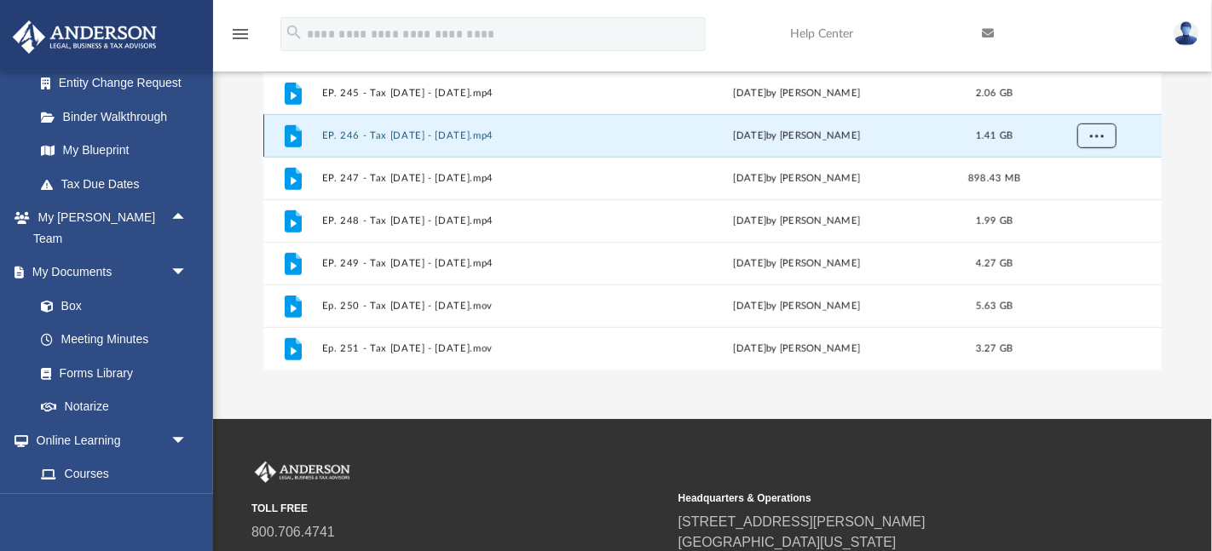
click at [1096, 136] on span "More options" at bounding box center [1096, 135] width 14 height 9
click at [1079, 202] on li "Download" at bounding box center [1081, 197] width 49 height 18
click at [1078, 147] on button "More options" at bounding box center [1095, 137] width 39 height 26
click at [1077, 180] on li "Preview" at bounding box center [1081, 171] width 49 height 18
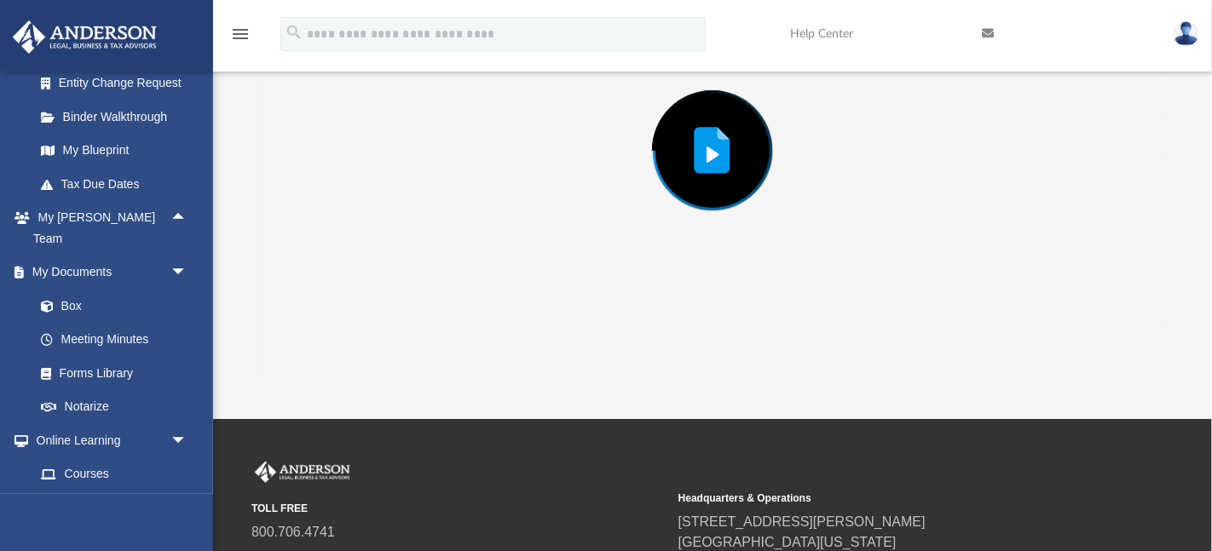
scroll to position [131, 0]
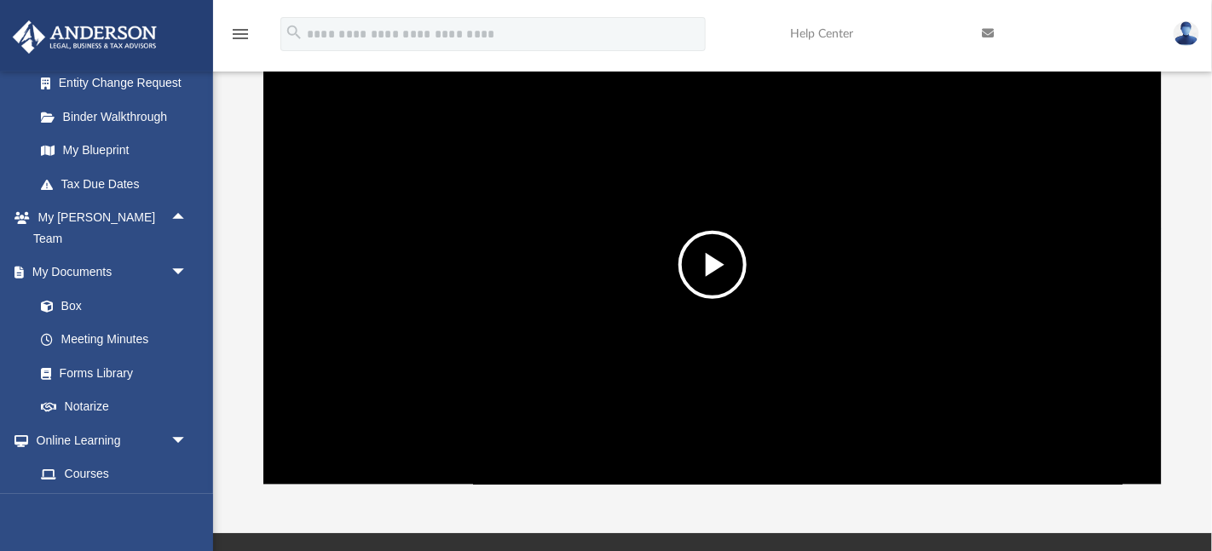
click at [1116, 16] on link at bounding box center [1065, 33] width 192 height 67
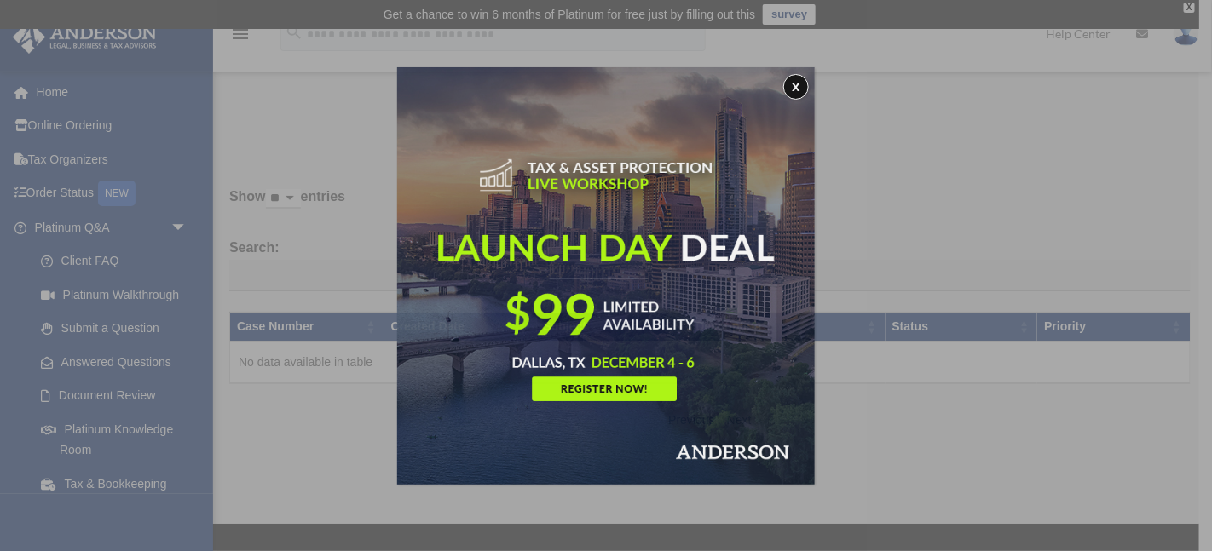
click at [926, 211] on div "x" at bounding box center [606, 275] width 1212 height 551
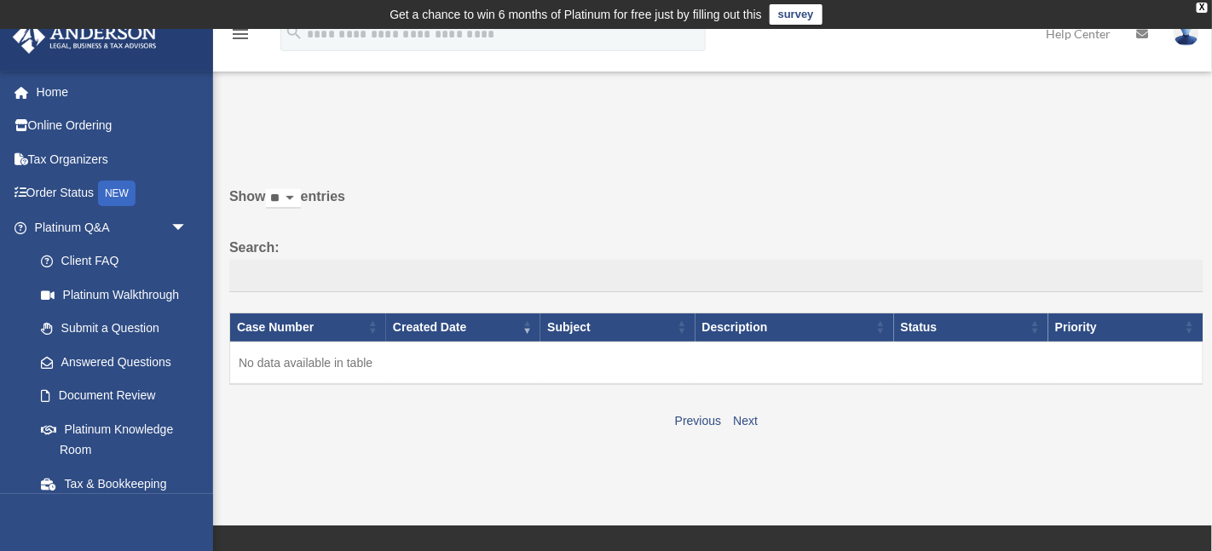
click at [1091, 199] on label "Show ** ** ** *** entries" at bounding box center [716, 205] width 974 height 41
click at [301, 199] on select "** ** ** ***" at bounding box center [283, 199] width 35 height 20
select select "**"
click at [239, 38] on icon "menu" at bounding box center [240, 34] width 20 height 20
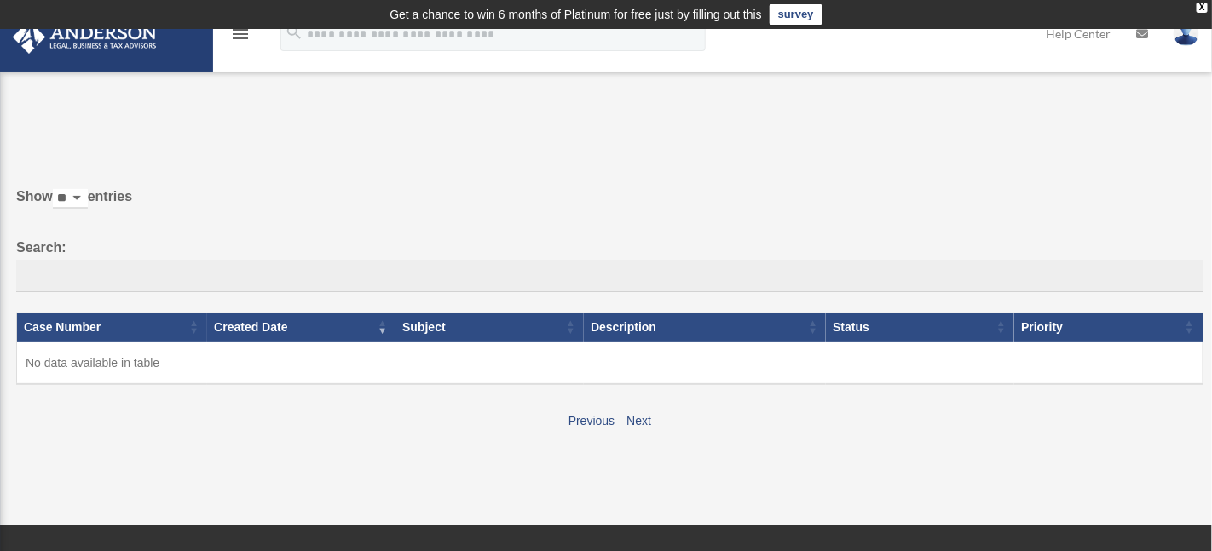
click at [233, 38] on icon "menu" at bounding box center [240, 34] width 20 height 20
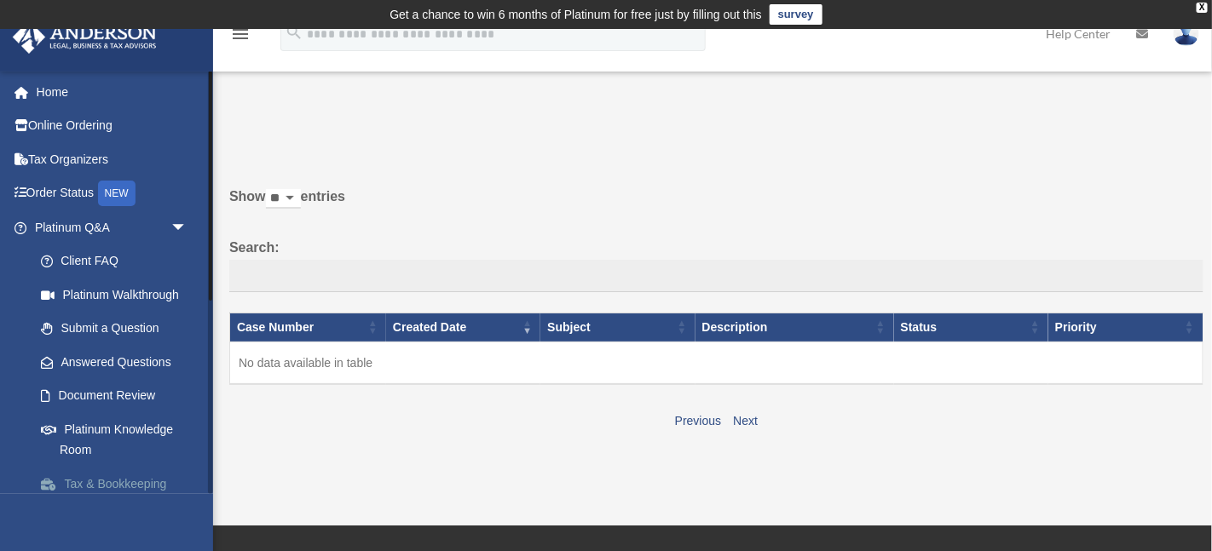
click at [94, 487] on link "Tax & Bookkeeping Packages" at bounding box center [118, 494] width 189 height 55
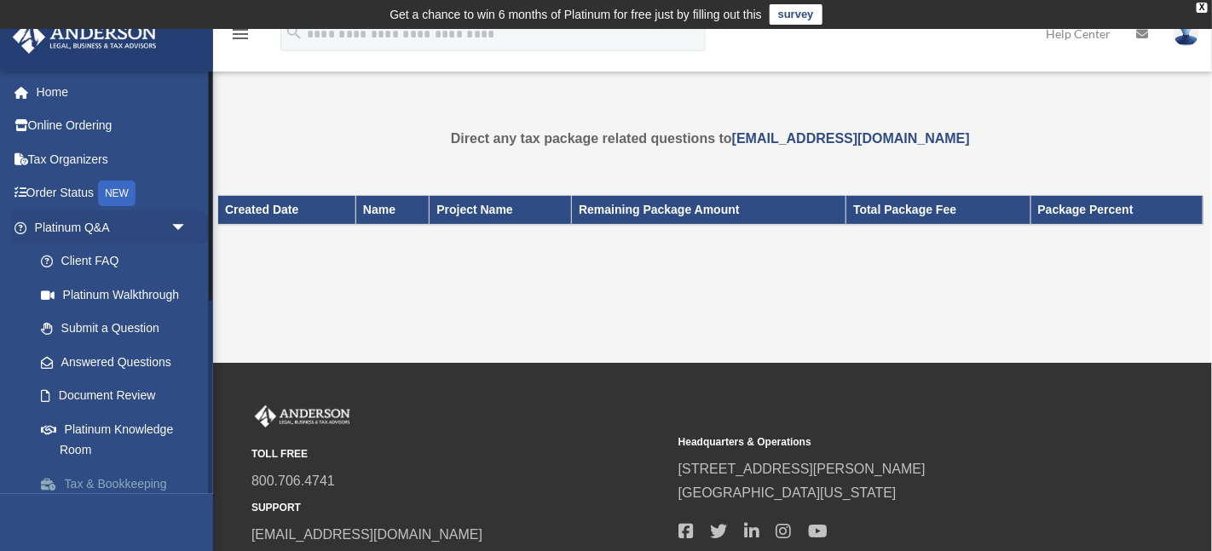
click at [55, 487] on span at bounding box center [57, 485] width 14 height 12
click at [35, 339] on link "Submit a Question" at bounding box center [118, 329] width 189 height 34
click at [52, 328] on span at bounding box center [55, 329] width 11 height 12
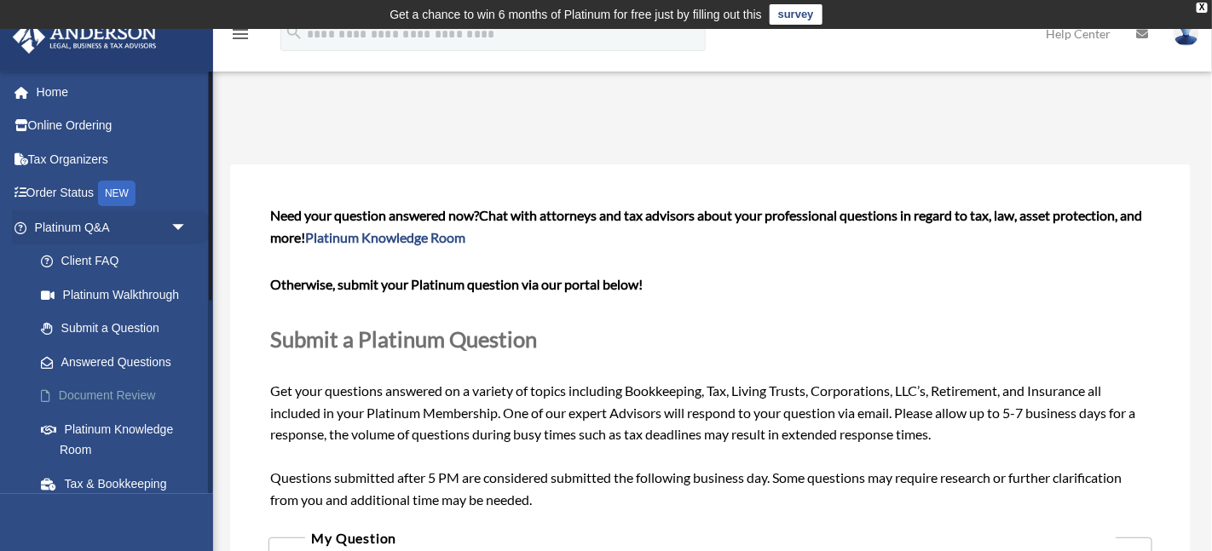
click at [43, 407] on link "Document Review" at bounding box center [118, 396] width 189 height 34
click at [50, 401] on span at bounding box center [54, 396] width 9 height 12
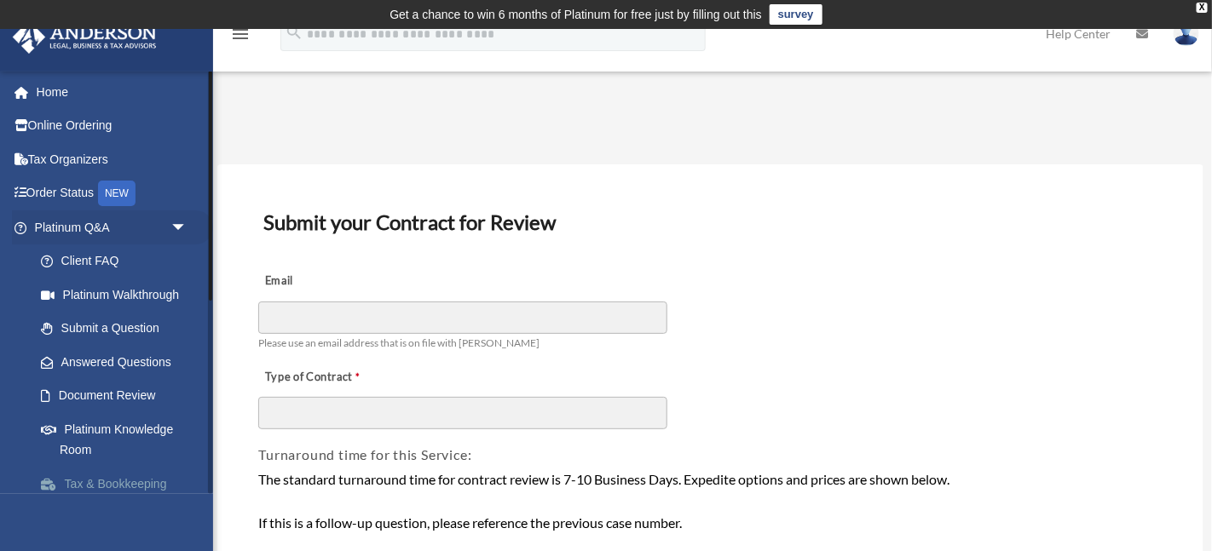
click at [50, 480] on span at bounding box center [57, 485] width 14 height 12
click at [50, 487] on span at bounding box center [57, 485] width 14 height 12
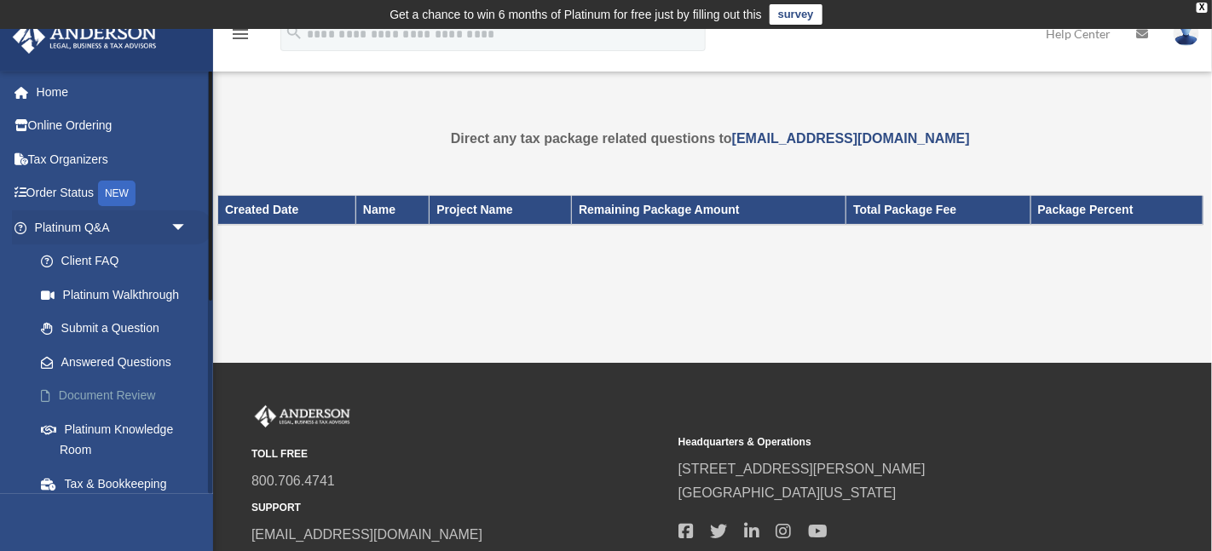
click at [130, 396] on link "Document Review" at bounding box center [118, 396] width 189 height 34
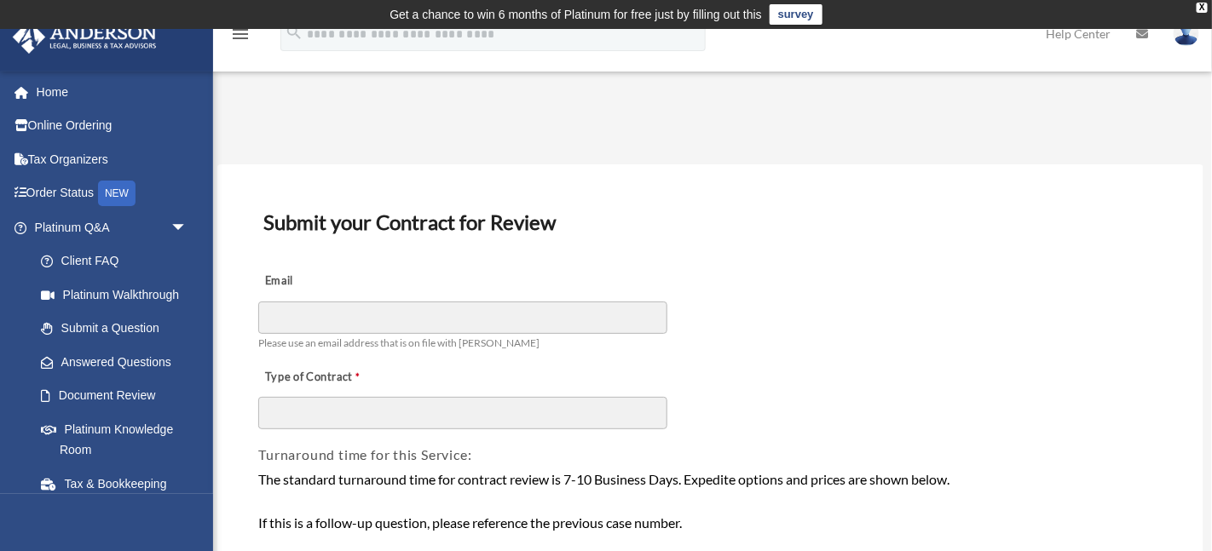
click at [130, 395] on link "Document Review" at bounding box center [114, 396] width 181 height 34
click at [50, 400] on span at bounding box center [54, 396] width 9 height 12
click at [24, 164] on icon at bounding box center [26, 159] width 4 height 12
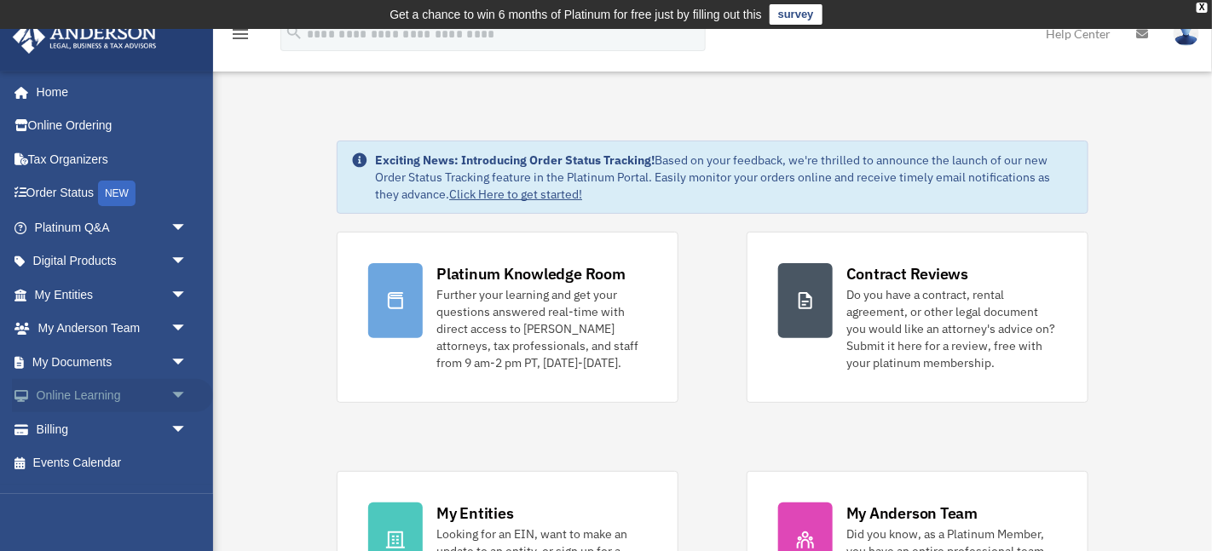
click at [30, 405] on link "Online Learning arrow_drop_down" at bounding box center [112, 396] width 201 height 34
click at [177, 398] on span "arrow_drop_down" at bounding box center [187, 396] width 34 height 35
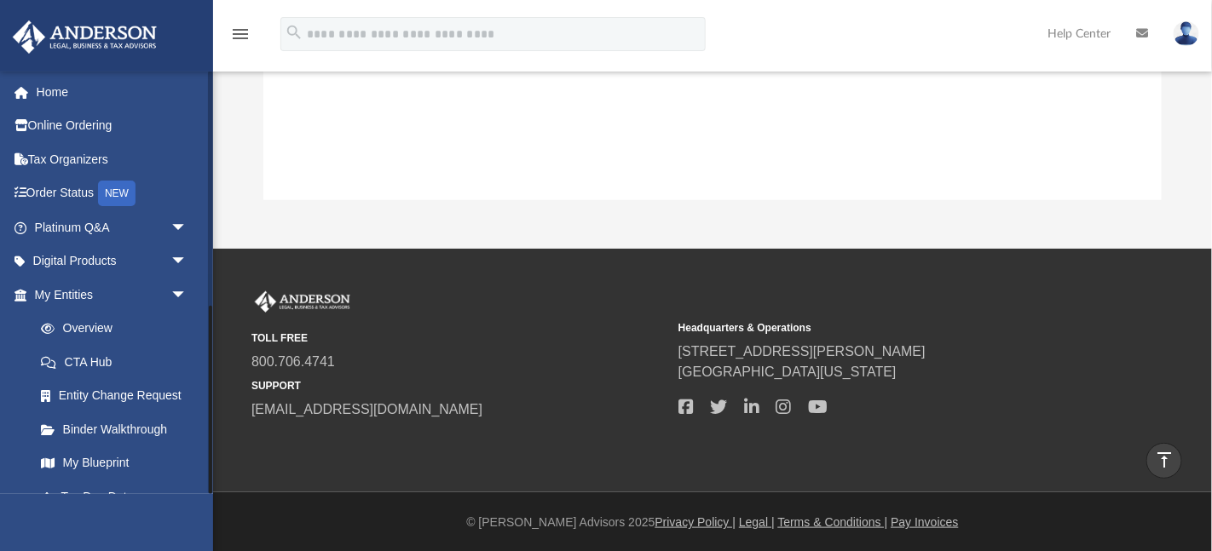
scroll to position [528, 0]
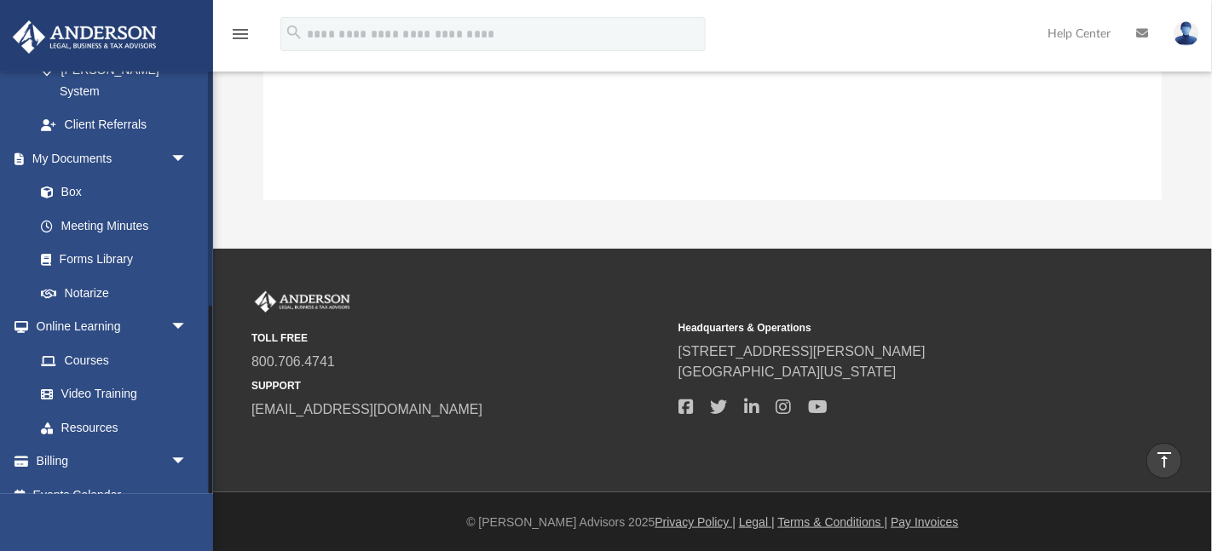
drag, startPoint x: 211, startPoint y: 417, endPoint x: 211, endPoint y: 522, distance: 105.7
click at [211, 522] on div "[EMAIL_ADDRESS][DOMAIN_NAME] Sign Out [EMAIL_ADDRESS][DOMAIN_NAME] Home Online …" at bounding box center [106, 346] width 213 height 551
click at [89, 378] on link "Video Training" at bounding box center [118, 395] width 189 height 34
click at [58, 389] on span at bounding box center [55, 395] width 11 height 12
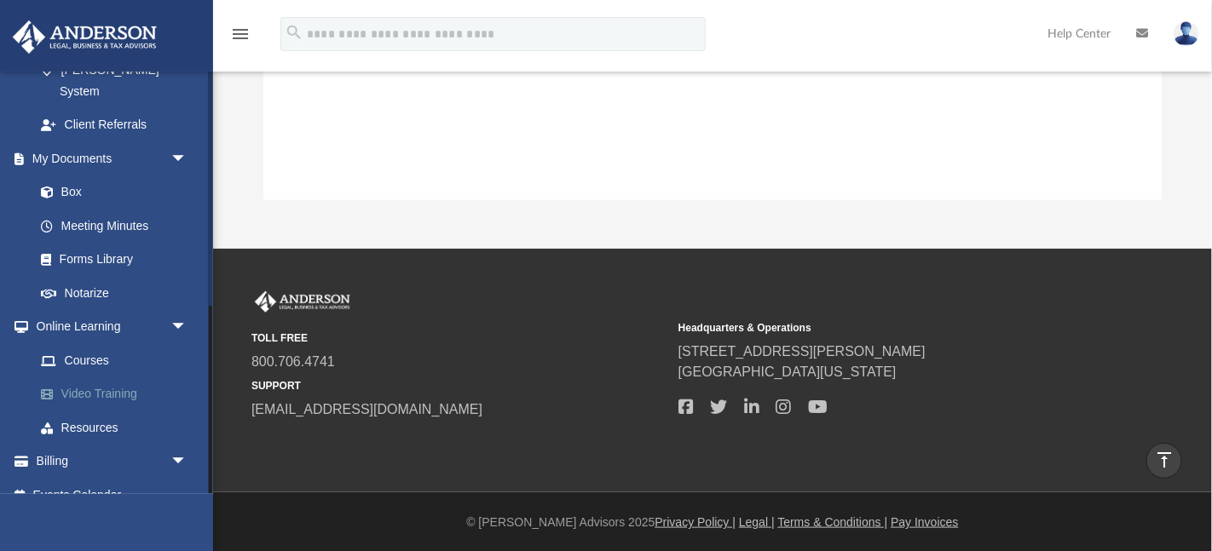
click at [58, 389] on span at bounding box center [55, 395] width 11 height 12
click at [107, 378] on link "Video Training" at bounding box center [118, 395] width 189 height 34
click at [54, 389] on span at bounding box center [55, 395] width 11 height 12
click at [50, 389] on span at bounding box center [55, 395] width 11 height 12
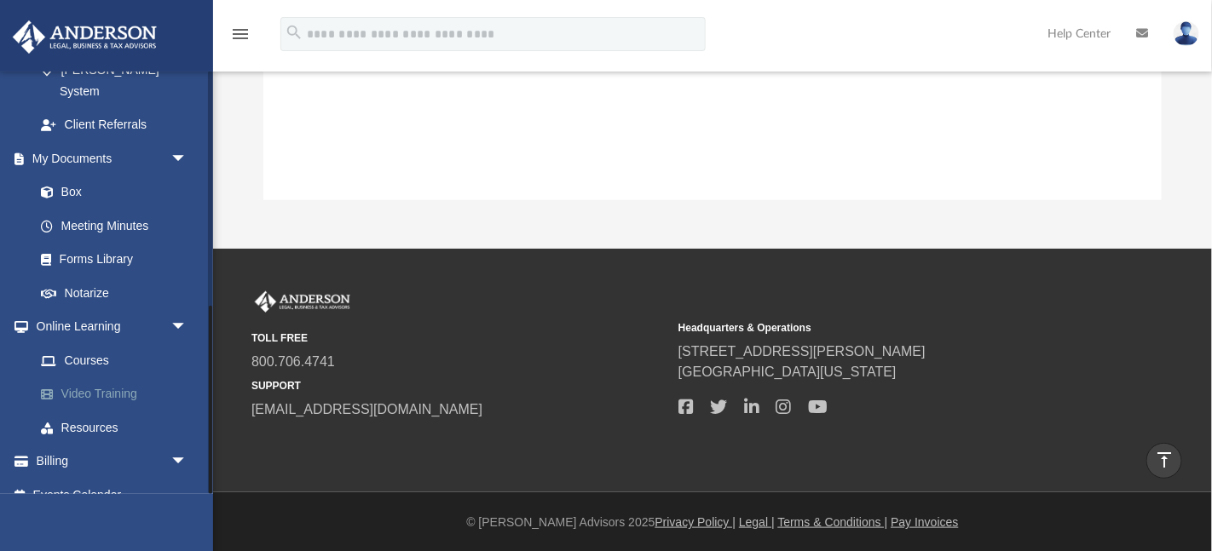
click at [50, 389] on span at bounding box center [55, 395] width 11 height 12
click at [82, 378] on link "Video Training" at bounding box center [118, 395] width 189 height 34
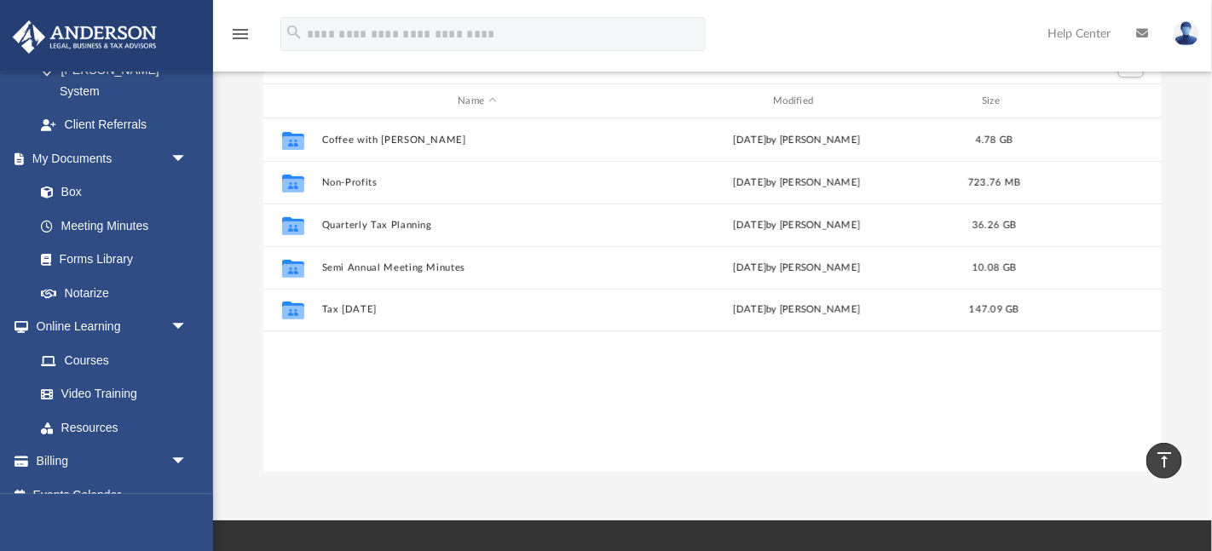
scroll to position [138, 0]
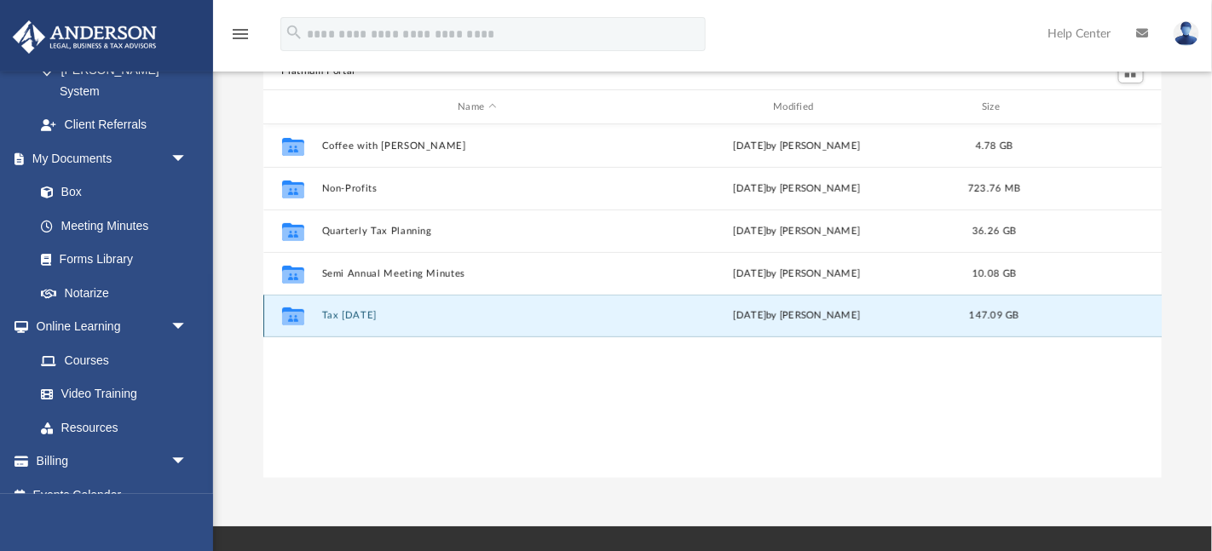
click at [343, 321] on button "Tax [DATE]" at bounding box center [477, 316] width 312 height 11
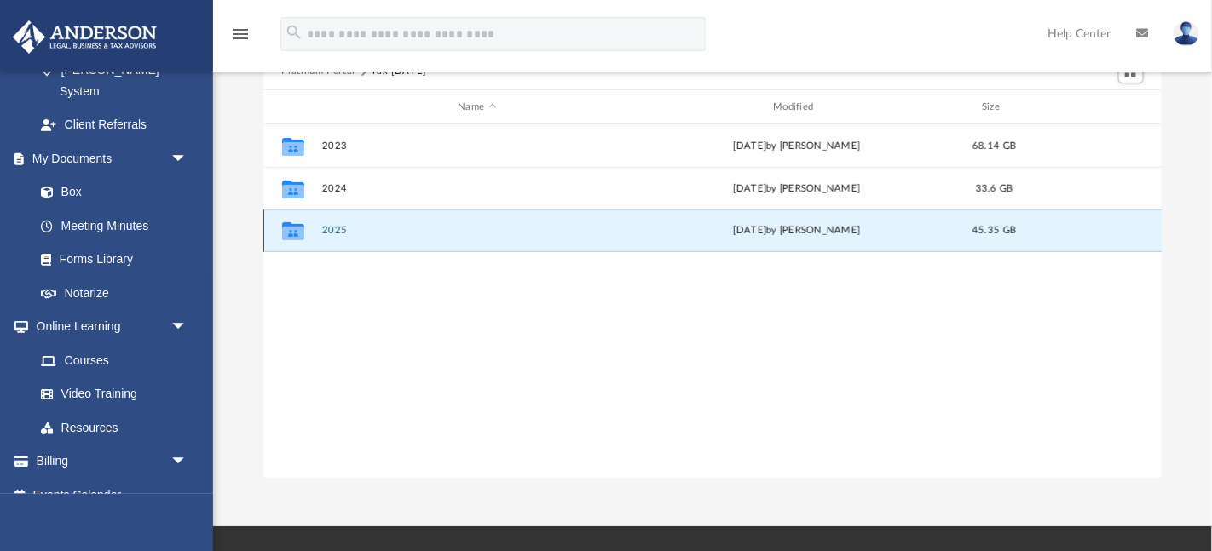
click at [333, 226] on button "2025" at bounding box center [477, 231] width 312 height 11
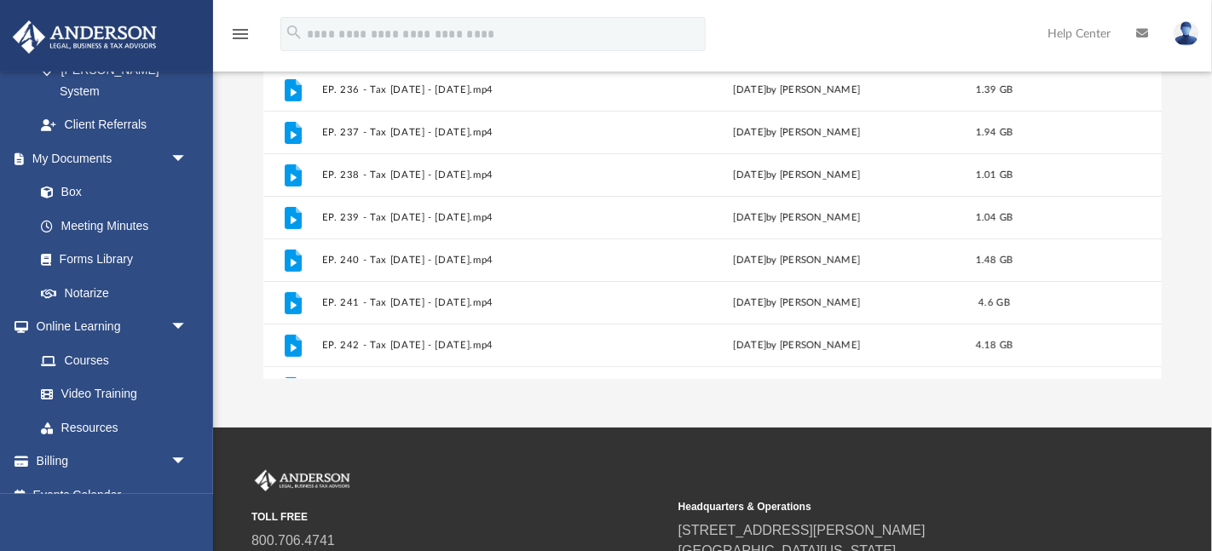
scroll to position [230, 0]
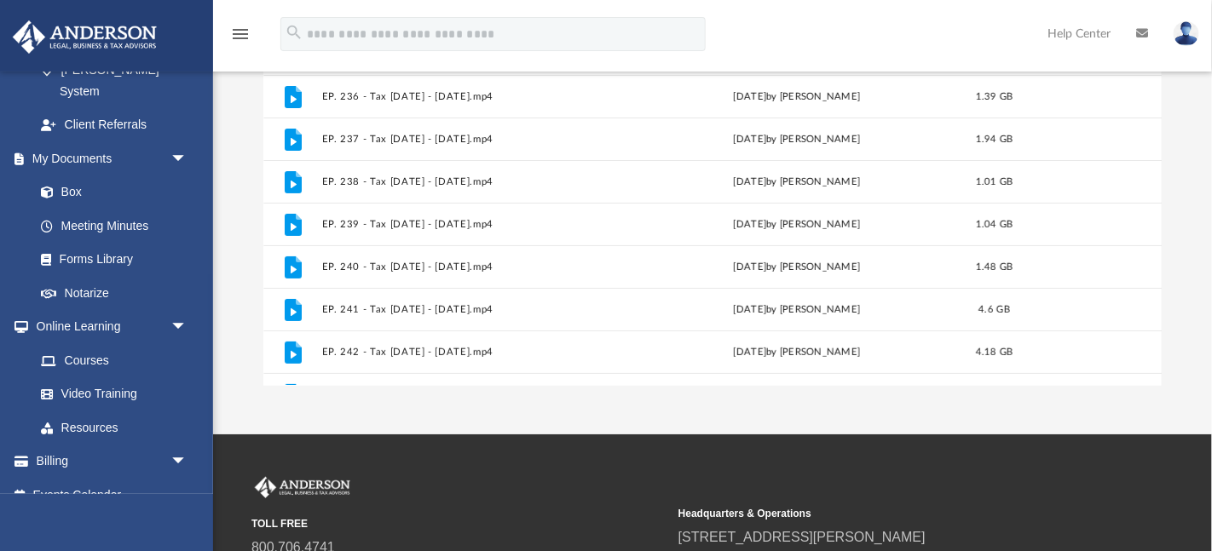
click at [1199, 248] on div "Platinum Portal Tax [DATE] 2025 Name Modified Size File EP. 235 - Tax [DATE] - …" at bounding box center [712, 143] width 999 height 485
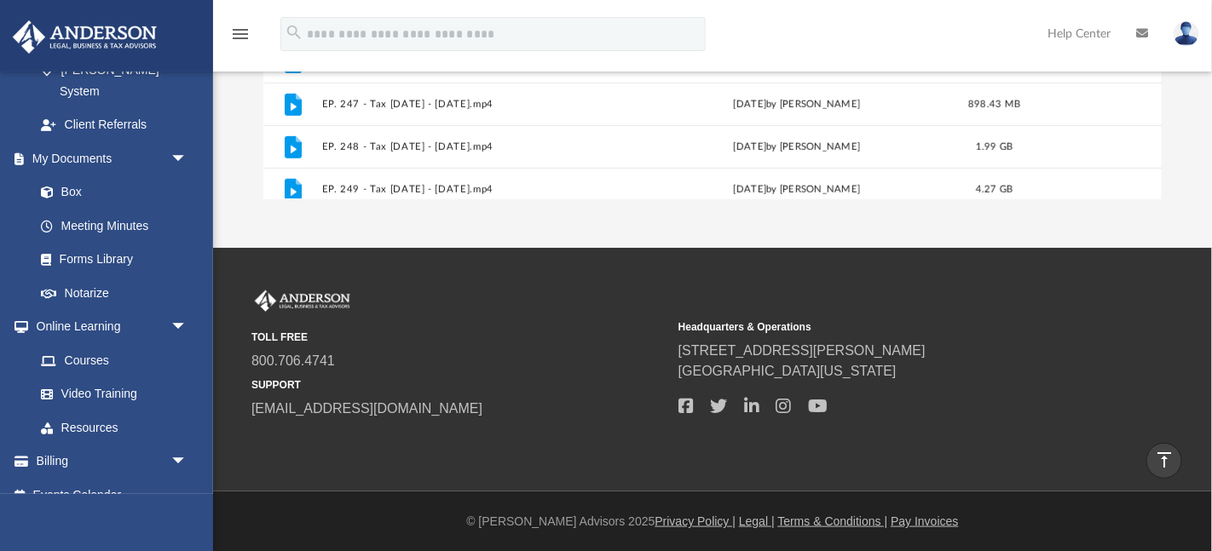
scroll to position [0, 0]
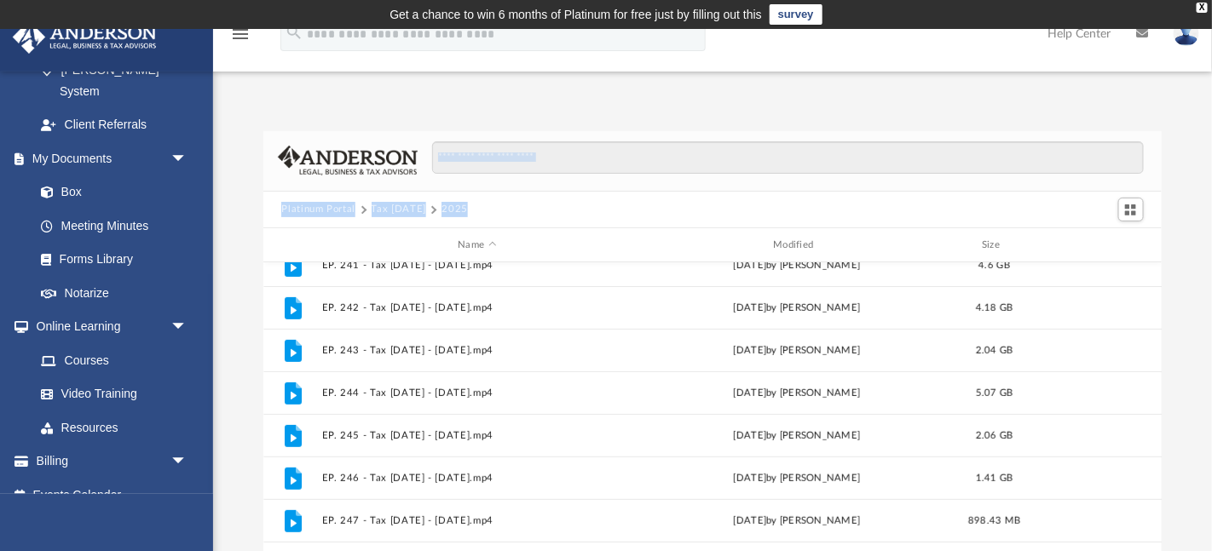
drag, startPoint x: 1194, startPoint y: 222, endPoint x: 1157, endPoint y: 124, distance: 104.9
click at [1157, 124] on div "Platinum Portal Tax [DATE] 2025 Name Modified Size File EP. 235 - Tax [DATE] - …" at bounding box center [712, 355] width 999 height 521
click at [306, 78] on div "App [EMAIL_ADDRESS][DOMAIN_NAME] Sign Out [EMAIL_ADDRESS][DOMAIN_NAME] Home Onl…" at bounding box center [606, 347] width 1212 height 539
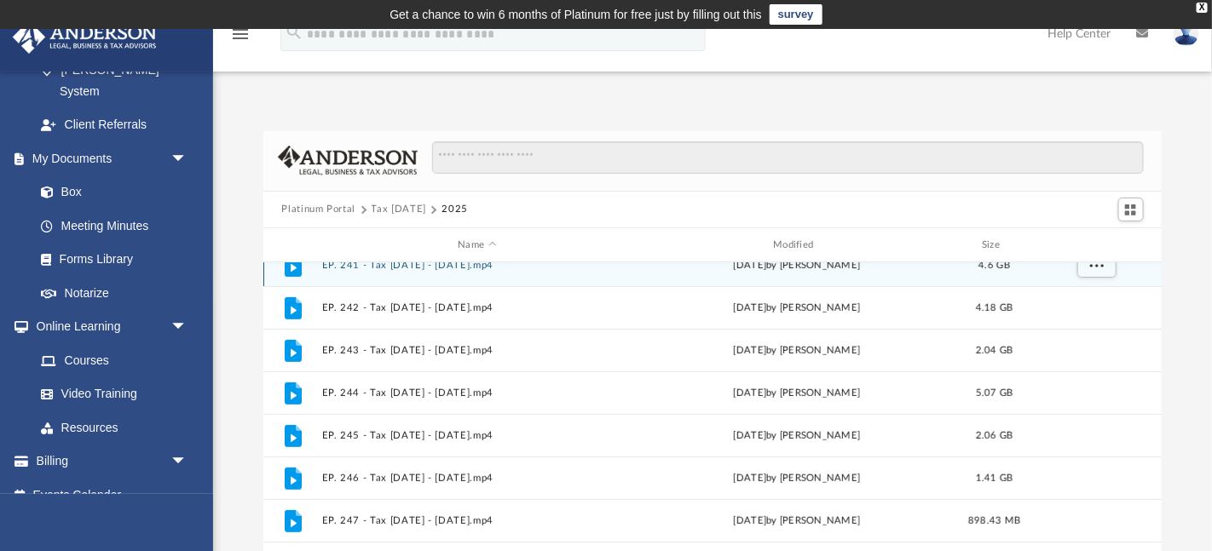
click at [324, 274] on div "File EP. 241 - Tax [DATE] - [DATE].mp4 [DATE] by [PERSON_NAME] 4.6 GB" at bounding box center [712, 265] width 899 height 43
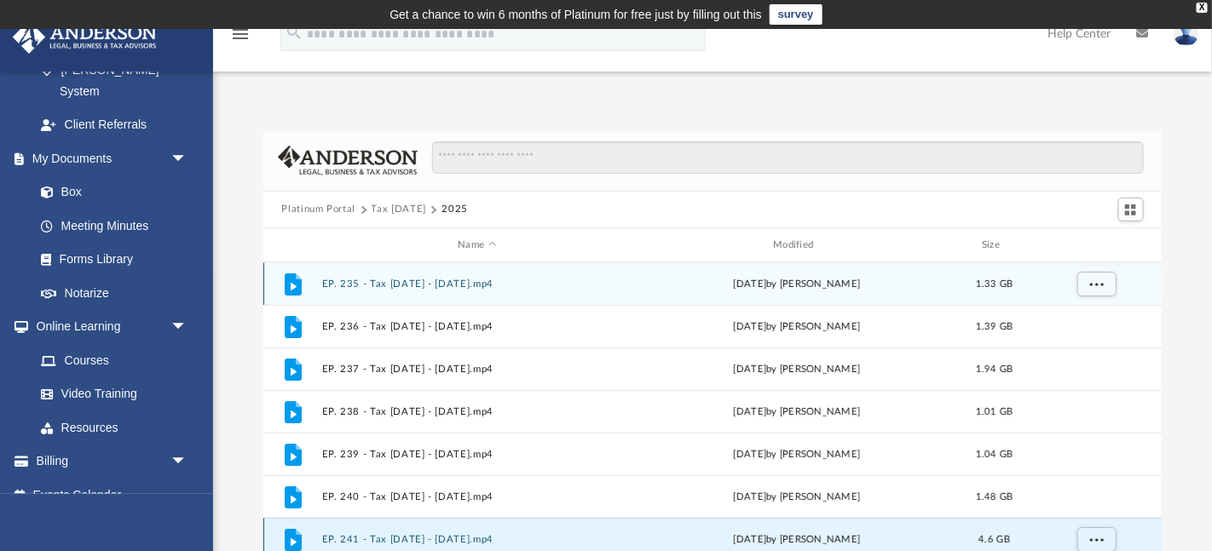
click at [324, 274] on div "File EP. 235 - Tax [DATE] - [DATE].mp4 [DATE] by [PERSON_NAME] 1.33 GB" at bounding box center [712, 283] width 899 height 43
